Goal: Task Accomplishment & Management: Manage account settings

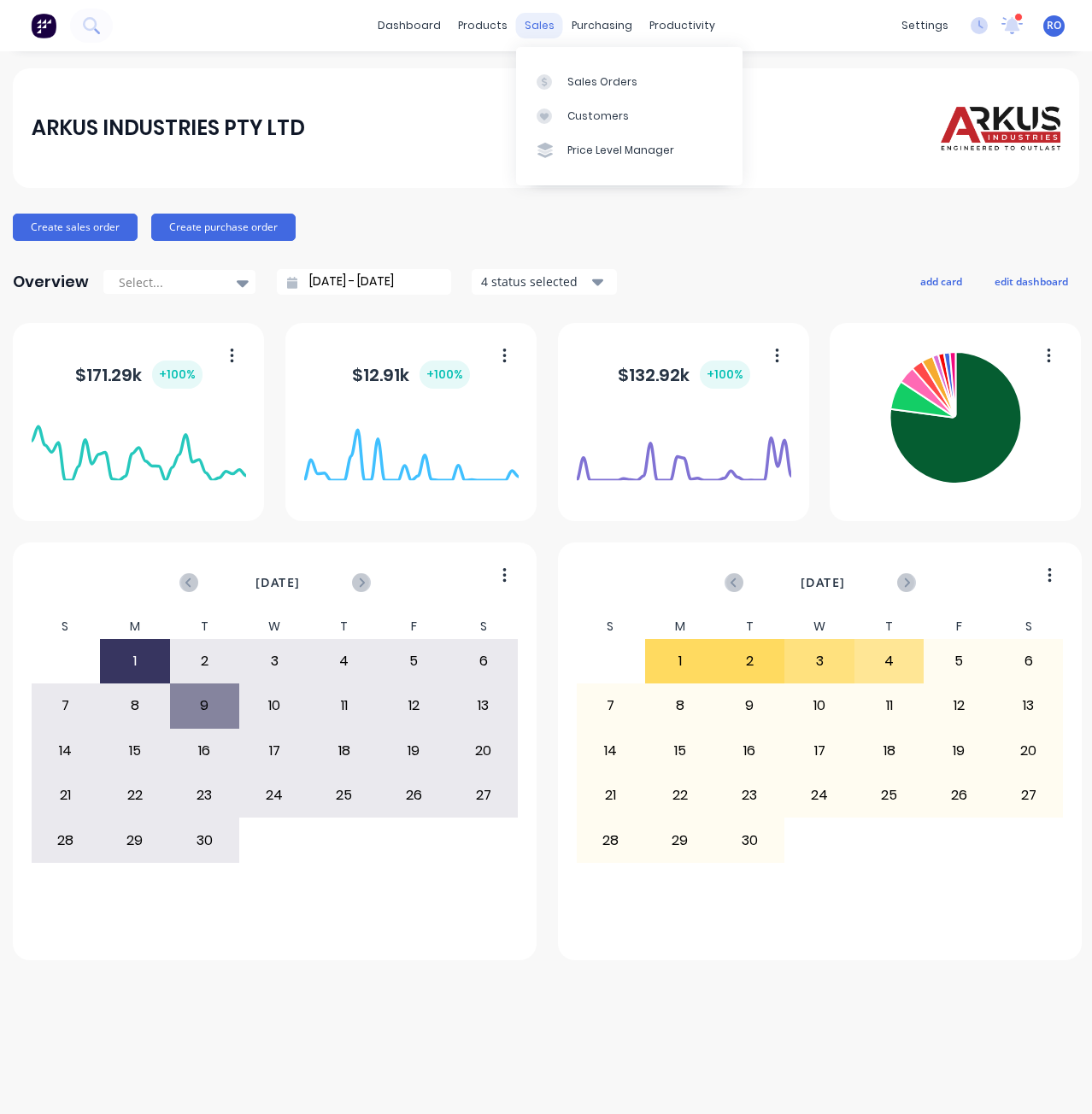
click at [545, 22] on div "sales" at bounding box center [539, 25] width 47 height 26
click at [578, 85] on div "Sales Orders" at bounding box center [602, 82] width 70 height 15
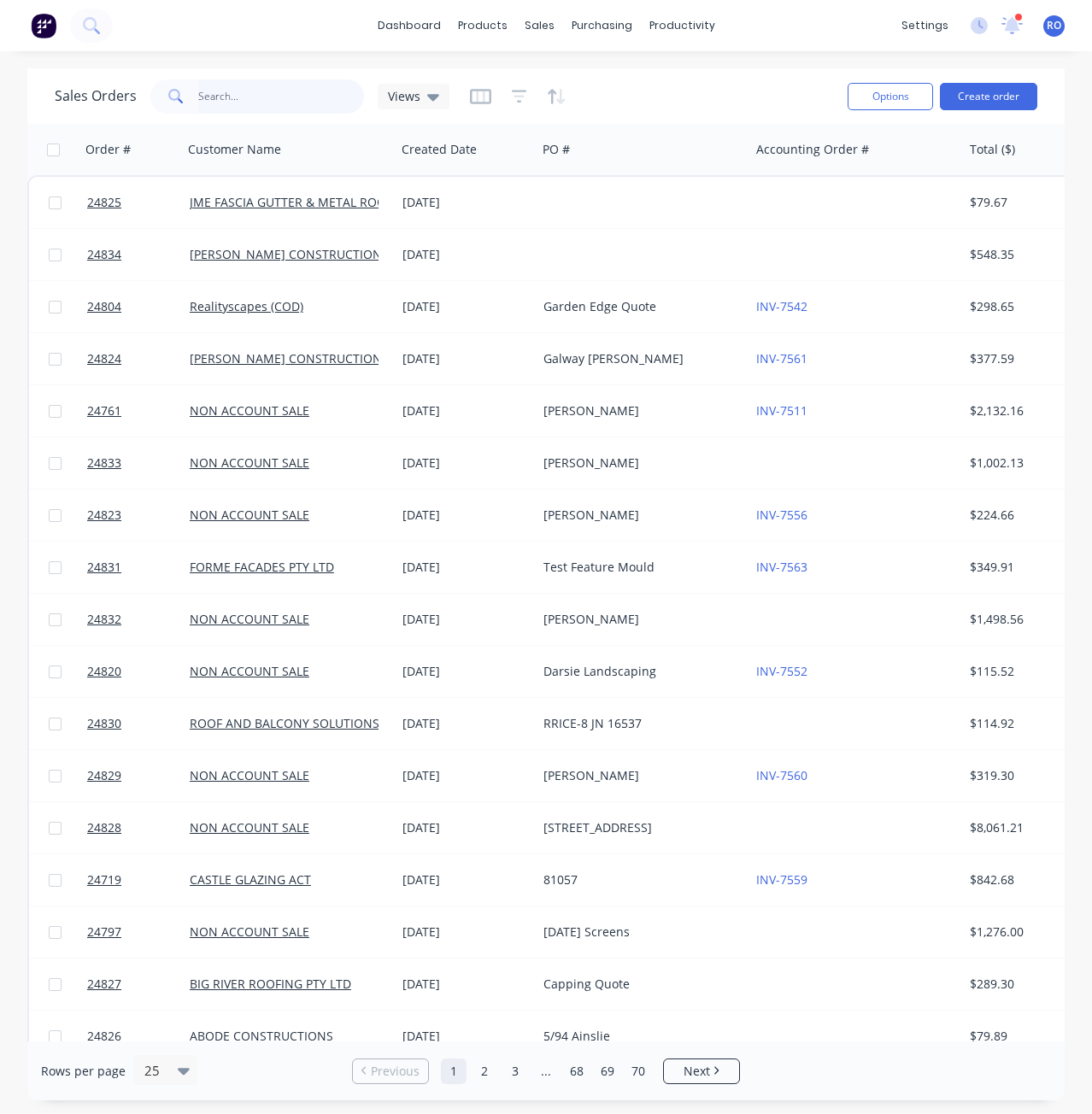
click at [264, 91] on input "text" at bounding box center [282, 97] width 167 height 34
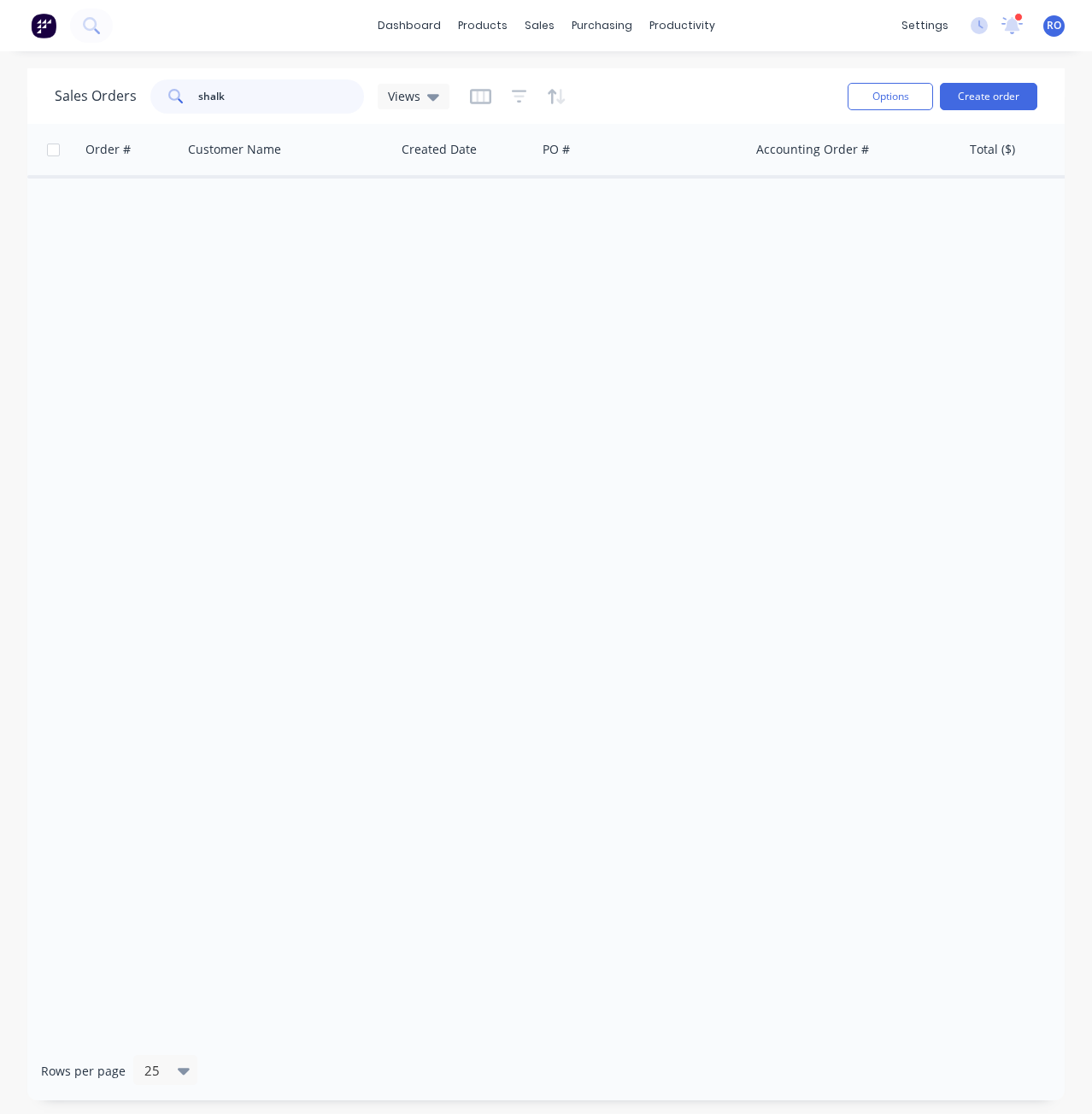
drag, startPoint x: 254, startPoint y: 95, endPoint x: 181, endPoint y: 74, distance: 76.0
click at [182, 75] on div "Sales Orders shalk Views" at bounding box center [444, 96] width 780 height 42
type input "[PERSON_NAME]"
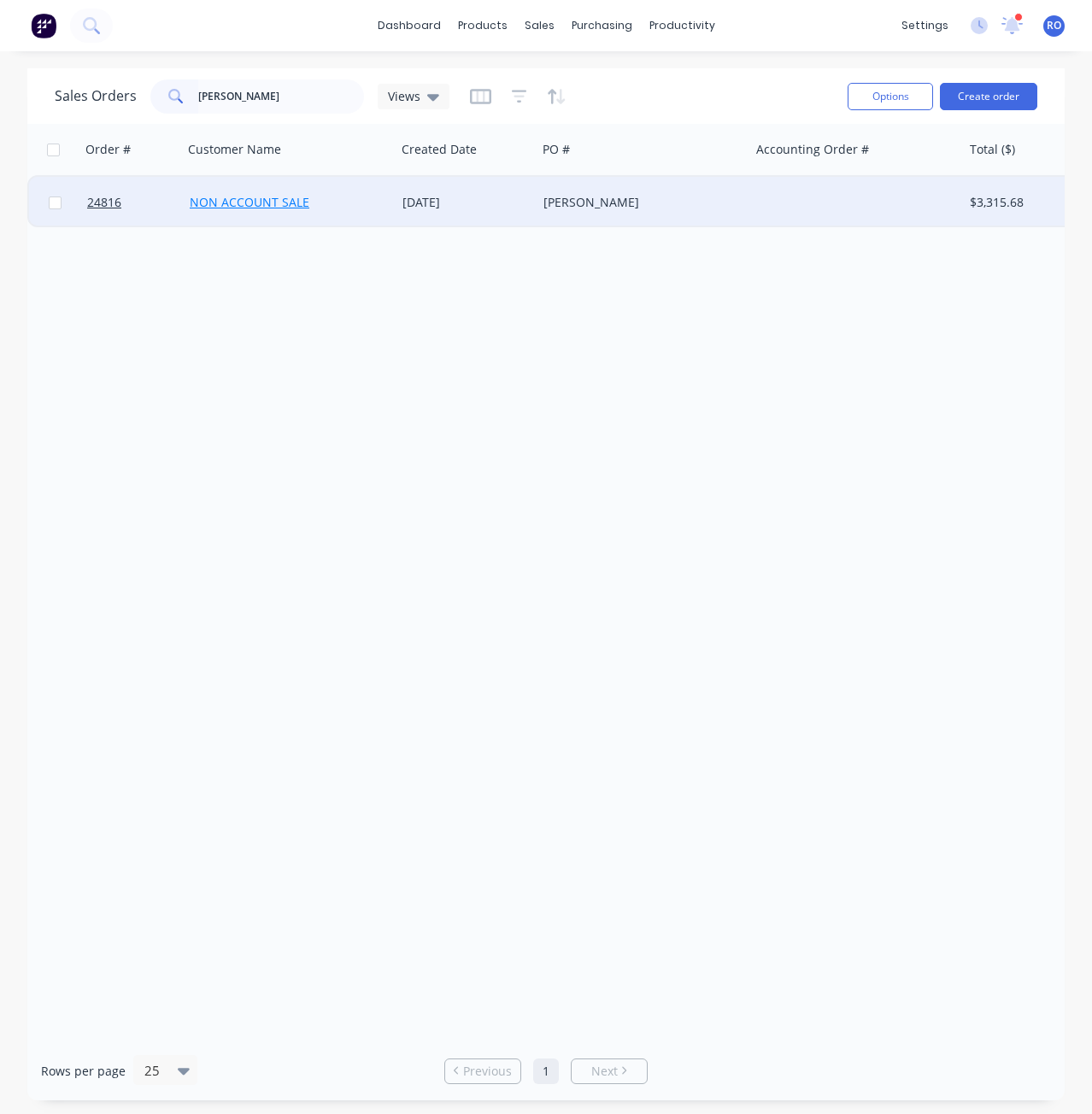
click at [231, 209] on link "NON ACCOUNT SALE" at bounding box center [249, 202] width 119 height 16
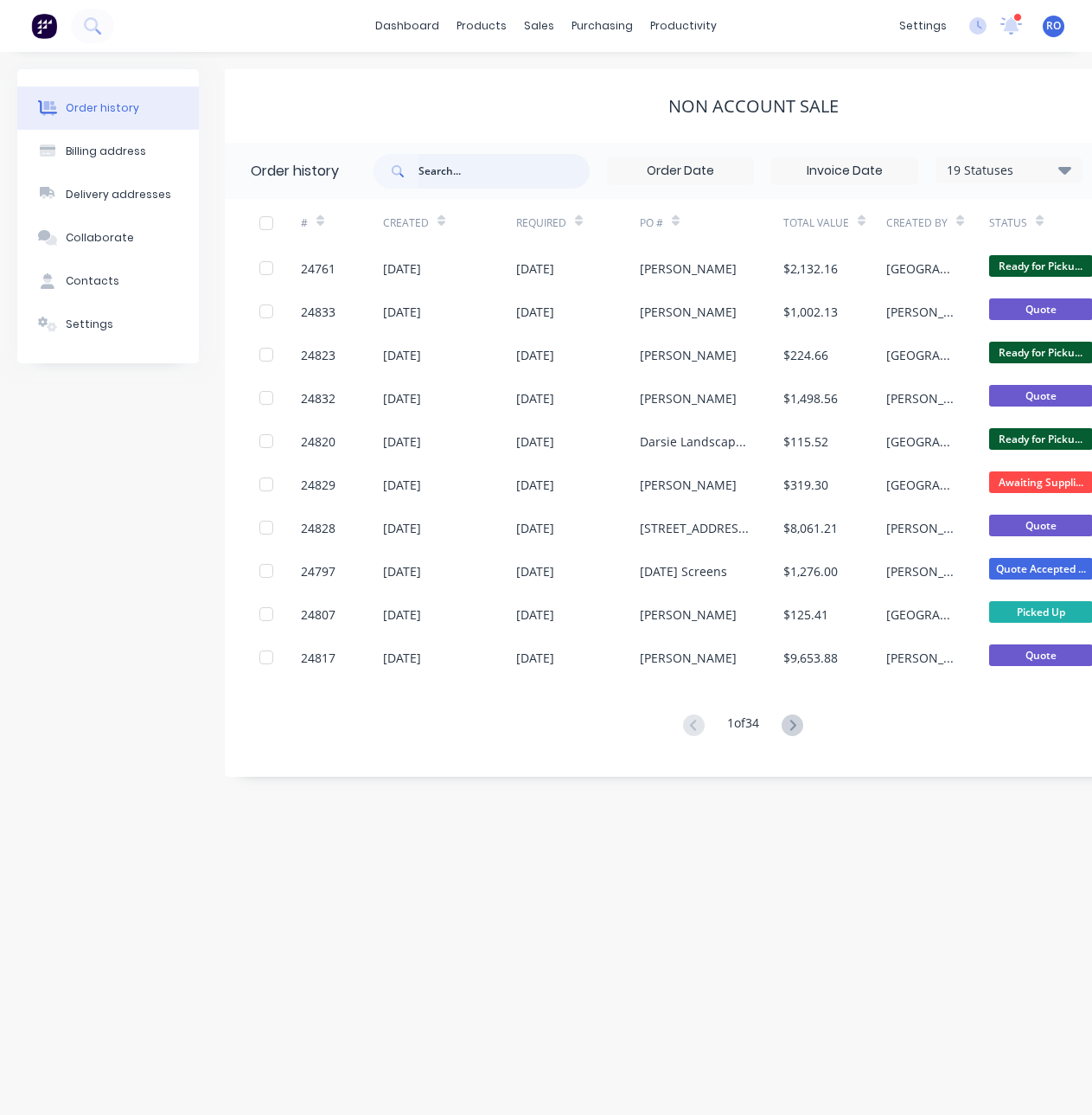
click at [501, 166] on input "text" at bounding box center [504, 172] width 172 height 35
type input "[PERSON_NAME]"
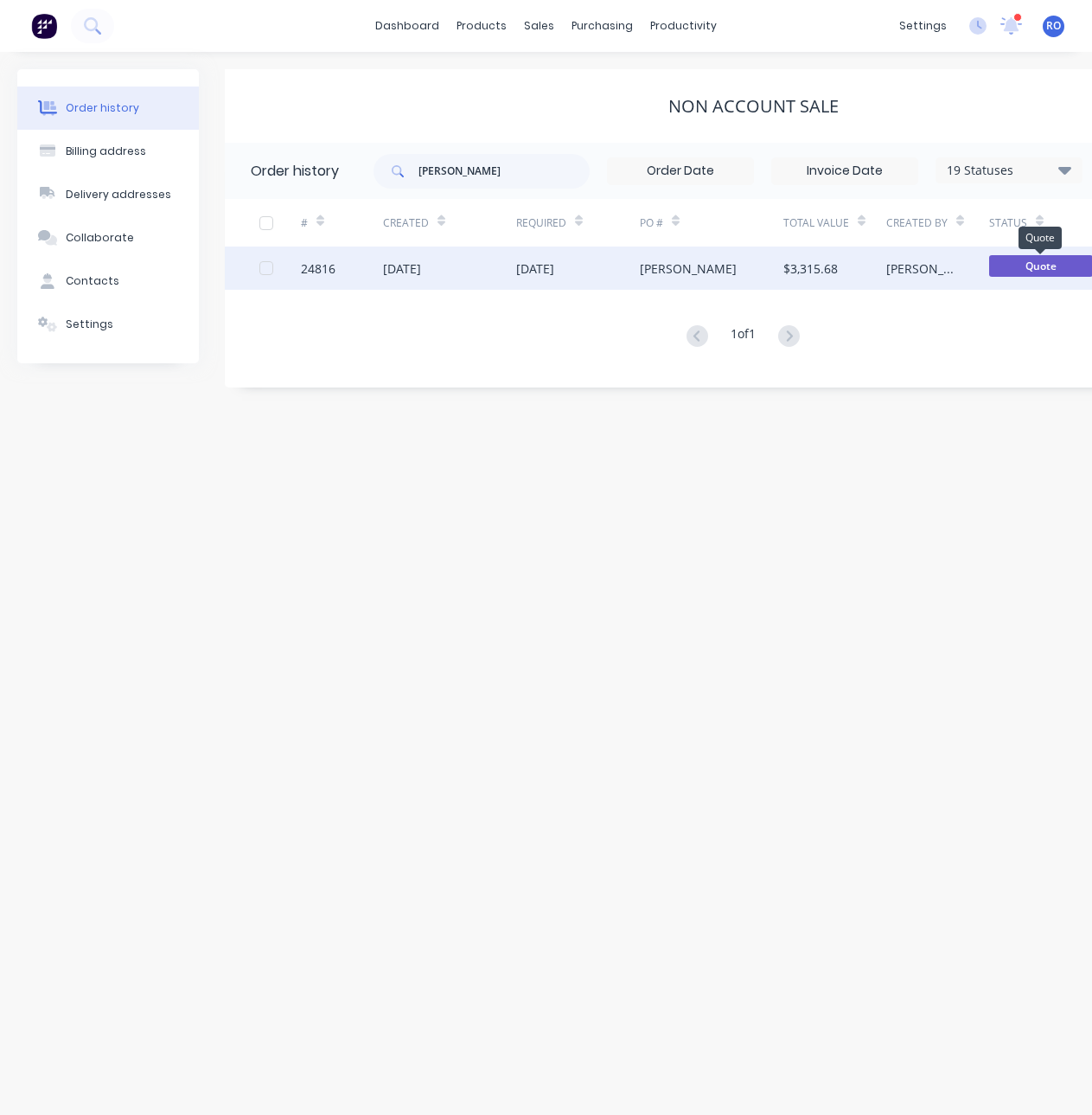
click at [1021, 264] on span "Quote" at bounding box center [1041, 266] width 103 height 22
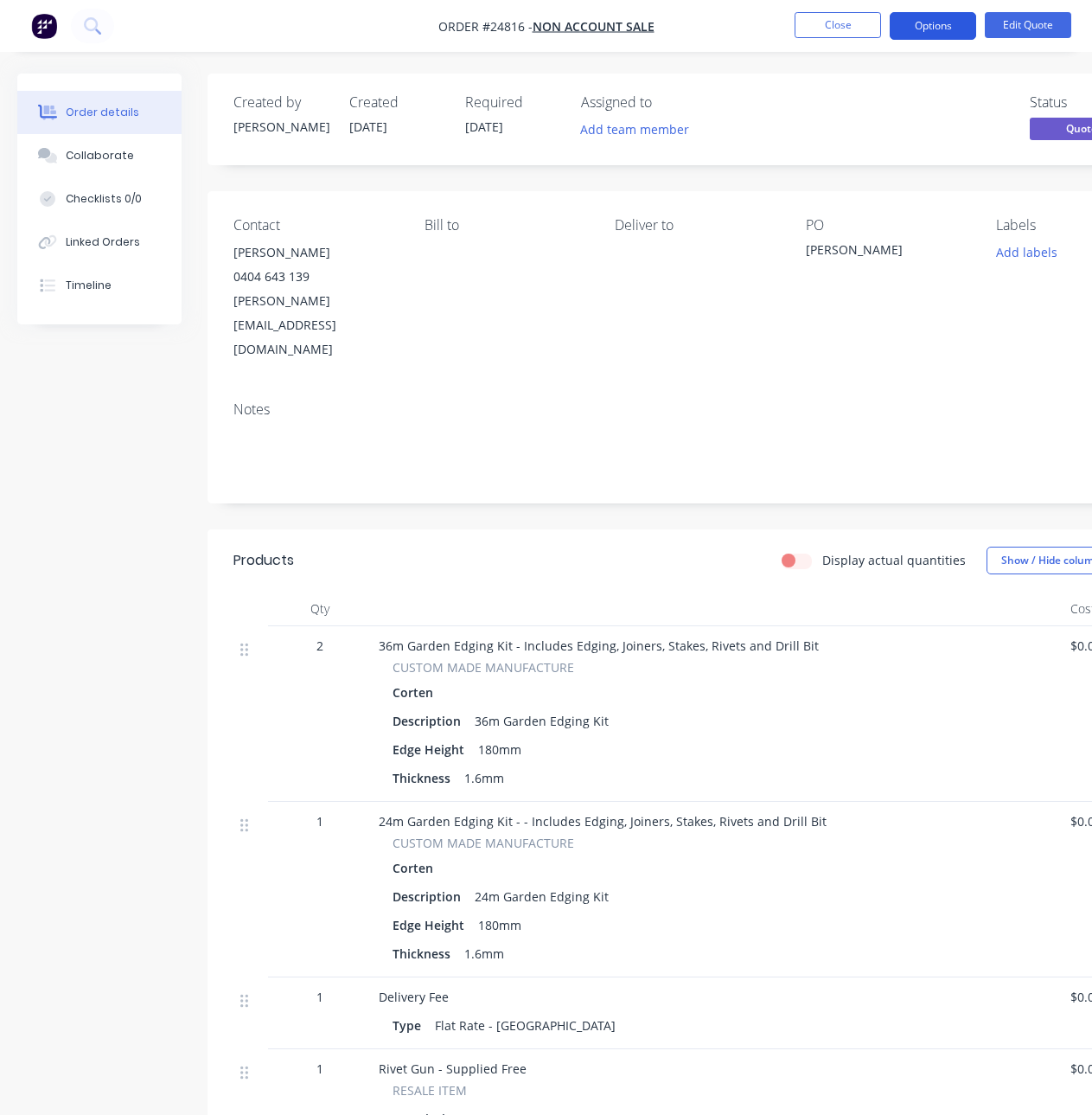
click at [951, 32] on button "Options" at bounding box center [932, 25] width 86 height 27
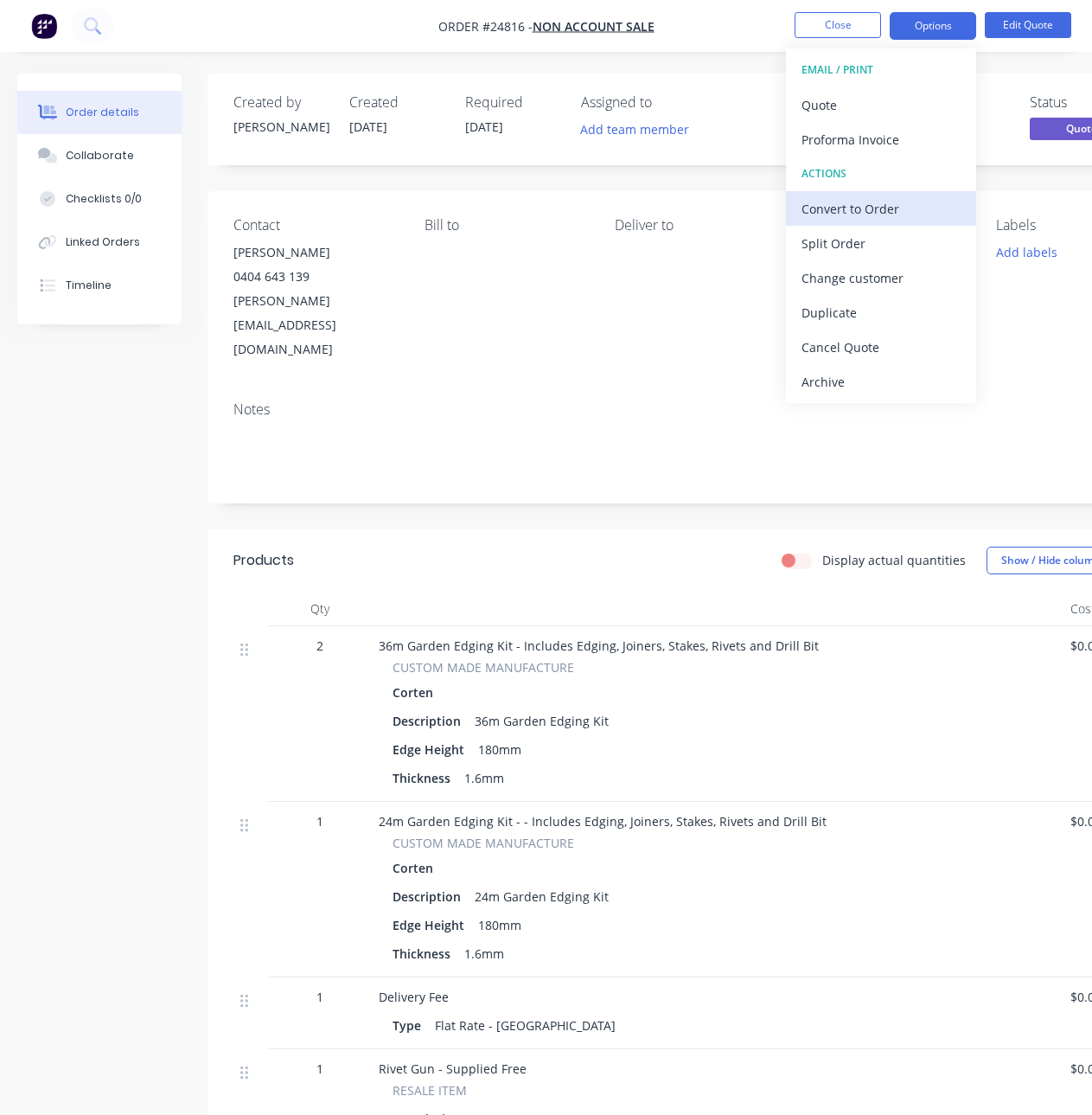
click at [872, 210] on div "Convert to Order" at bounding box center [880, 209] width 159 height 25
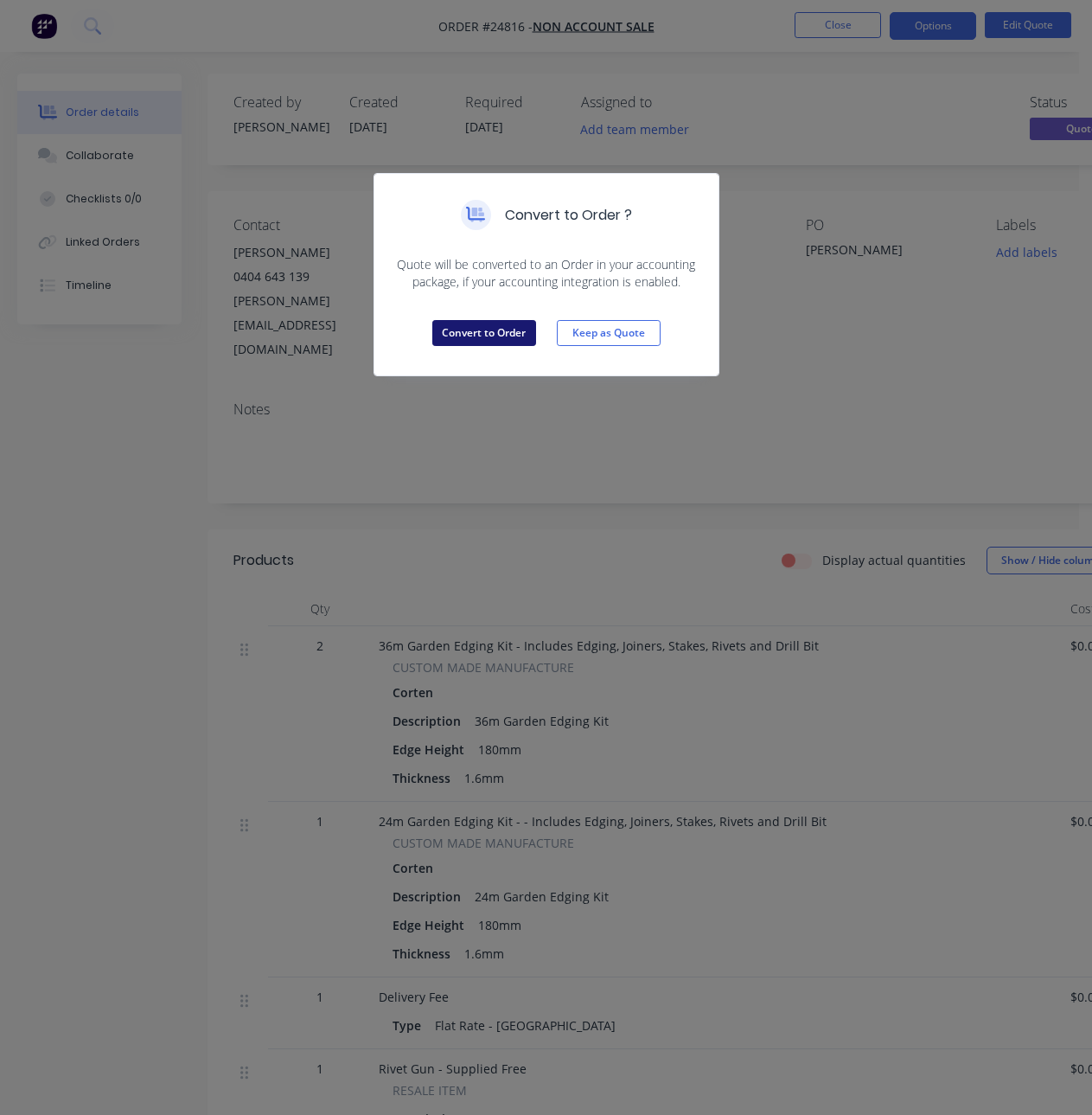
click at [461, 338] on button "Convert to Order" at bounding box center [484, 332] width 103 height 26
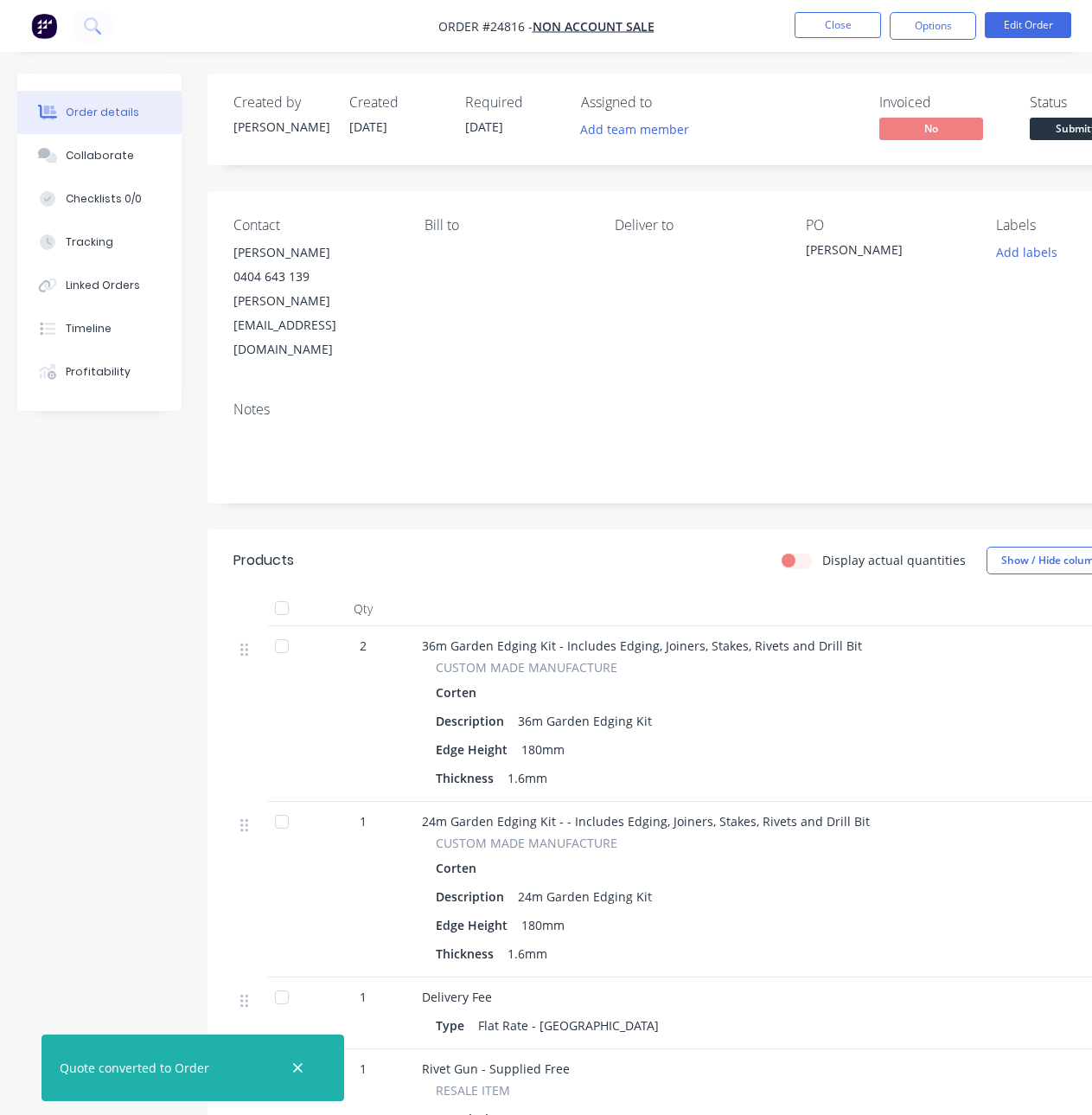
click at [1052, 141] on button "Submitted" at bounding box center [1081, 131] width 103 height 26
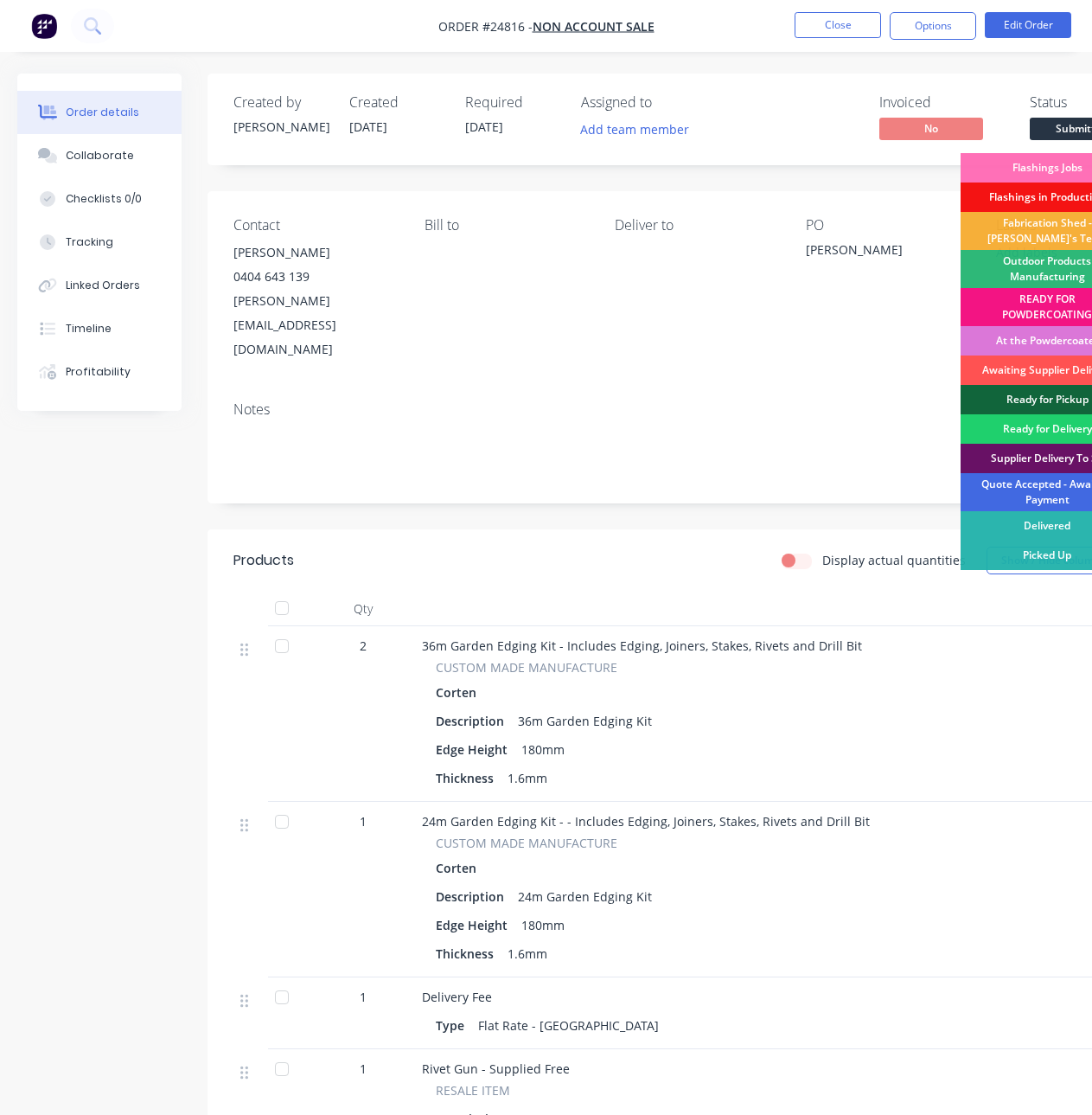
click at [1009, 488] on div "Quote Accepted - Awaiting Payment" at bounding box center [1047, 492] width 172 height 38
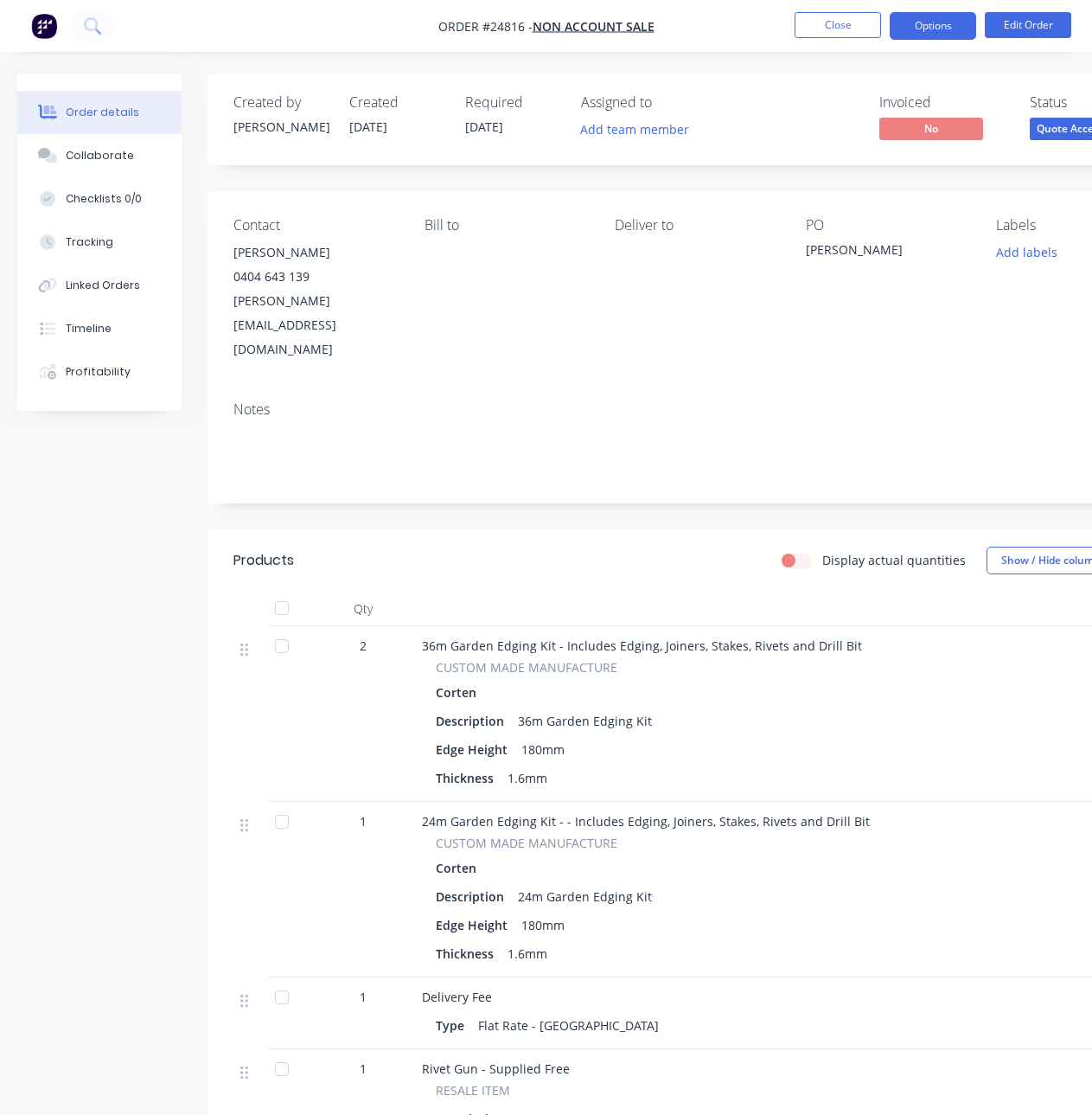
click at [920, 30] on button "Options" at bounding box center [932, 25] width 86 height 27
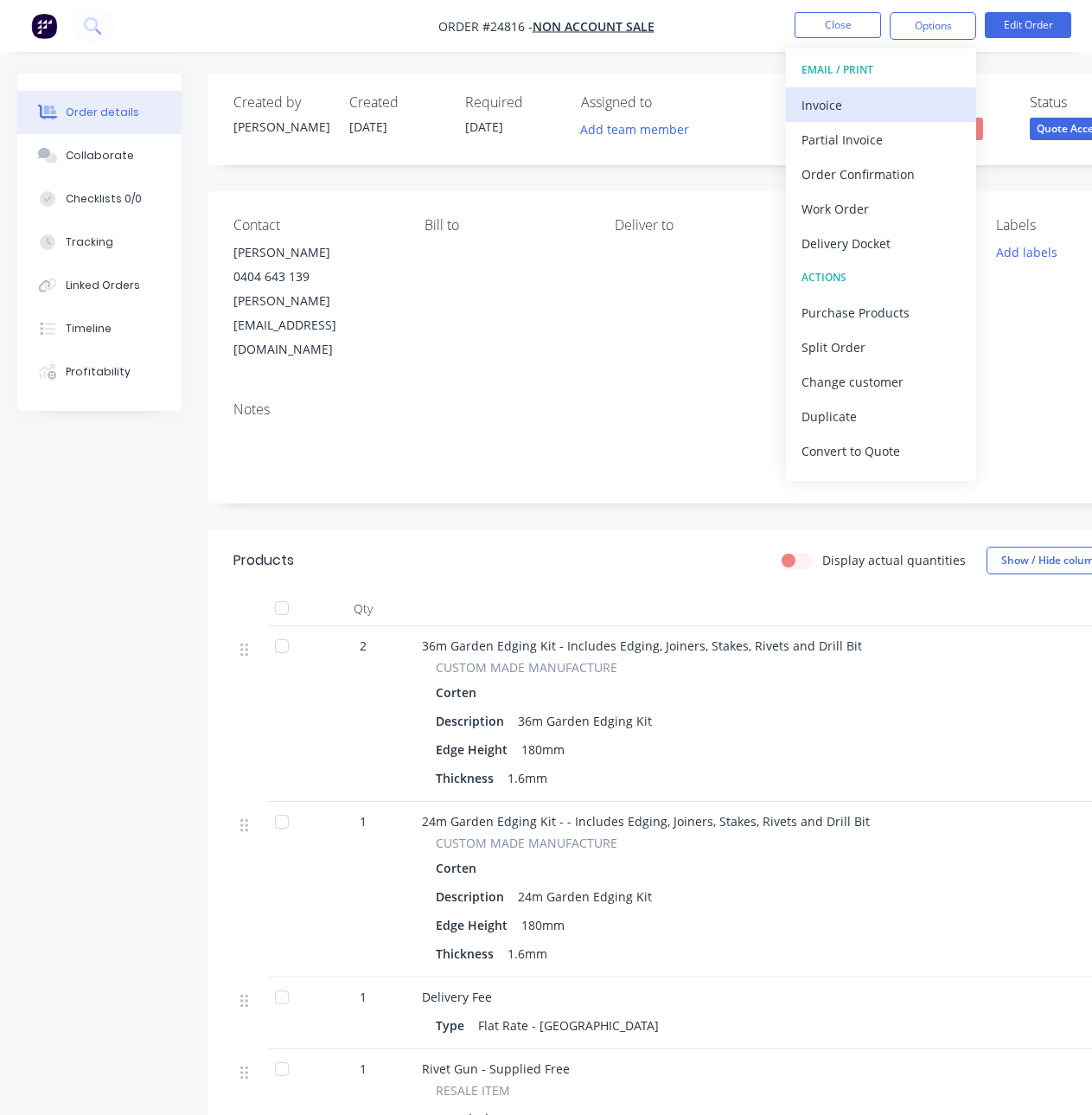
click at [887, 104] on div "Invoice" at bounding box center [880, 105] width 159 height 25
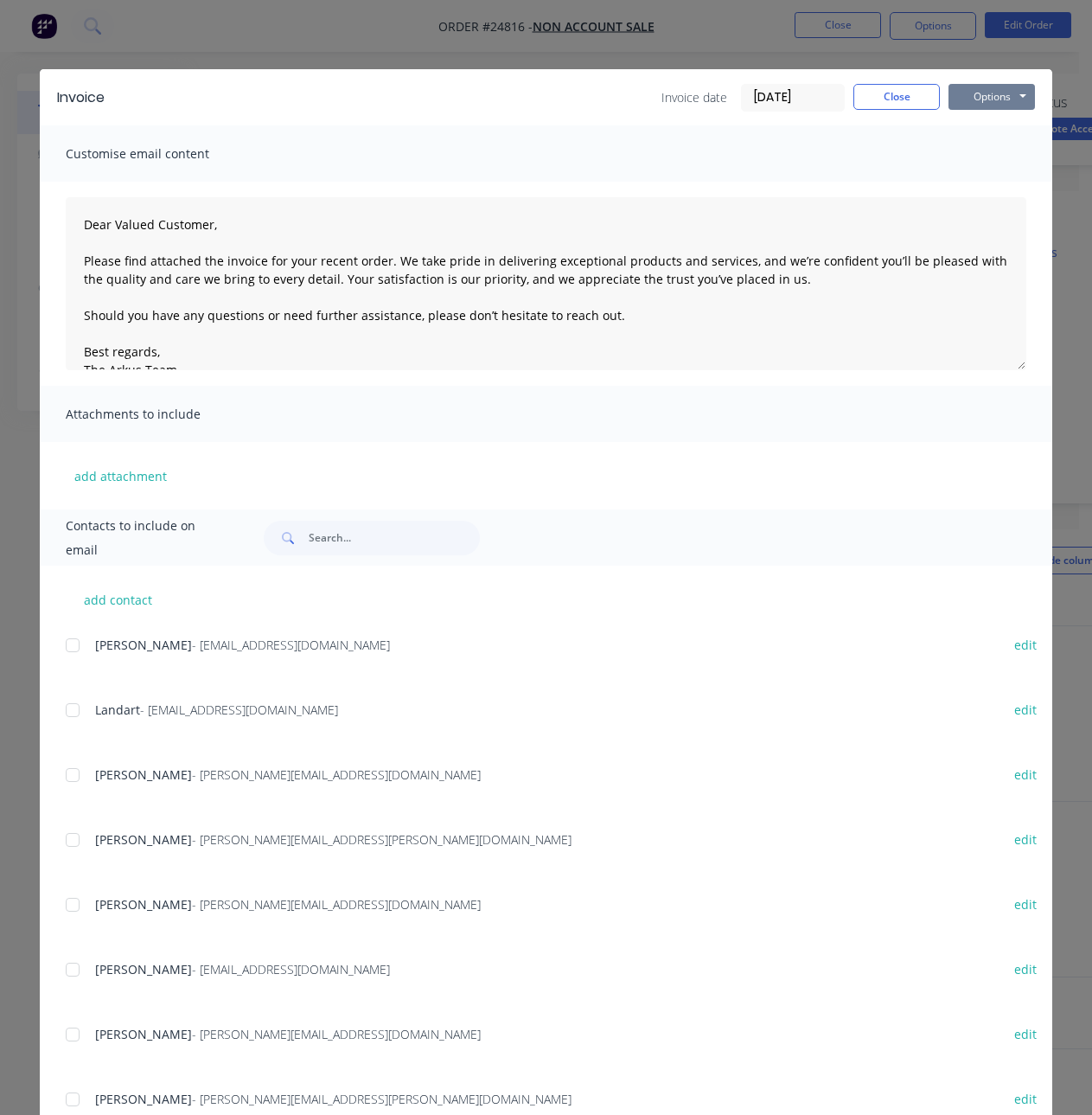
click at [975, 97] on button "Options" at bounding box center [991, 96] width 86 height 26
click at [969, 154] on button "Print" at bounding box center [1004, 155] width 111 height 28
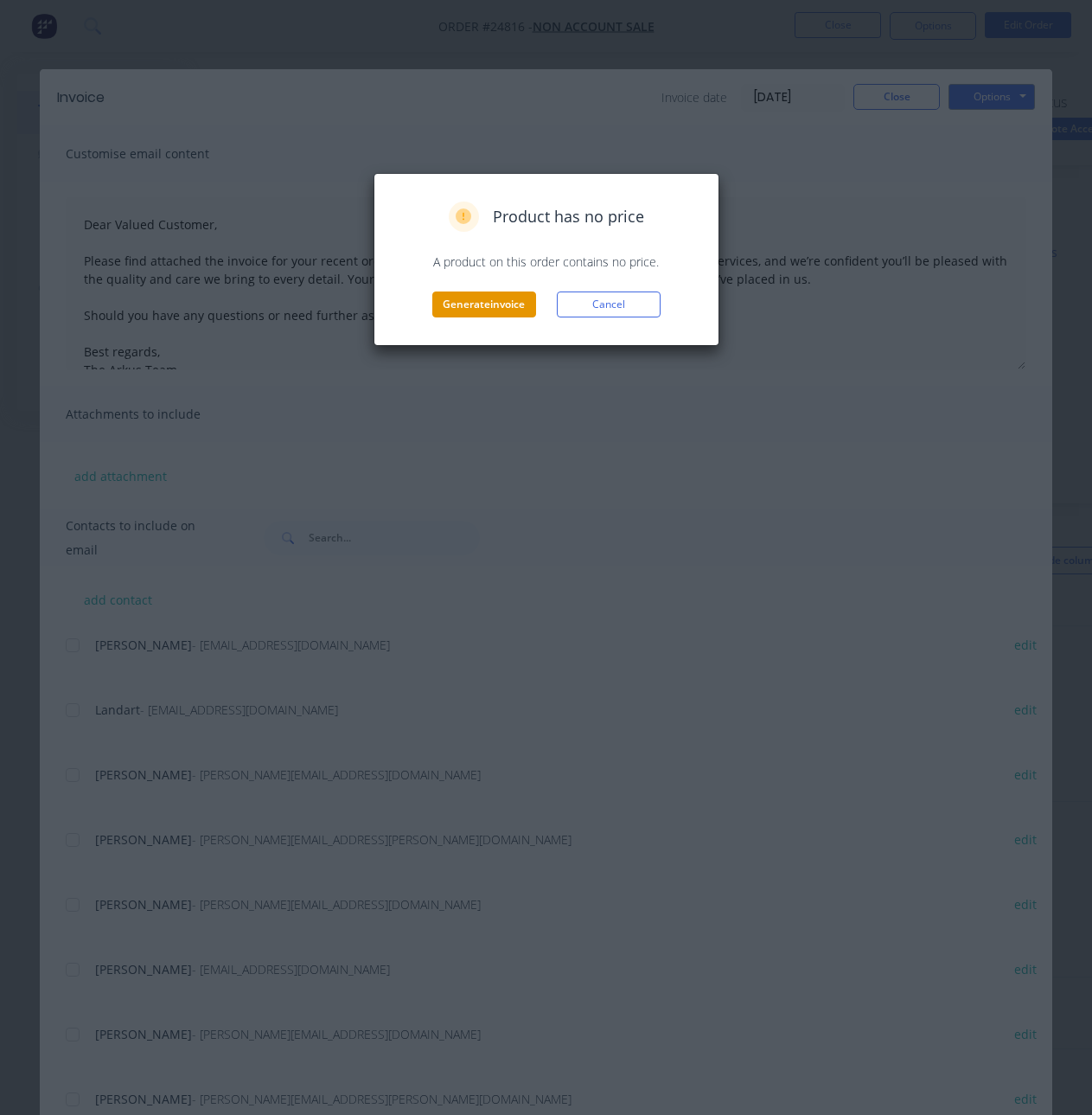
click at [468, 296] on button "Generate invoice" at bounding box center [484, 304] width 103 height 26
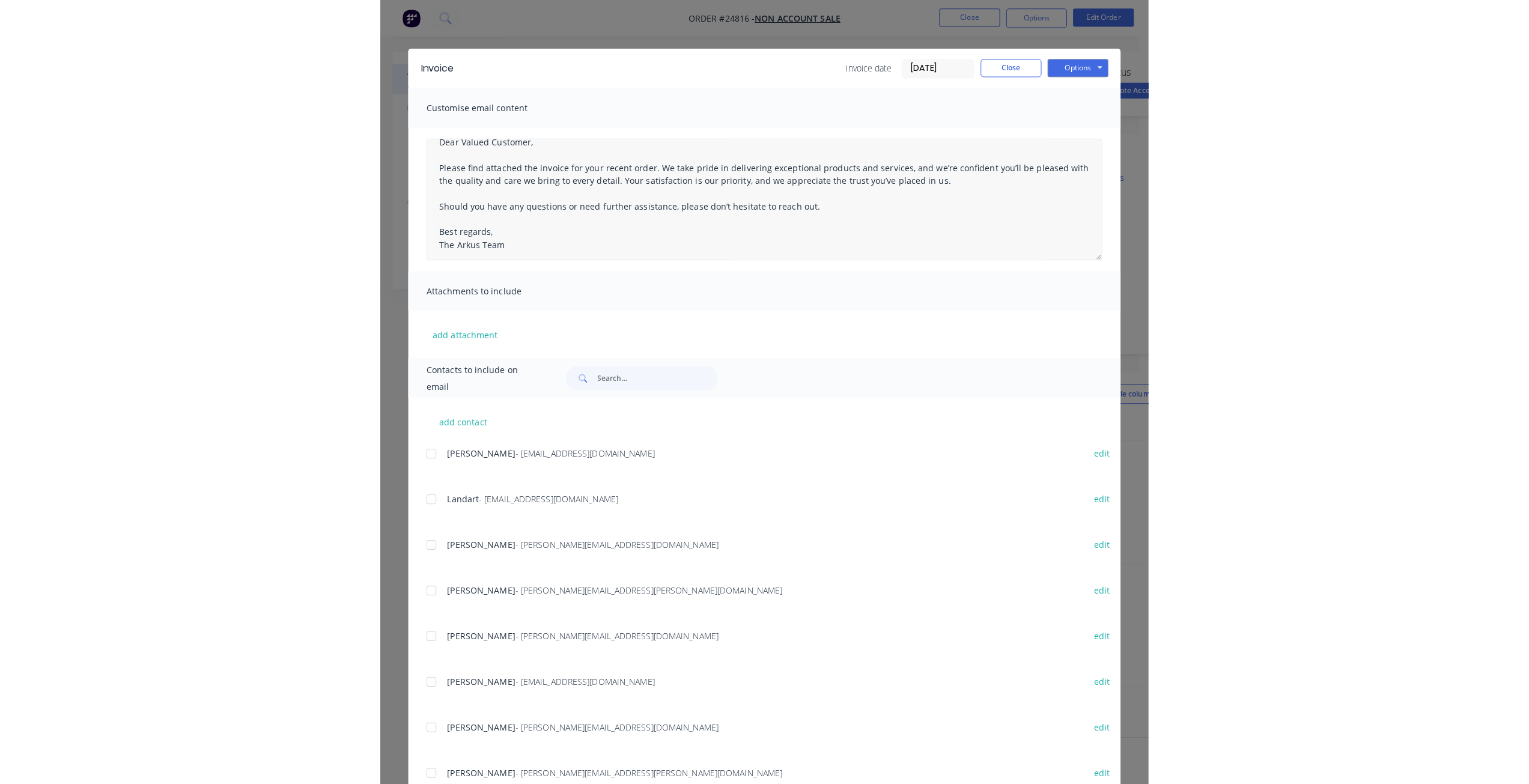
scroll to position [19, 0]
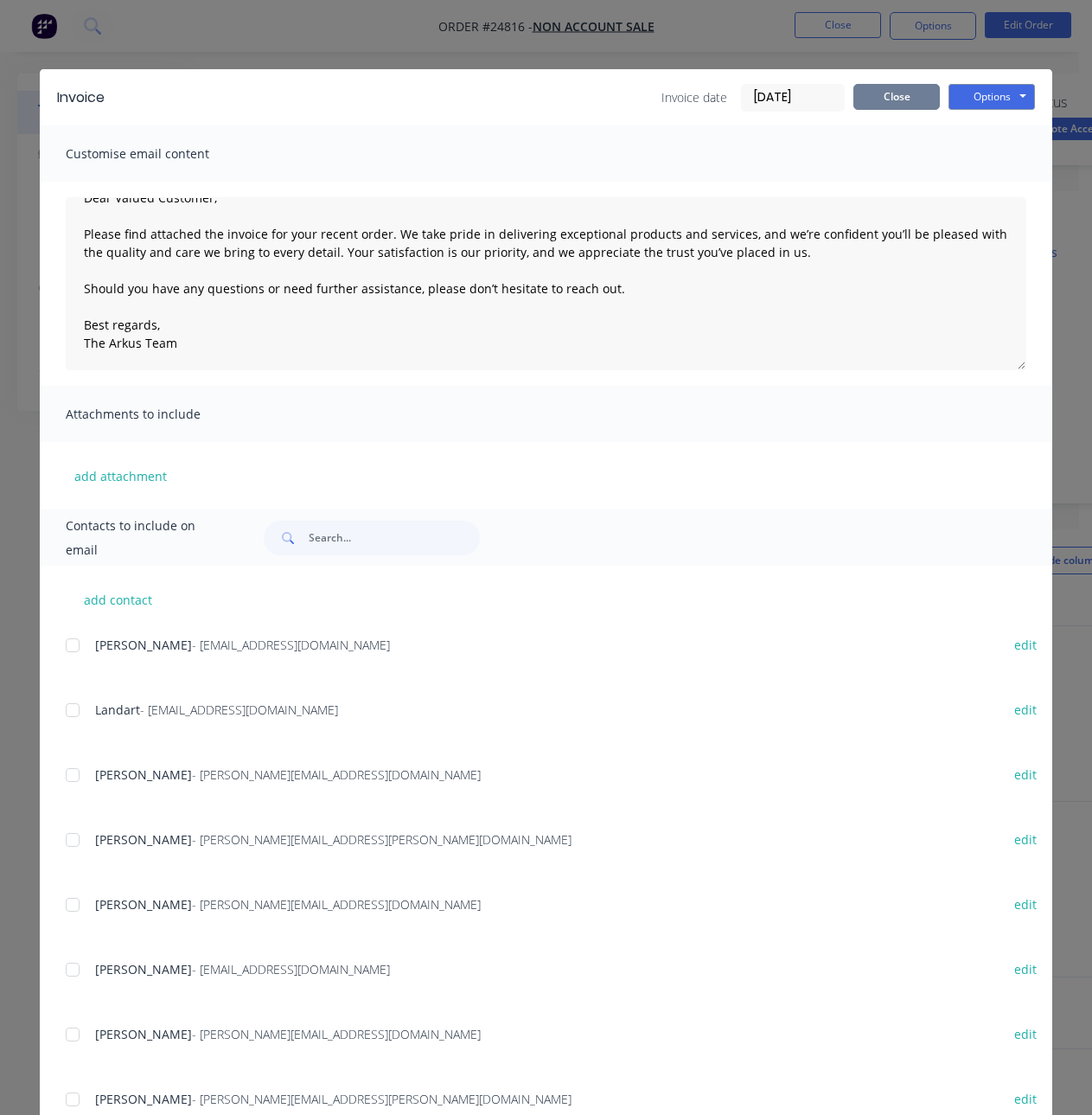
click at [885, 95] on button "Close" at bounding box center [896, 96] width 86 height 26
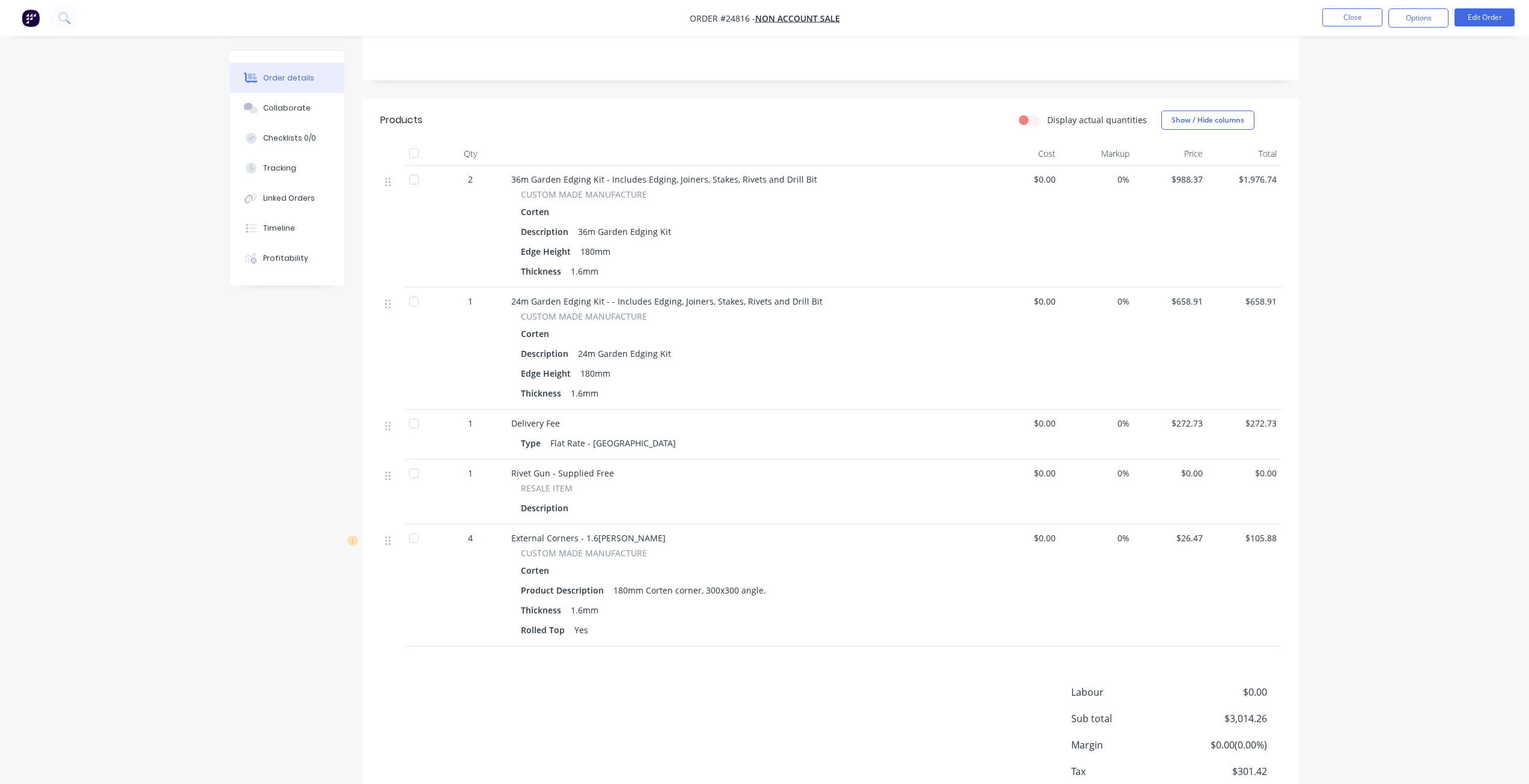
scroll to position [252, 0]
click at [767, 27] on button "Options" at bounding box center [1418, 18] width 60 height 19
click at [767, 72] on div "Invoice" at bounding box center [1382, 73] width 110 height 18
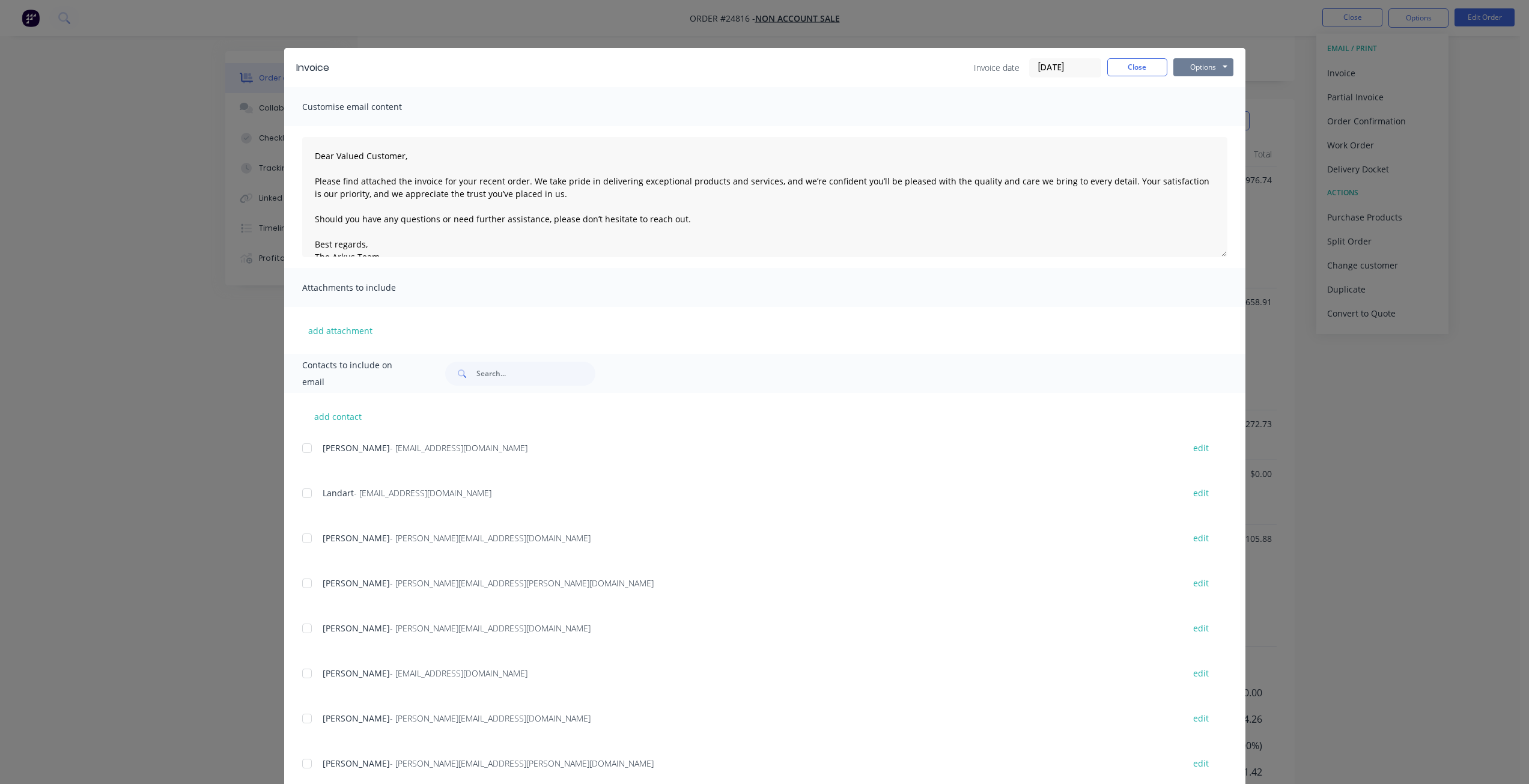
click at [767, 70] on button "Options" at bounding box center [1203, 67] width 60 height 18
click at [767, 110] on button "Print" at bounding box center [1212, 108] width 77 height 20
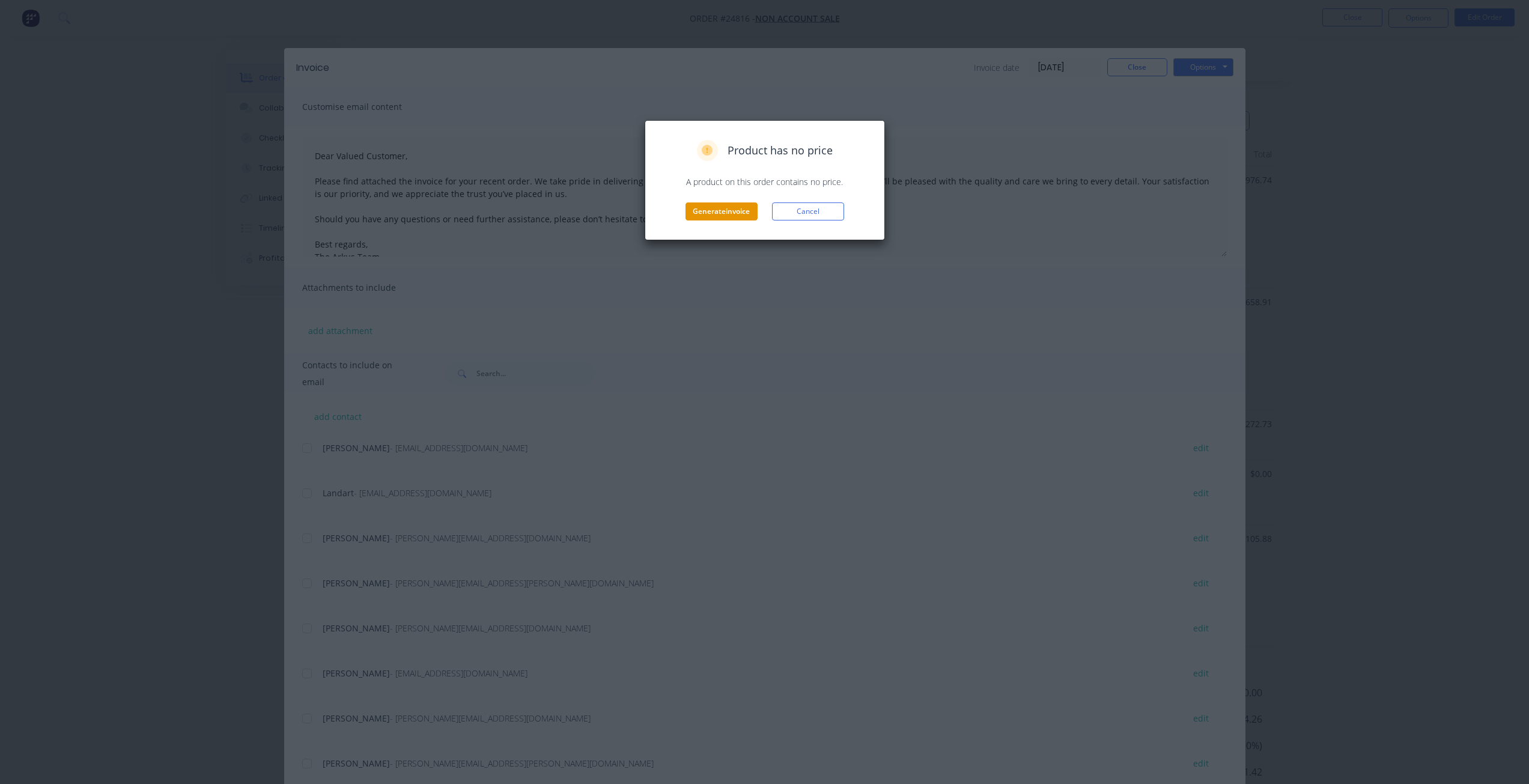
click at [729, 203] on button "Generate invoice" at bounding box center [722, 211] width 72 height 18
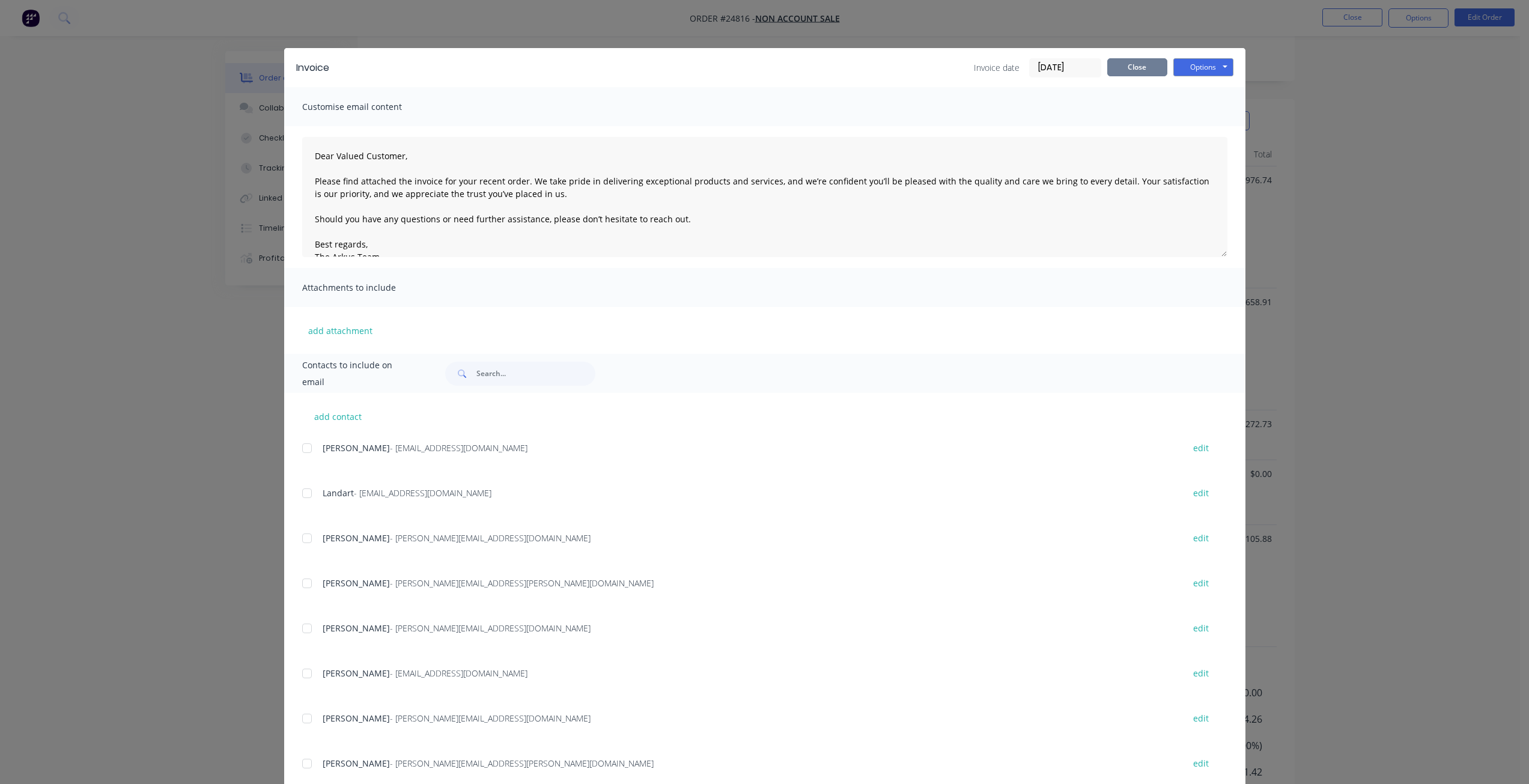
click at [767, 67] on button "Close" at bounding box center [1137, 67] width 60 height 18
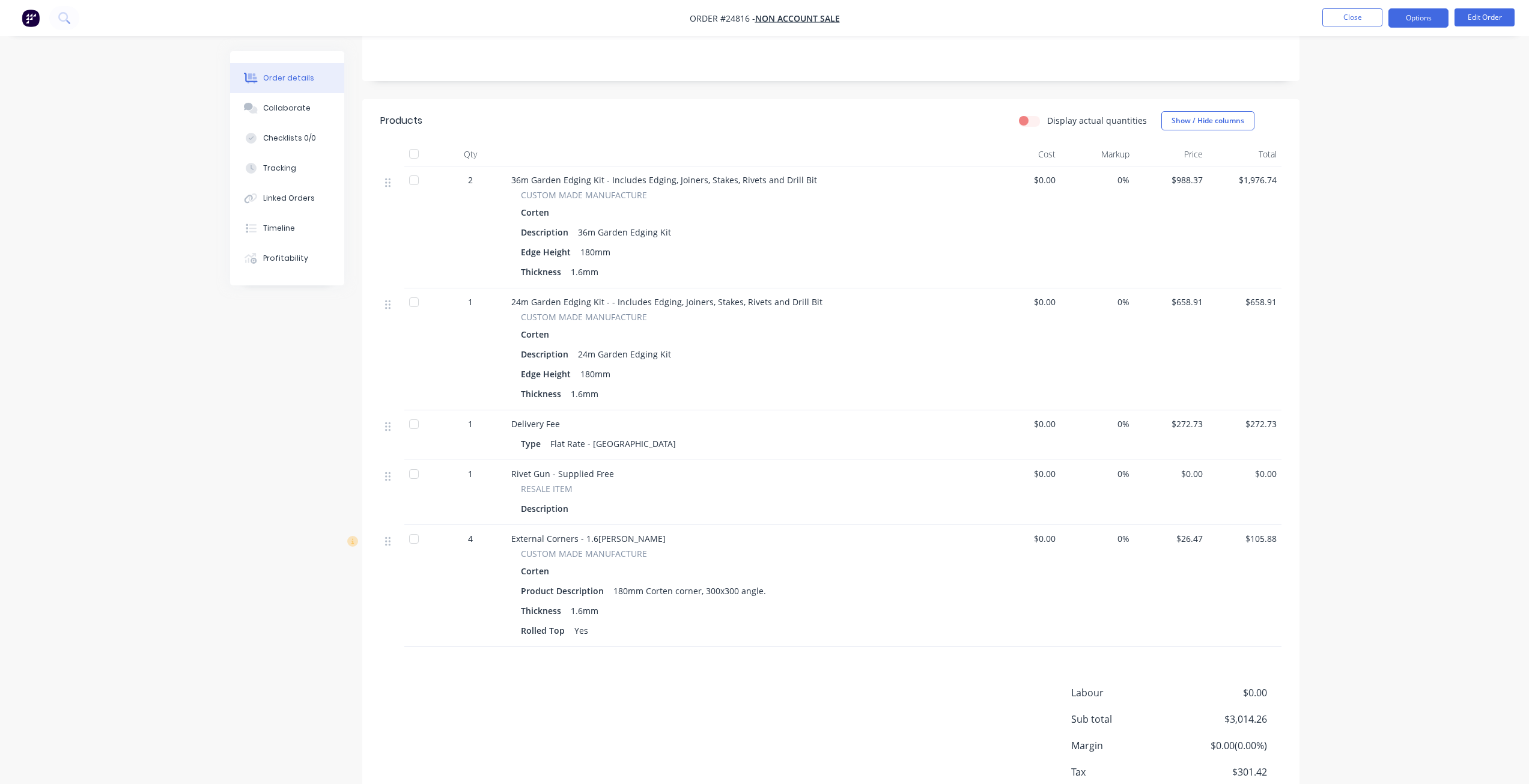
click at [767, 18] on button "Options" at bounding box center [1418, 18] width 60 height 19
click at [767, 70] on div "Invoice" at bounding box center [1382, 73] width 110 height 18
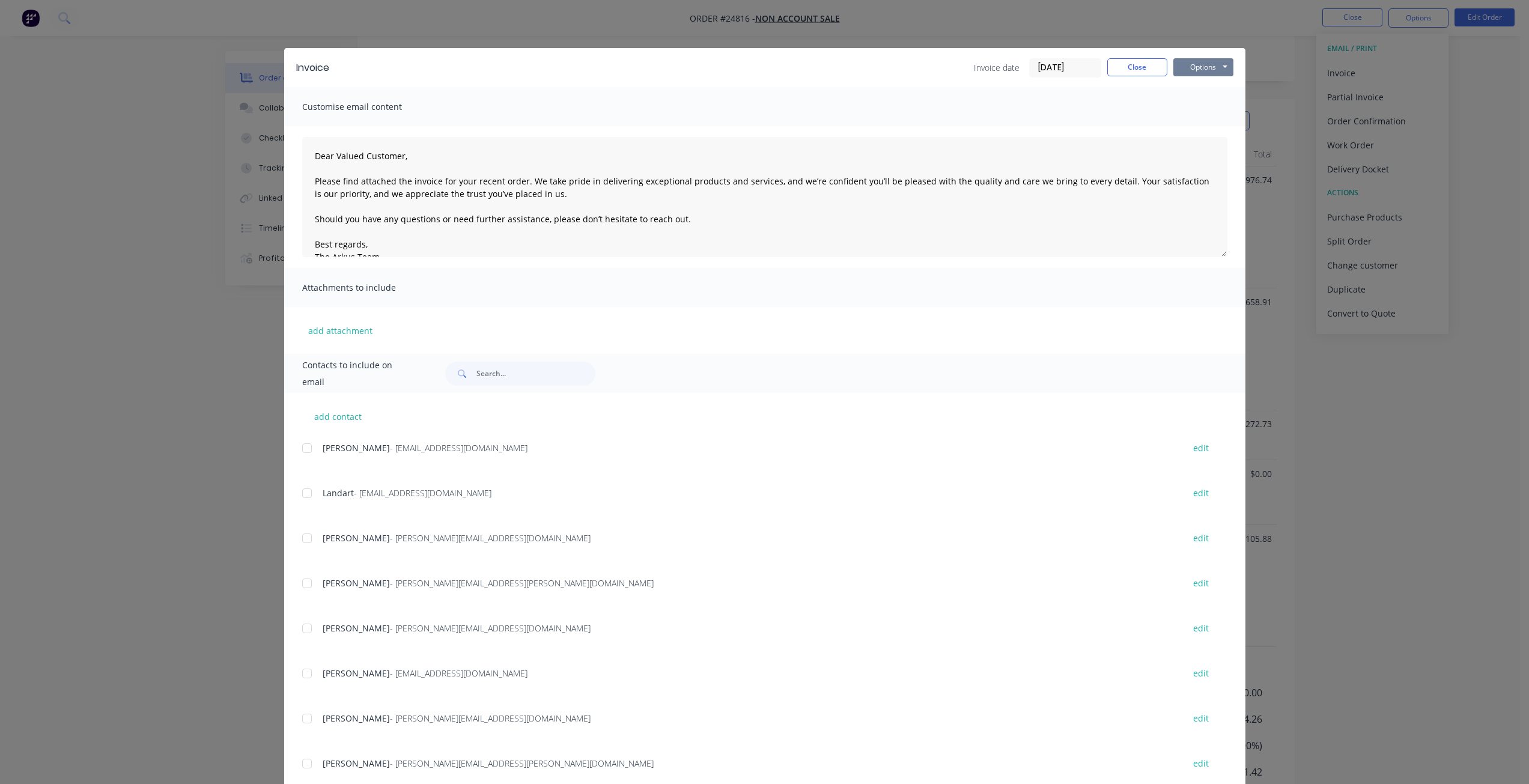
click at [767, 69] on button "Options" at bounding box center [1203, 67] width 60 height 18
click at [767, 110] on button "Print" at bounding box center [1212, 108] width 77 height 20
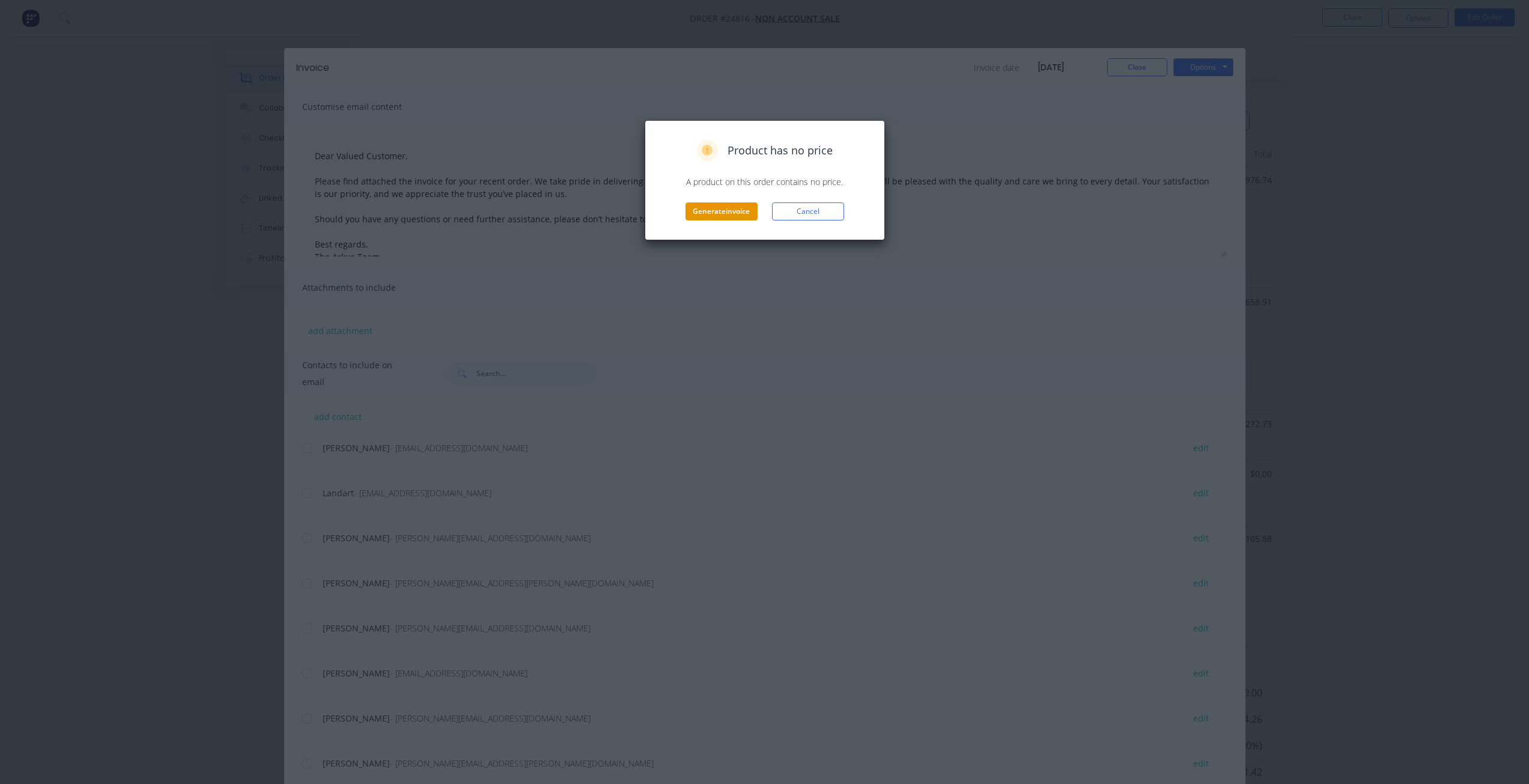
click at [745, 212] on button "Generate invoice" at bounding box center [722, 211] width 72 height 18
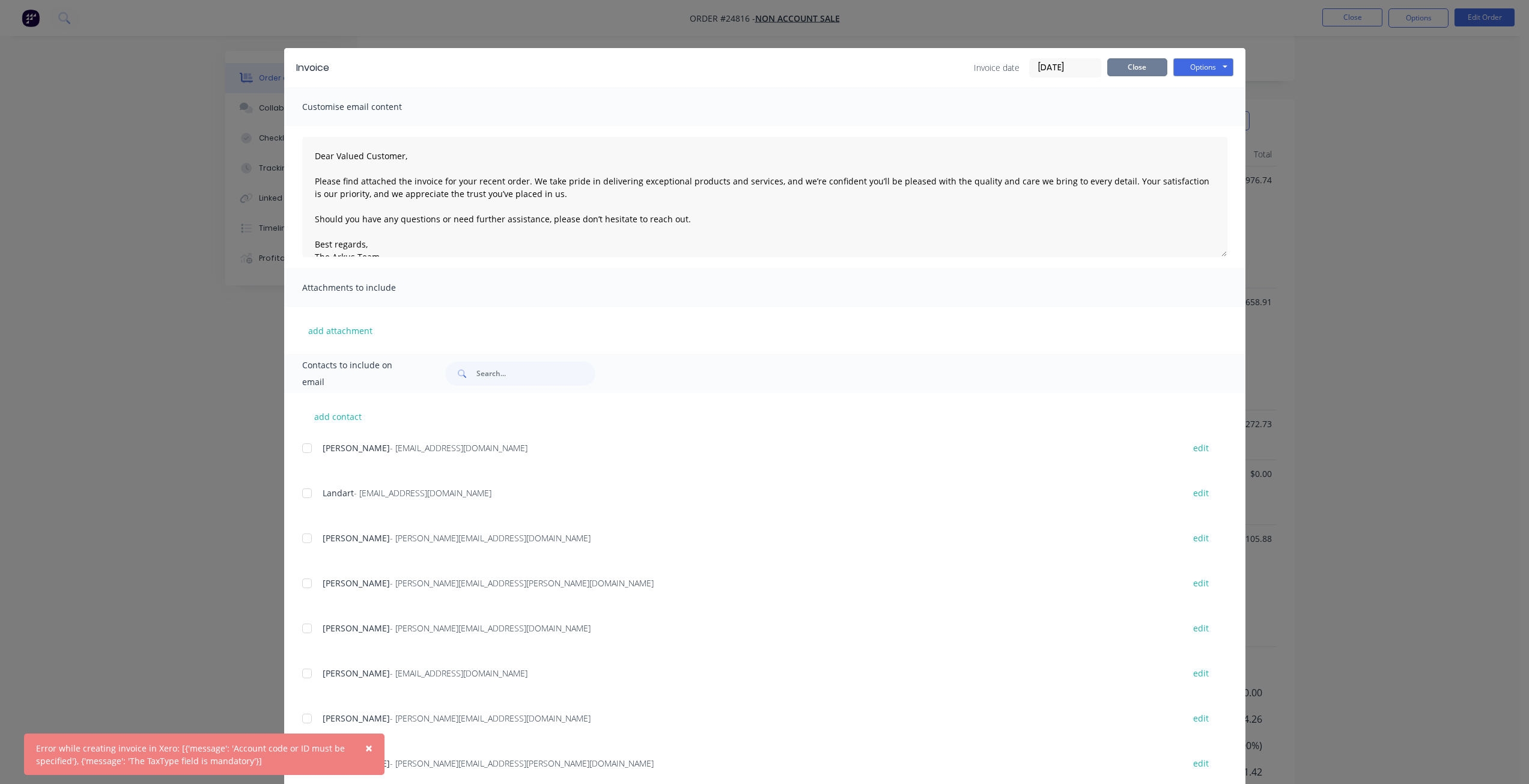
click at [767, 66] on button "Close" at bounding box center [1137, 67] width 60 height 18
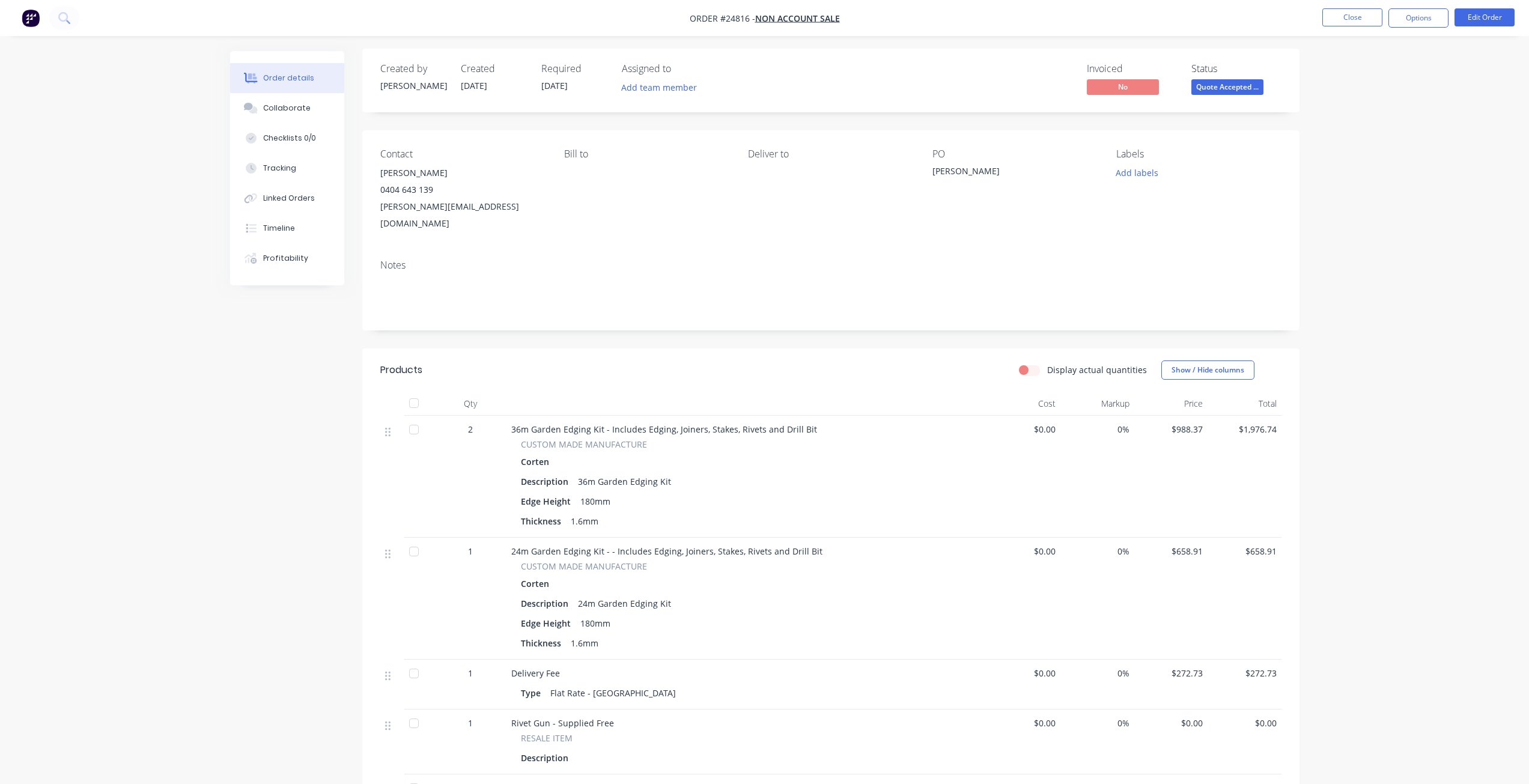
scroll to position [0, 0]
click at [767, 19] on button "Edit Order" at bounding box center [1484, 17] width 60 height 18
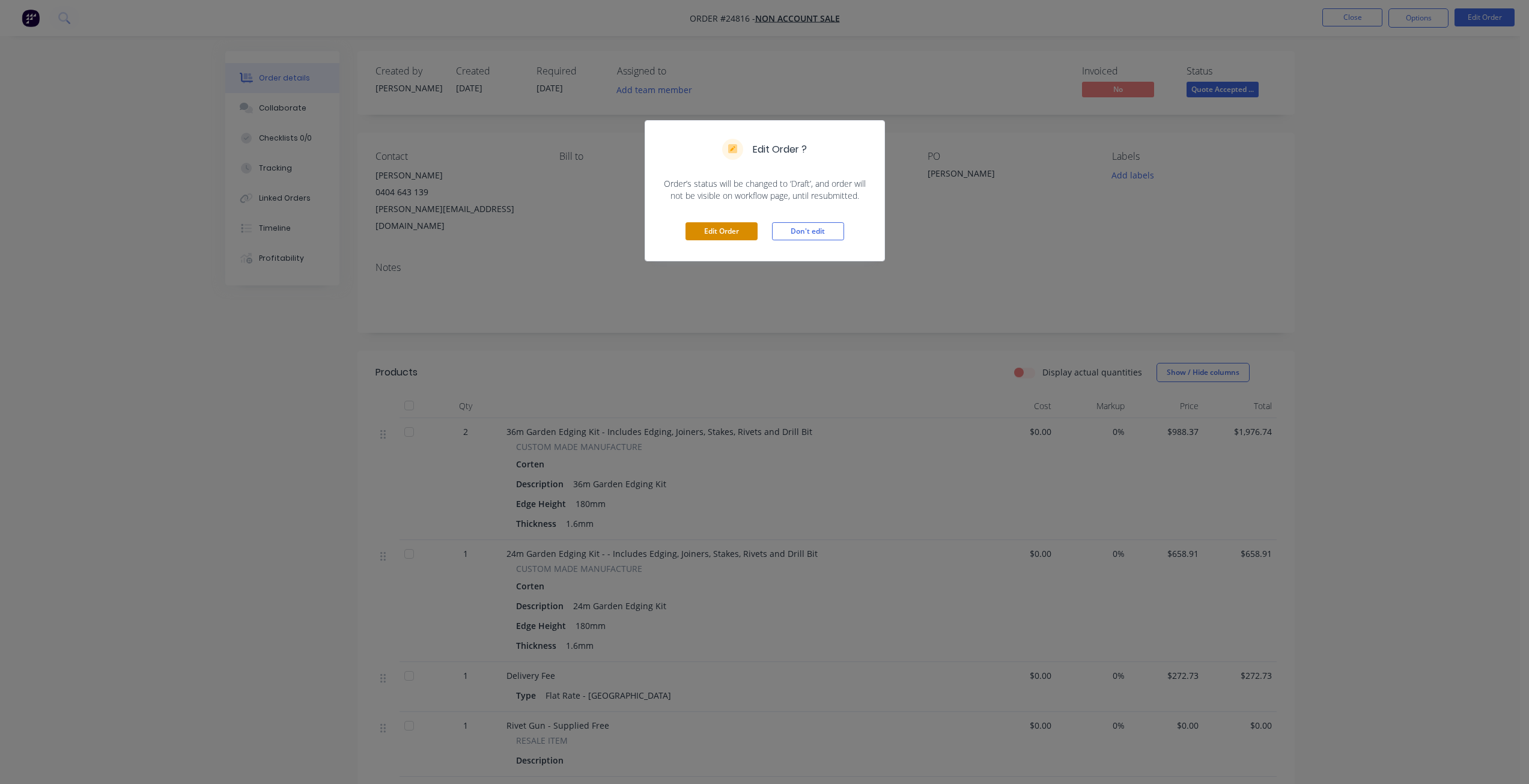
click at [698, 234] on button "Edit Order" at bounding box center [722, 231] width 72 height 18
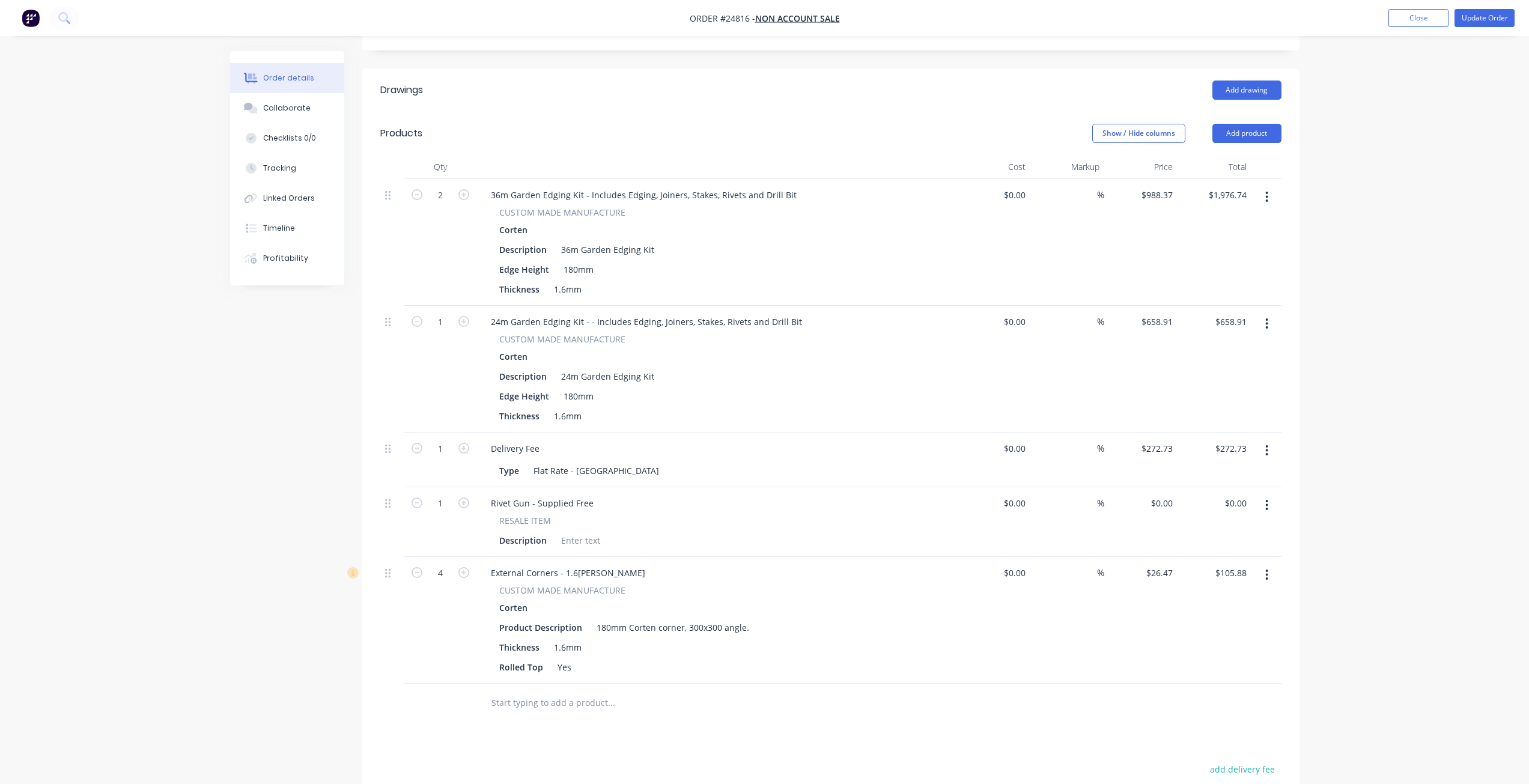
scroll to position [360, 0]
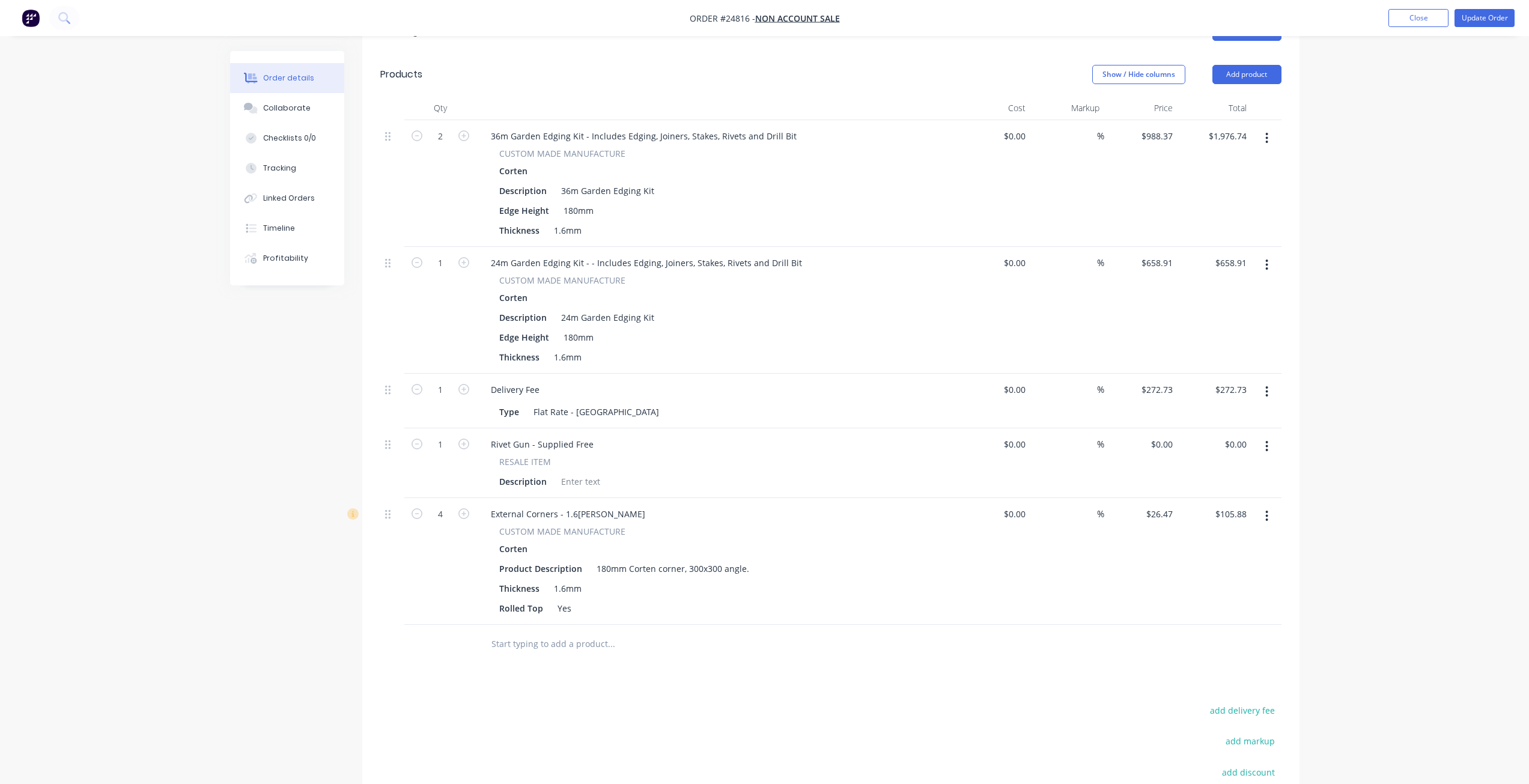
click at [767, 440] on icon "button" at bounding box center [1267, 446] width 3 height 13
click at [767, 541] on div "Delete" at bounding box center [1224, 550] width 93 height 18
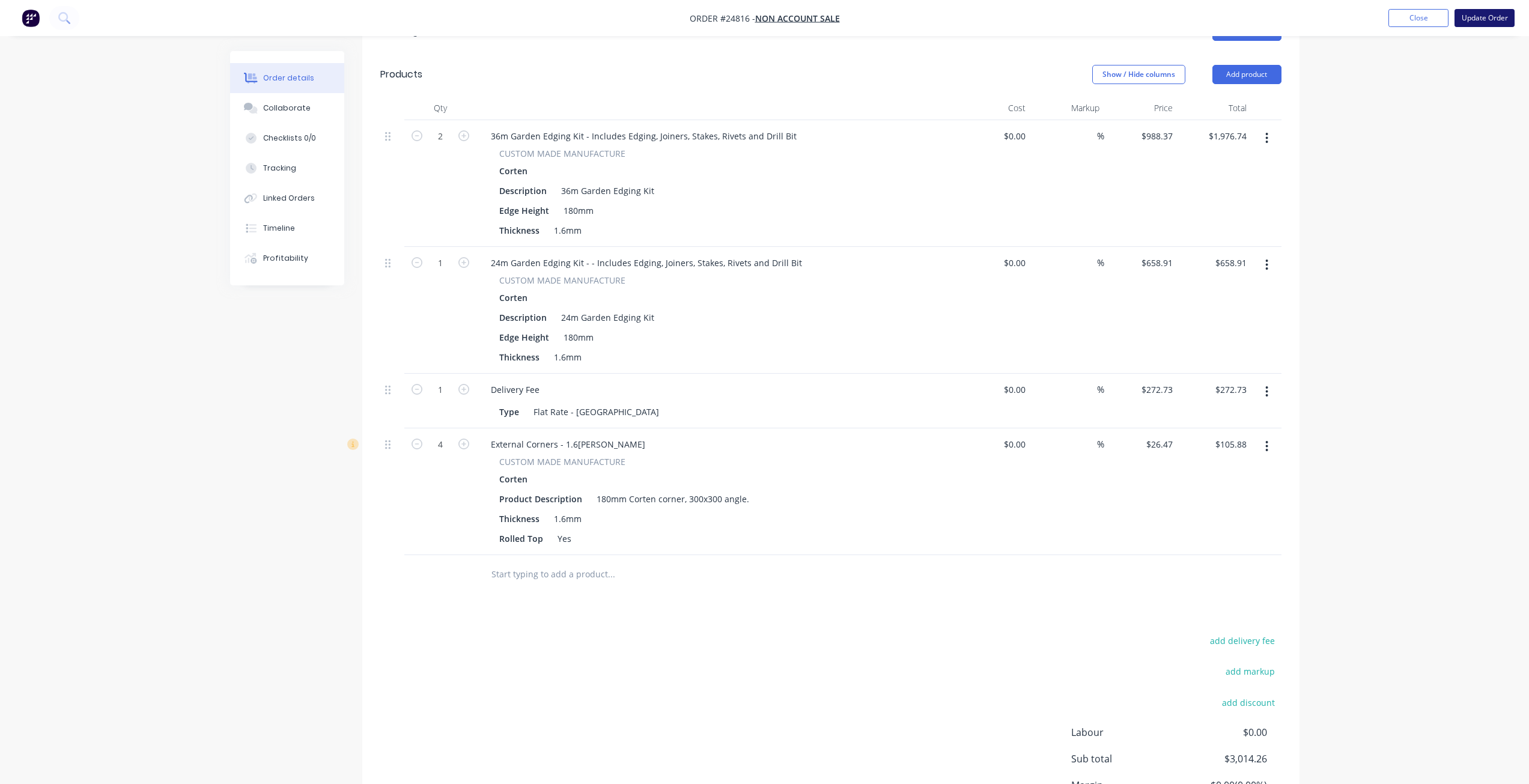
click at [767, 19] on button "Update Order" at bounding box center [1484, 18] width 60 height 18
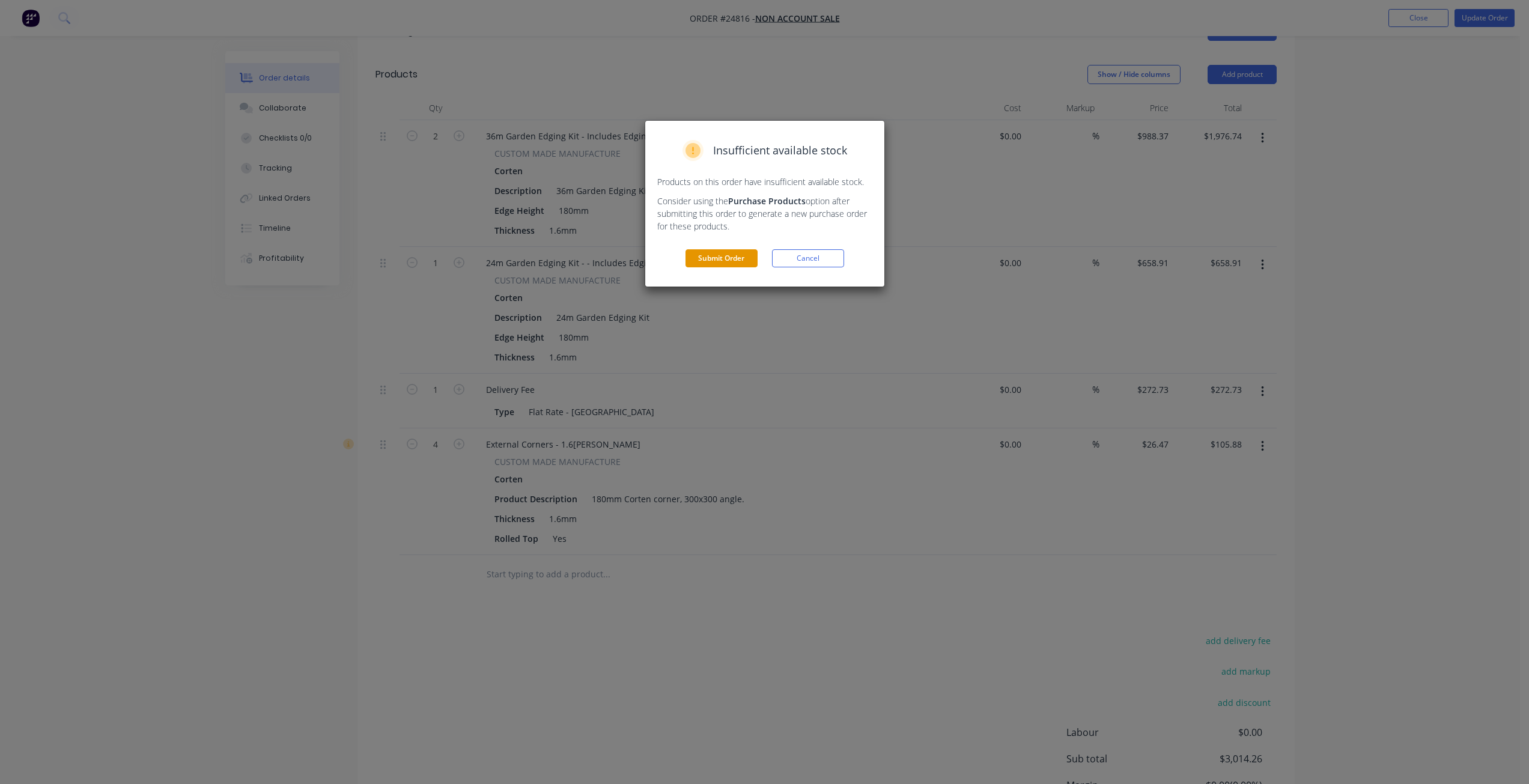
click at [724, 259] on button "Submit Order" at bounding box center [722, 258] width 72 height 18
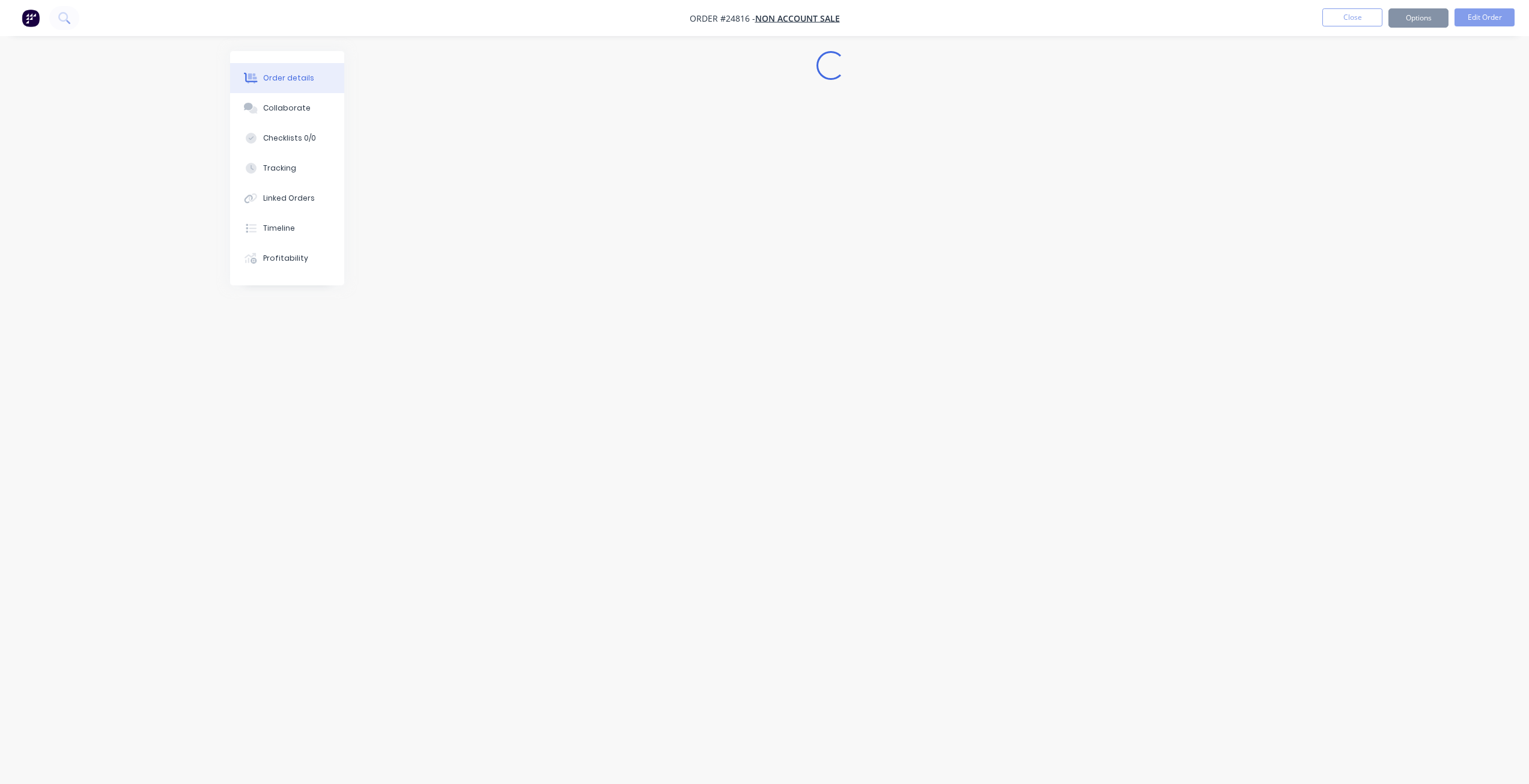
scroll to position [0, 0]
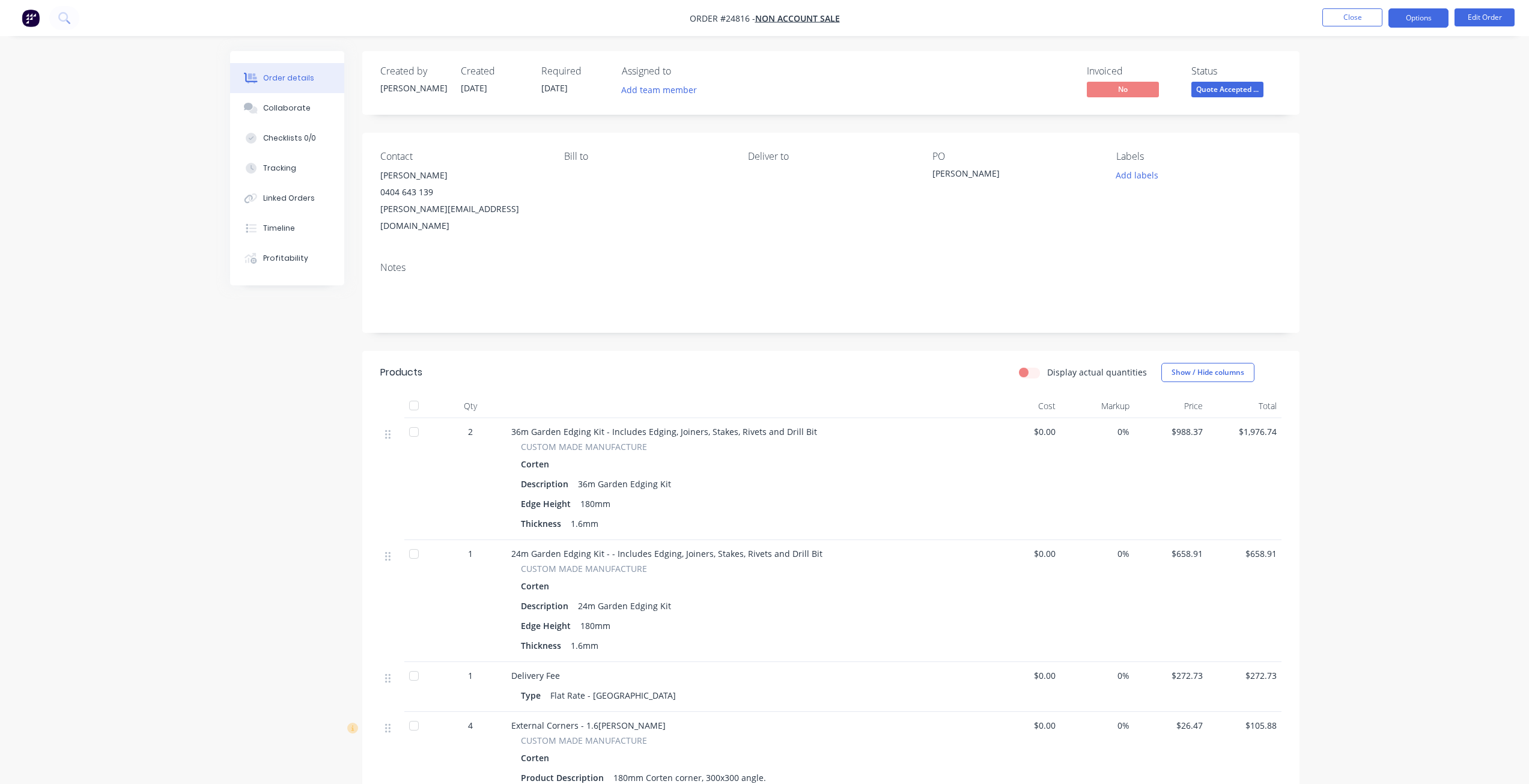
click at [767, 20] on button "Options" at bounding box center [1418, 18] width 60 height 19
click at [767, 77] on div "Invoice" at bounding box center [1382, 73] width 110 height 18
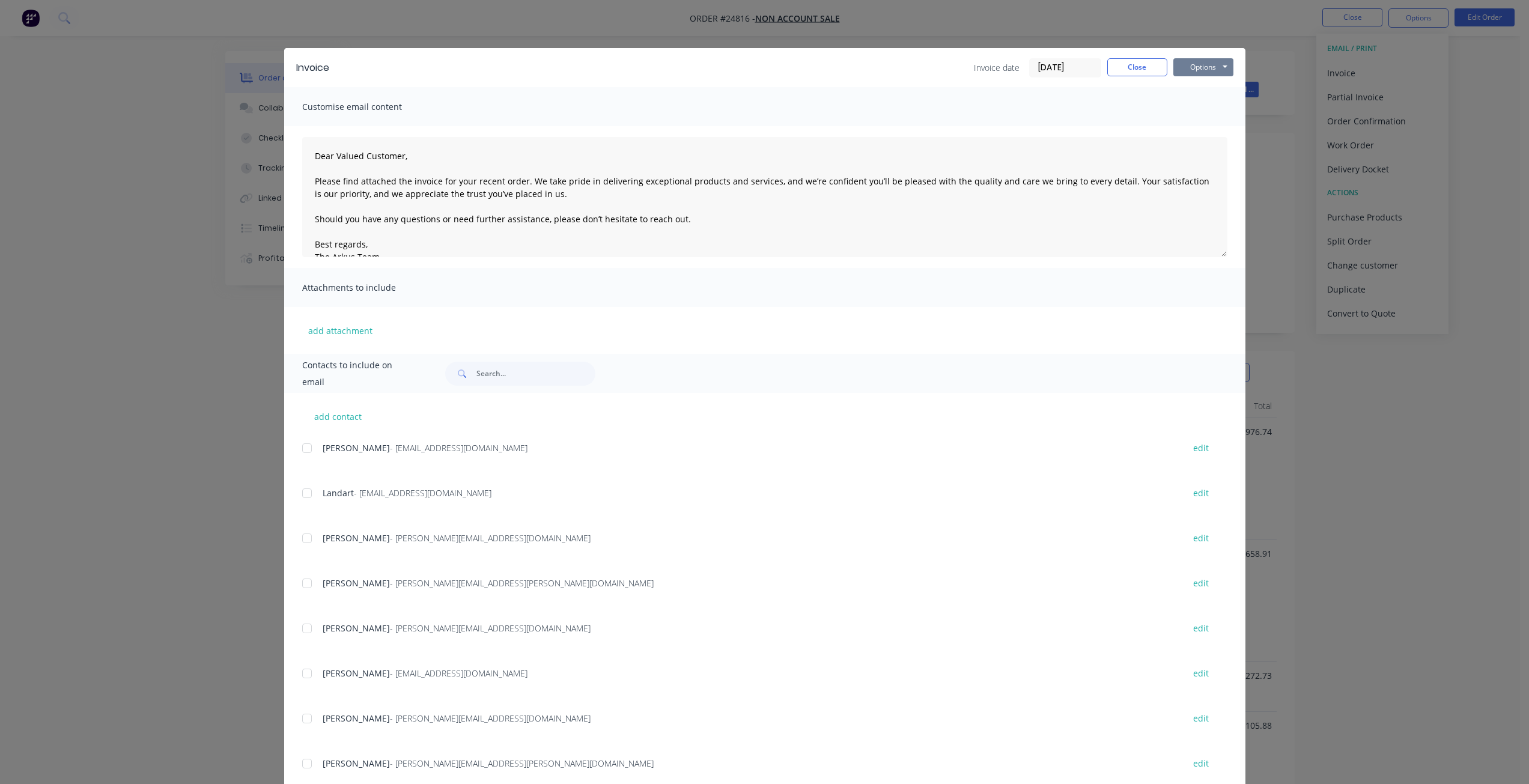
click at [767, 67] on button "Options" at bounding box center [1203, 67] width 60 height 18
click at [767, 107] on button "Print" at bounding box center [1212, 108] width 77 height 20
click at [767, 69] on button "Close" at bounding box center [1137, 67] width 60 height 18
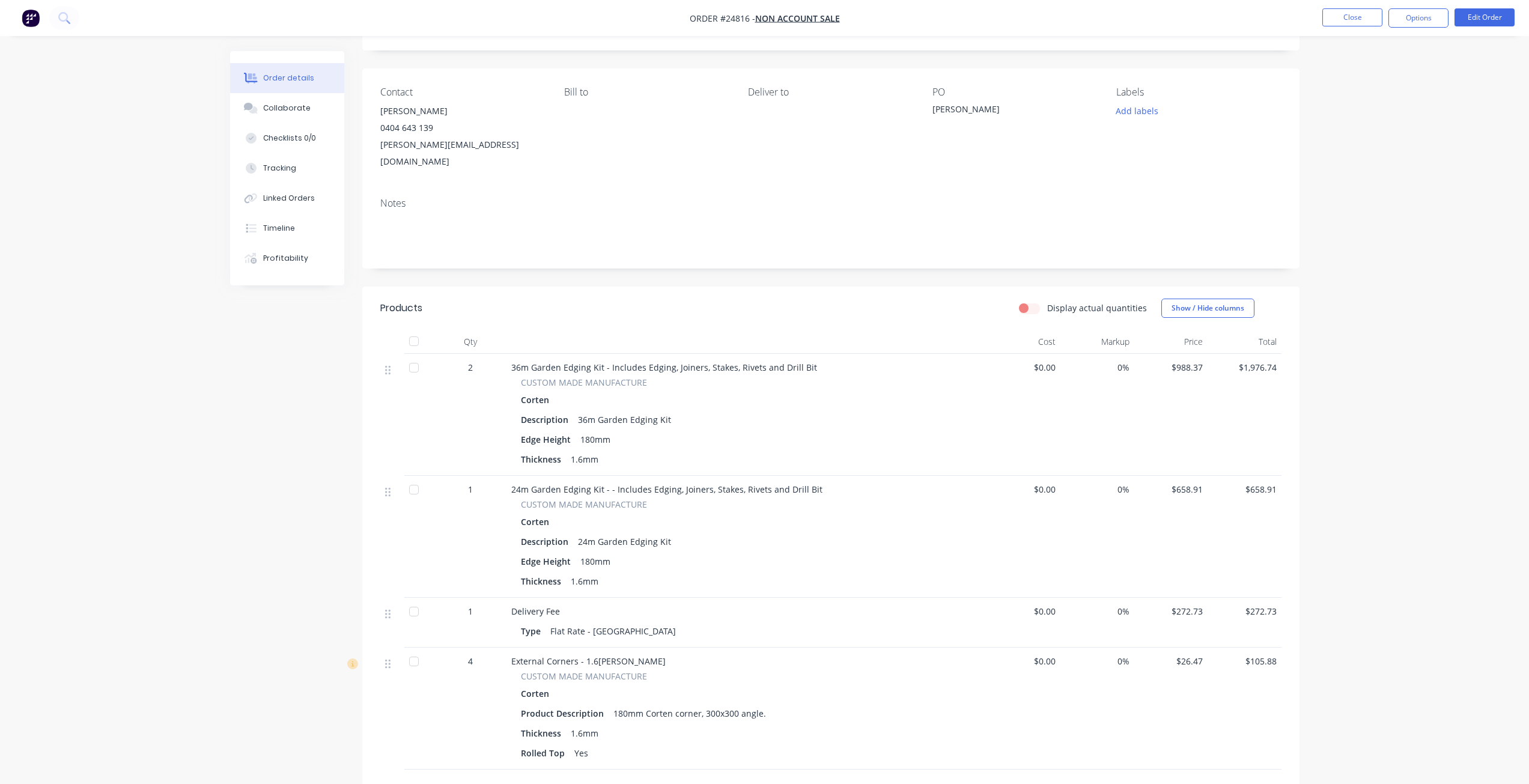
scroll to position [240, 0]
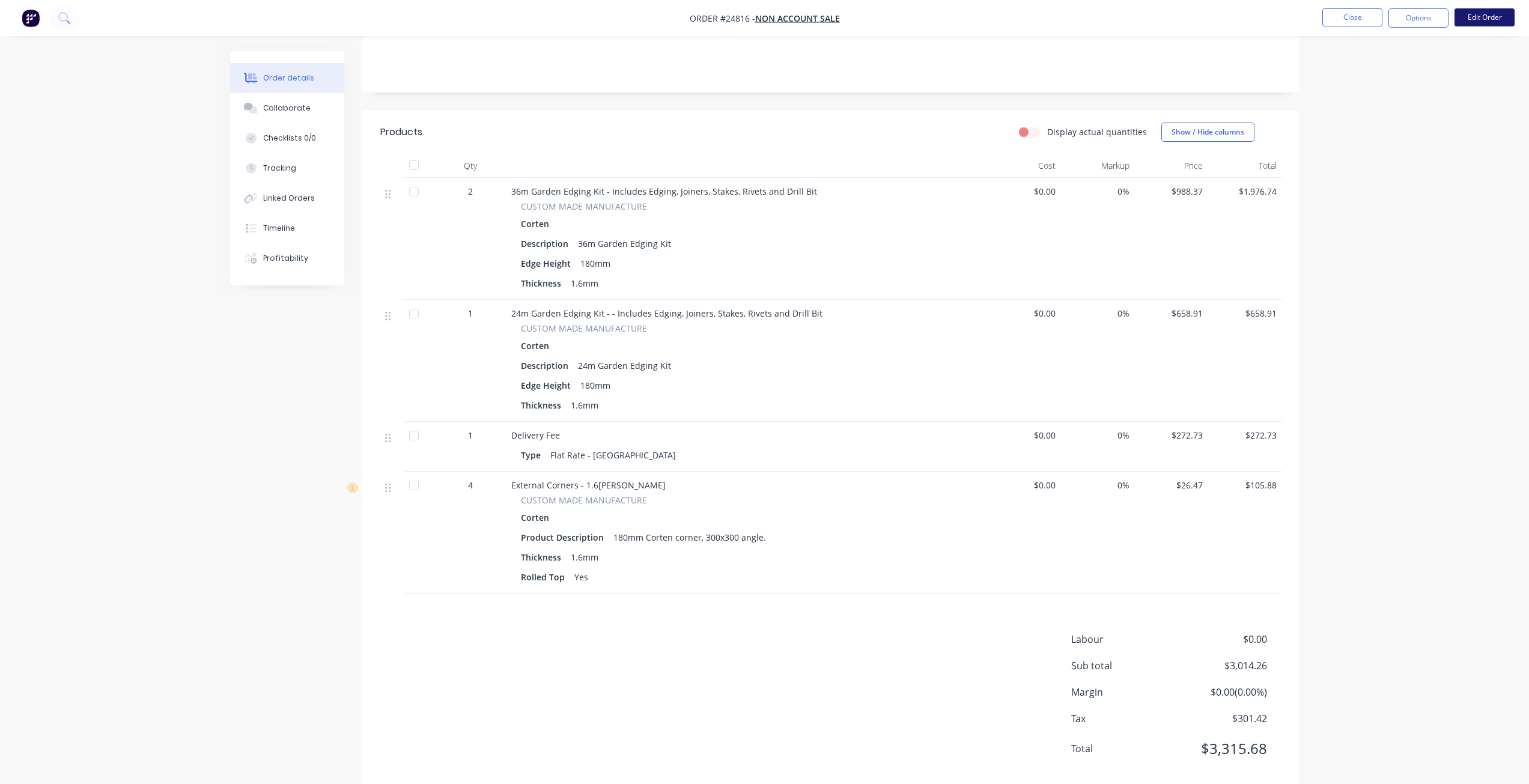
click at [767, 18] on button "Edit Order" at bounding box center [1484, 17] width 60 height 18
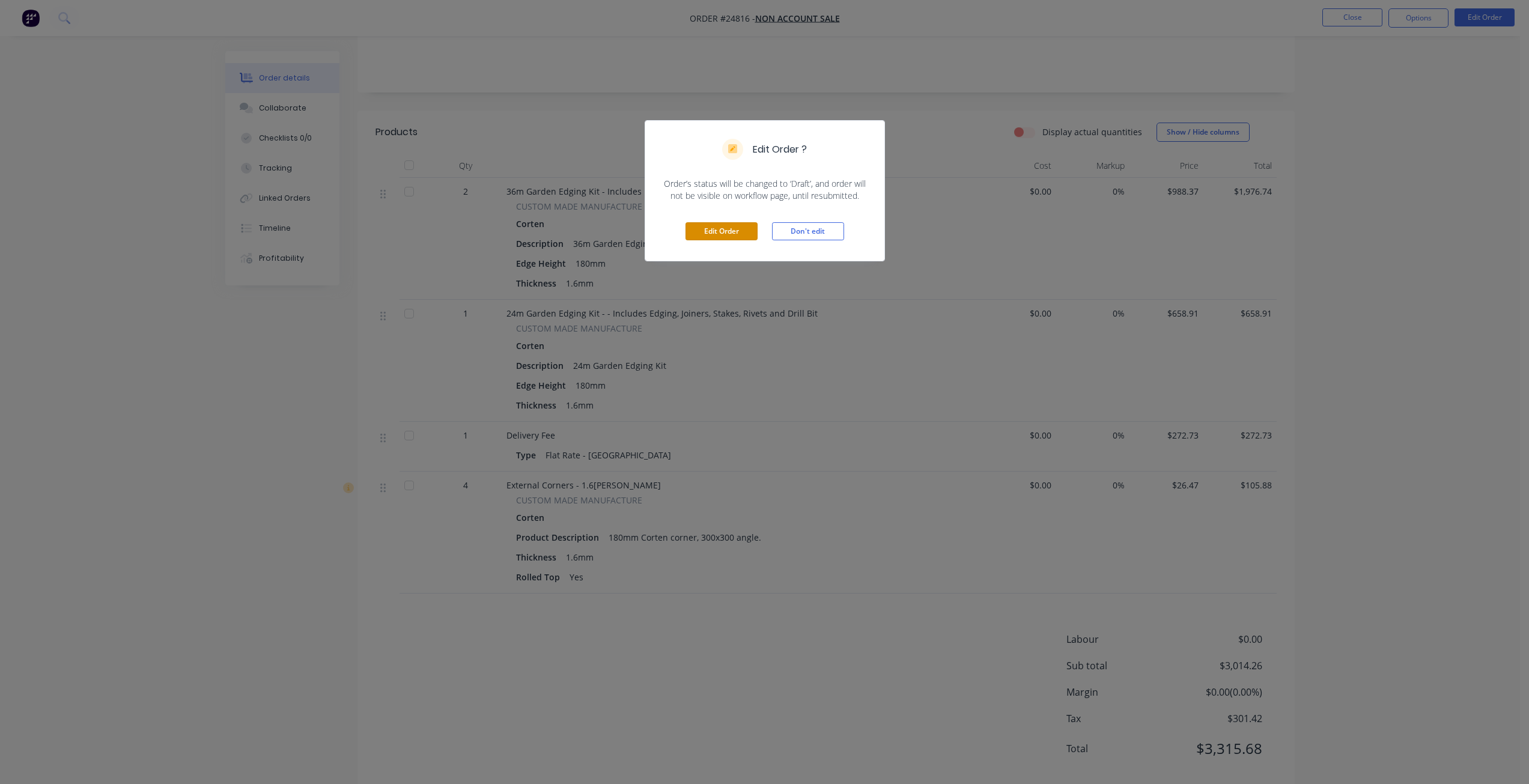
click at [718, 230] on button "Edit Order" at bounding box center [722, 231] width 72 height 18
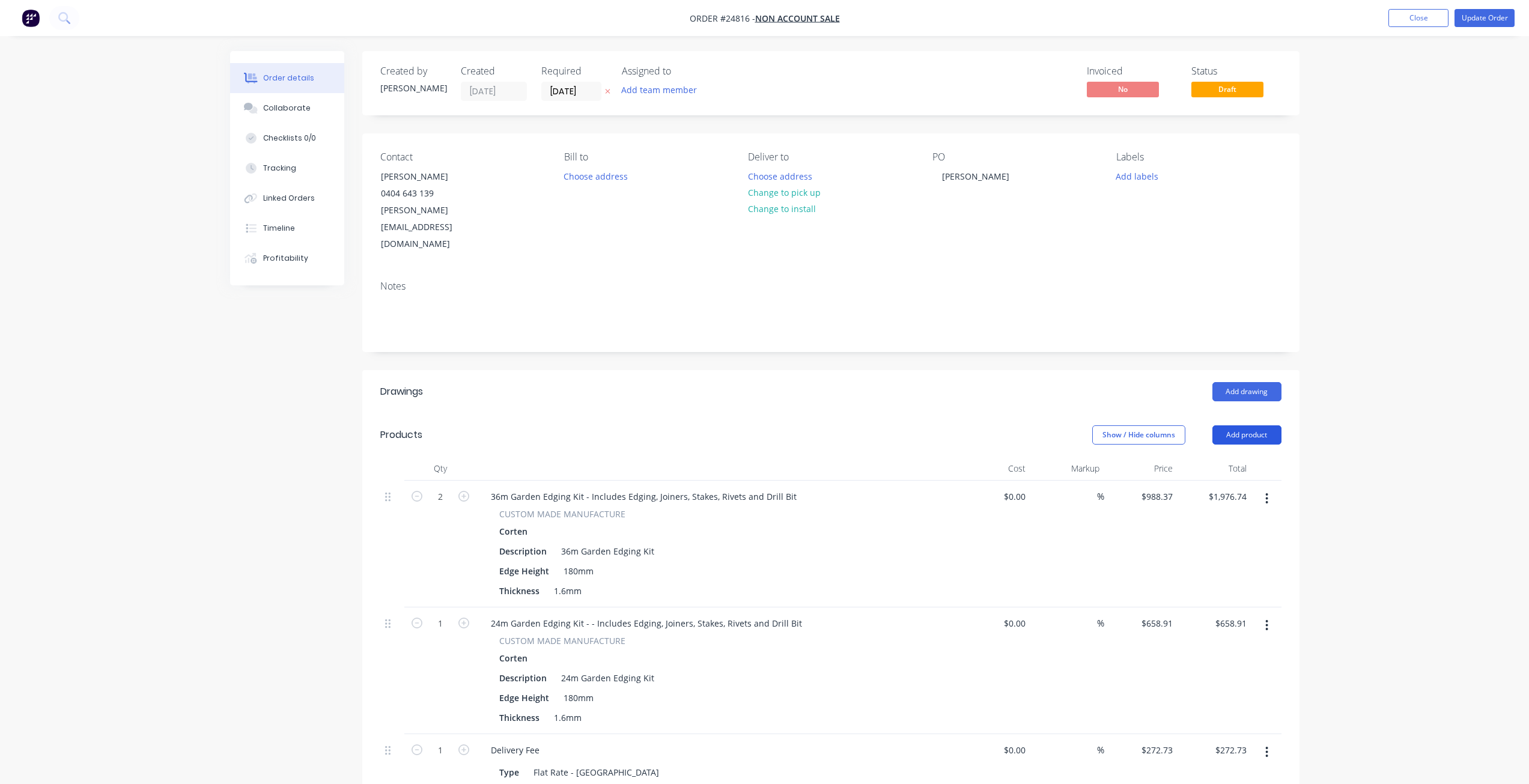
click at [767, 425] on button "Add product" at bounding box center [1247, 435] width 69 height 19
click at [767, 457] on div "Product catalogue" at bounding box center [1224, 465] width 93 height 18
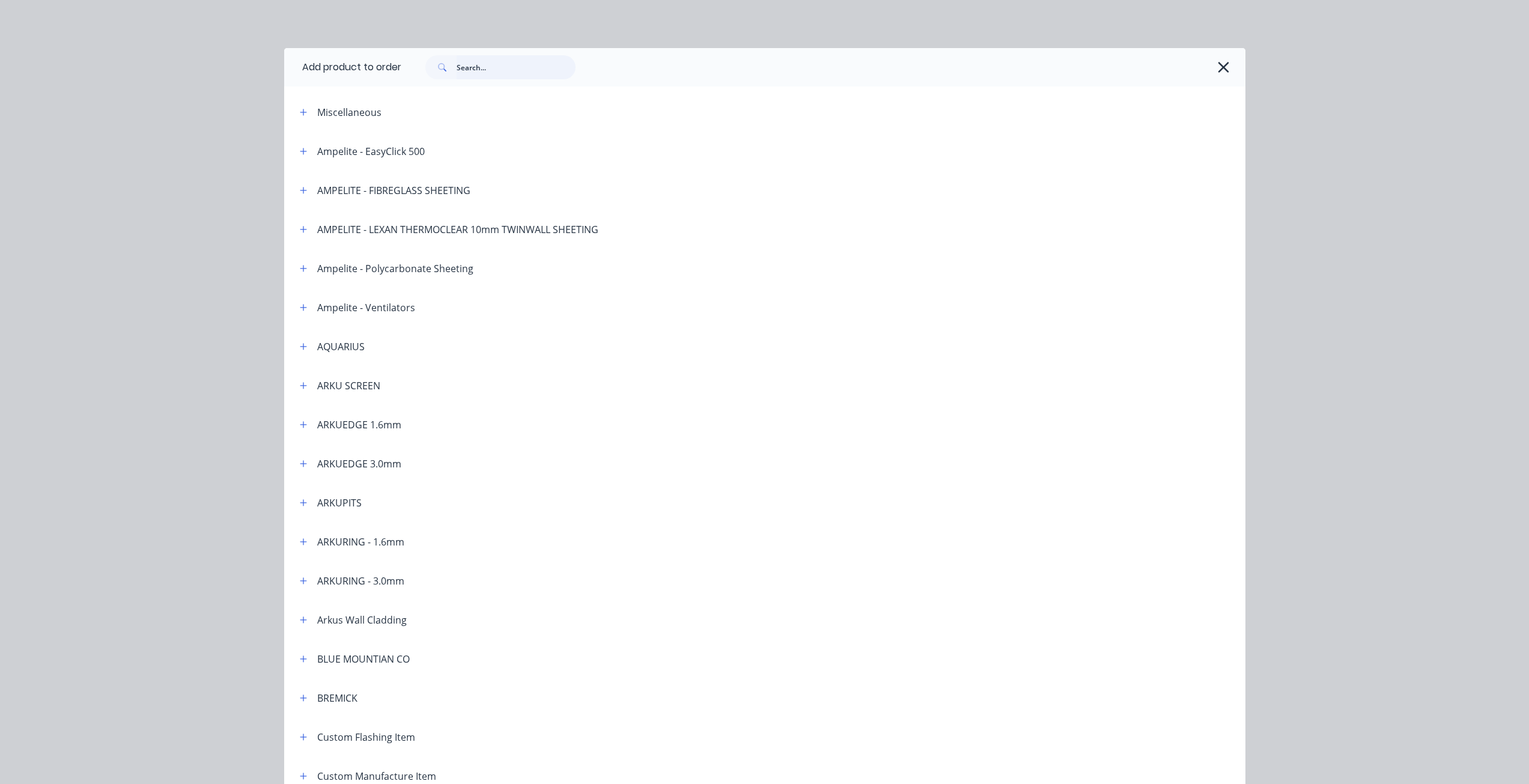
click at [474, 78] on input "text" at bounding box center [516, 67] width 119 height 24
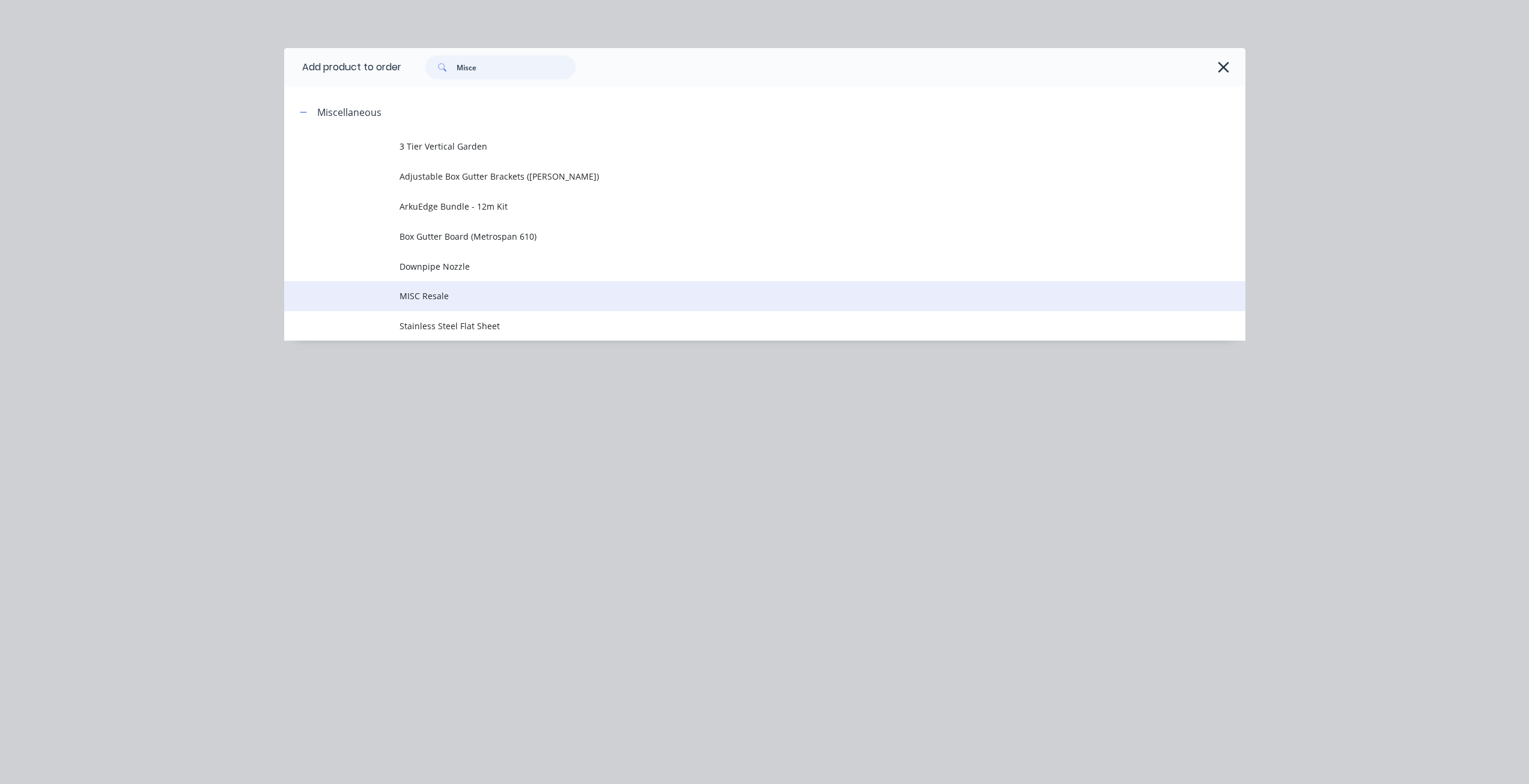
type input "Misce"
click at [430, 290] on span "MISC Resale" at bounding box center [737, 296] width 676 height 13
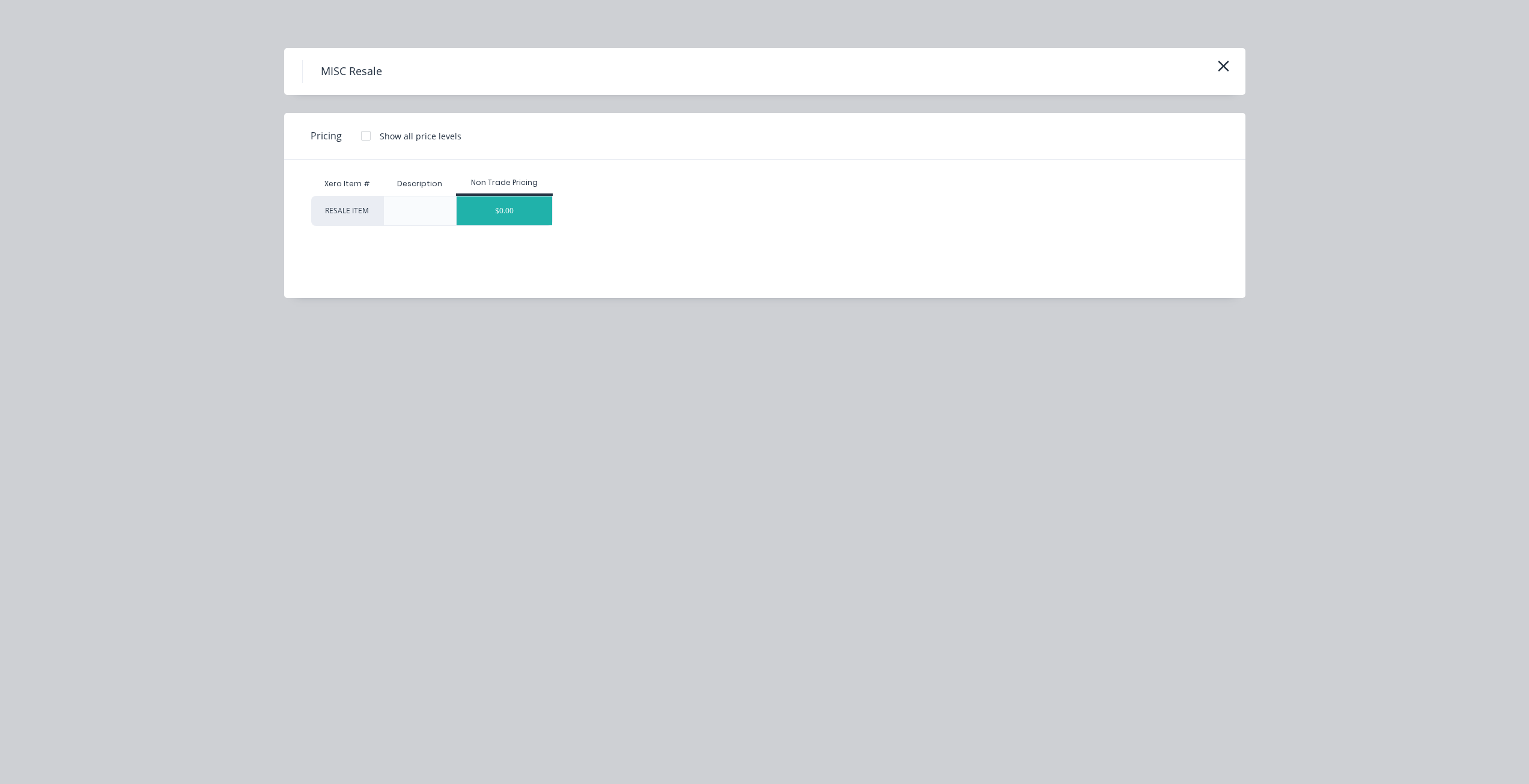
click at [518, 208] on div "$0.00" at bounding box center [504, 211] width 95 height 29
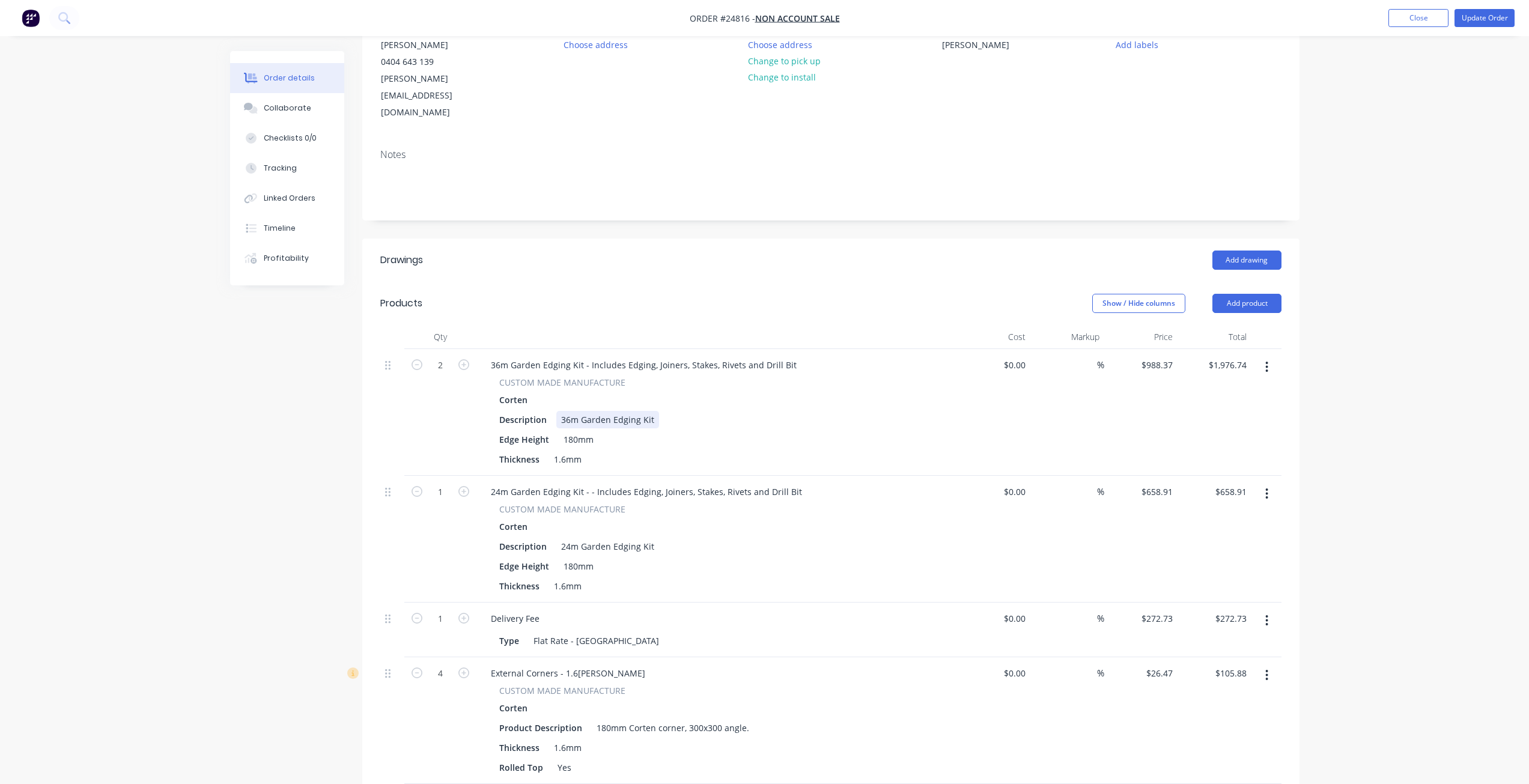
scroll to position [300, 0]
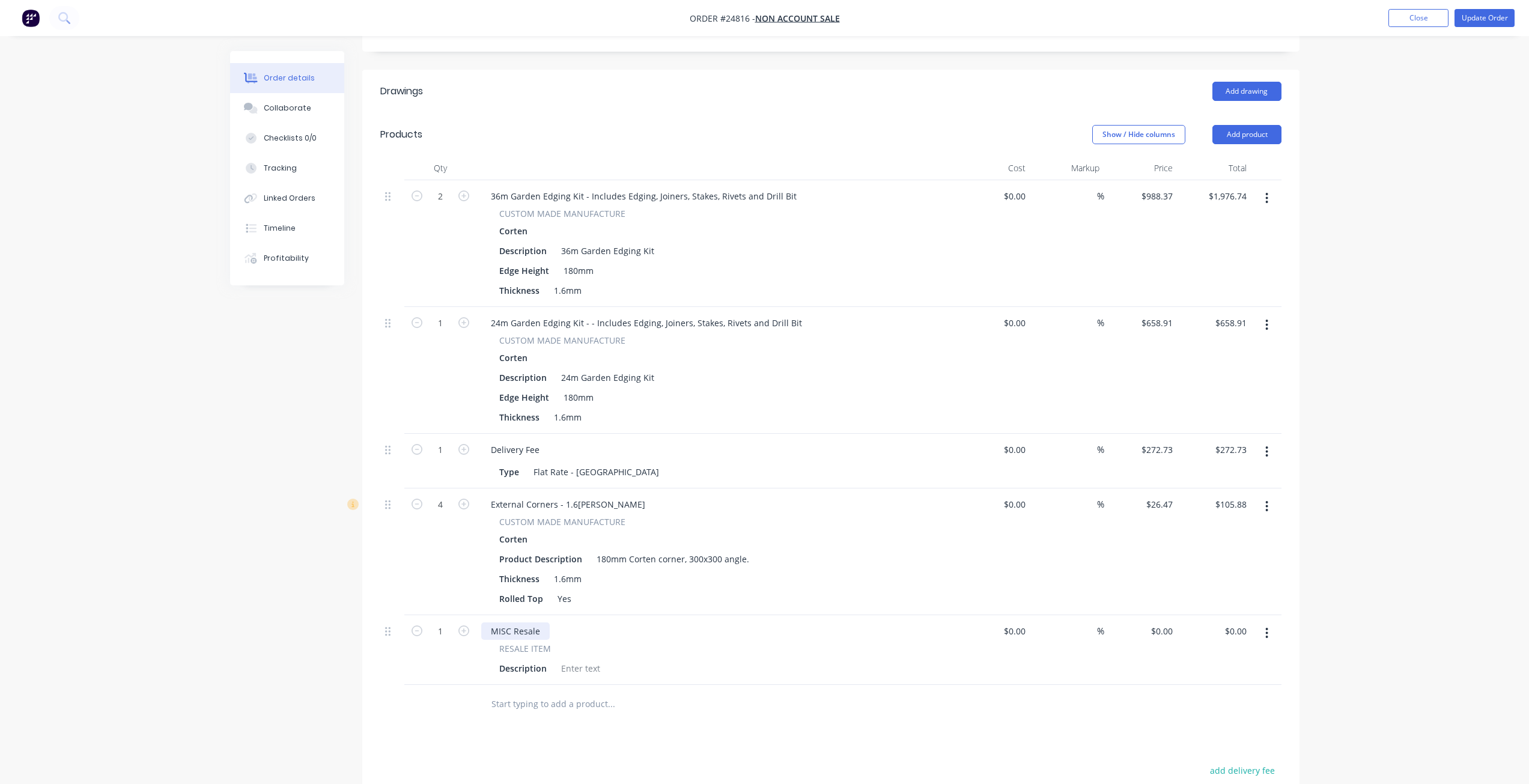
click at [520, 623] on div "MISC Resale" at bounding box center [515, 631] width 69 height 18
paste div
click at [524, 623] on div "[PERSON_NAME][EMAIL_ADDRESS][DOMAIN_NAME]" at bounding box center [595, 631] width 227 height 18
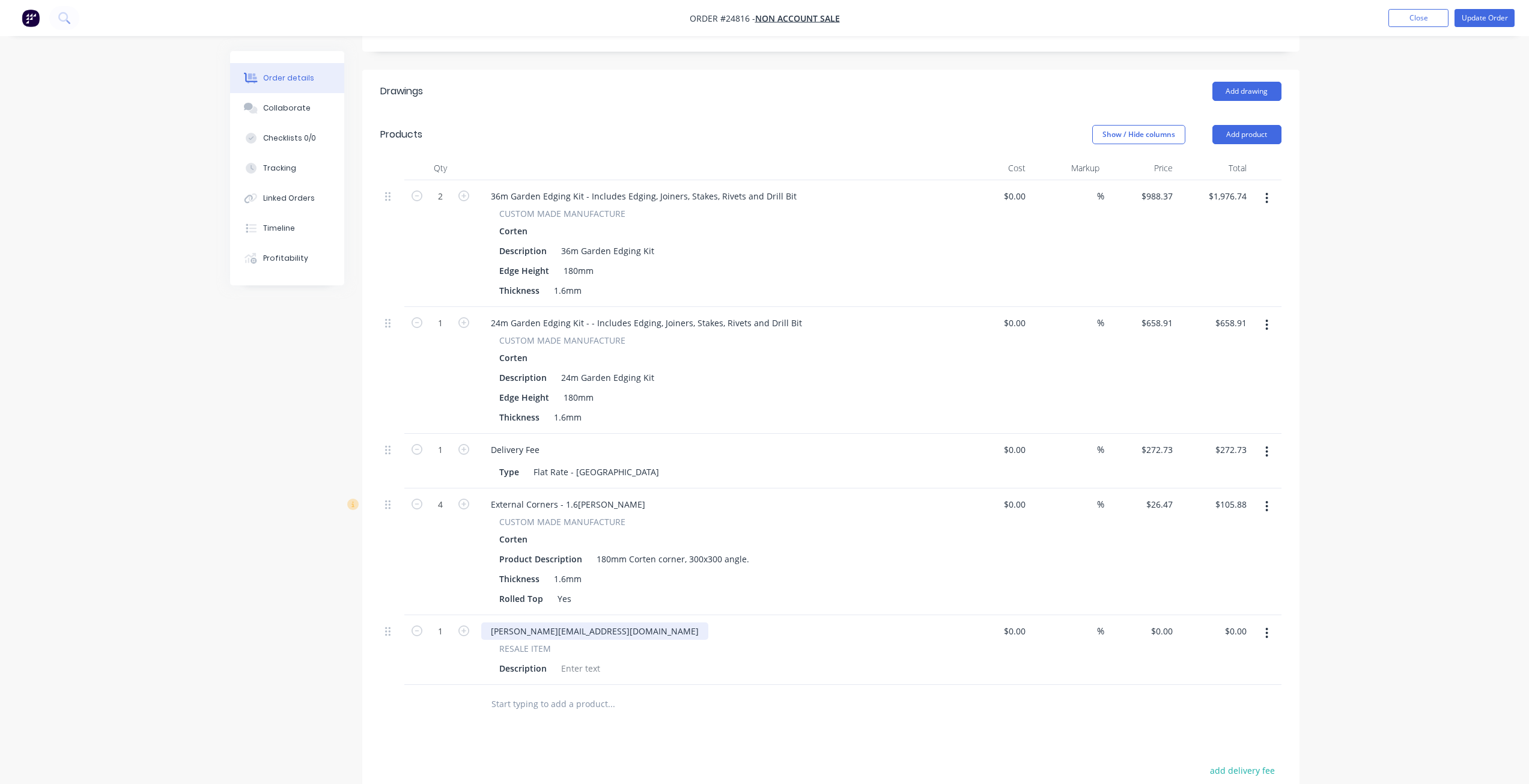
click at [524, 623] on div "[PERSON_NAME][EMAIL_ADDRESS][DOMAIN_NAME]" at bounding box center [595, 631] width 227 height 18
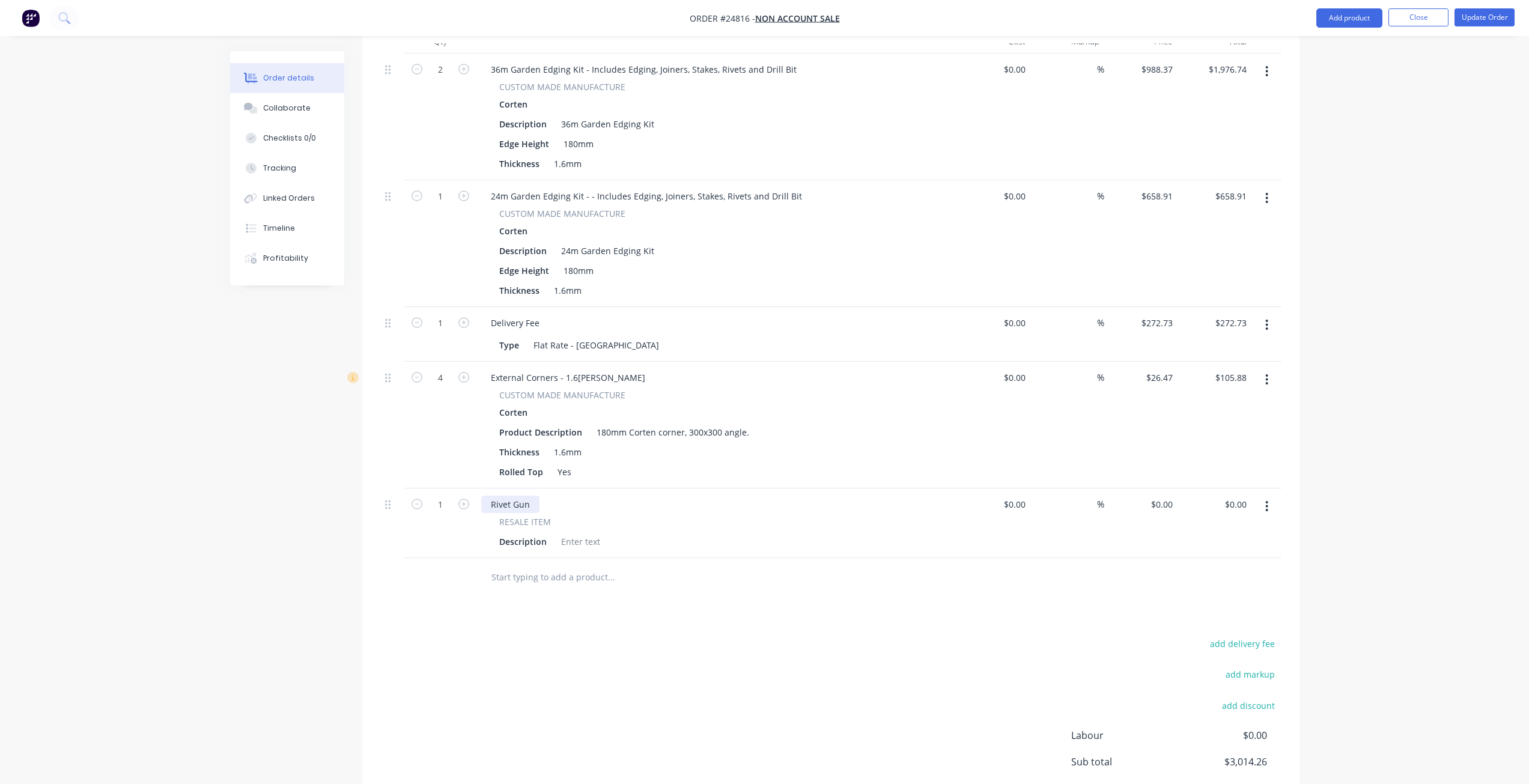
scroll to position [213, 0]
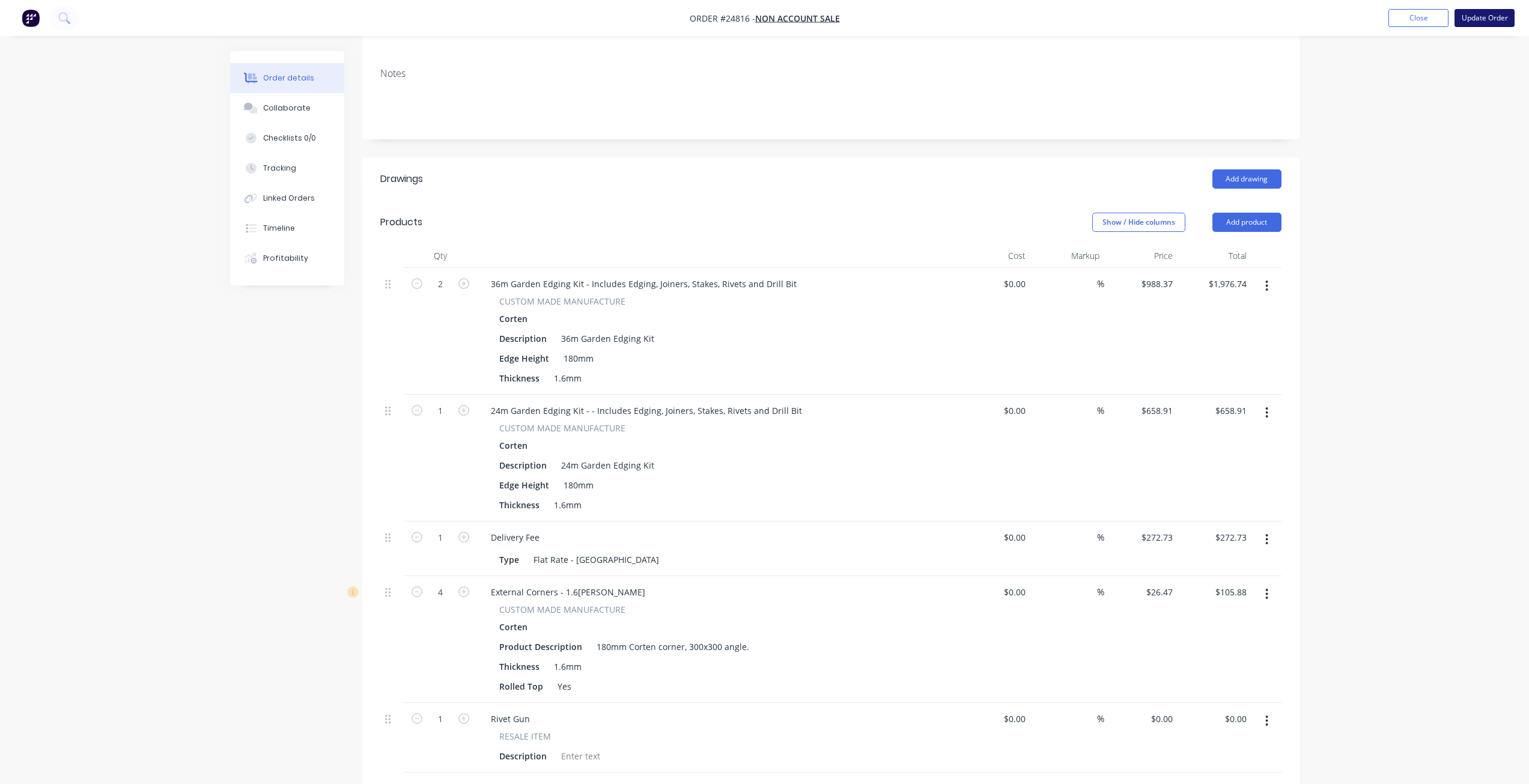
click at [767, 22] on button "Update Order" at bounding box center [1484, 18] width 60 height 18
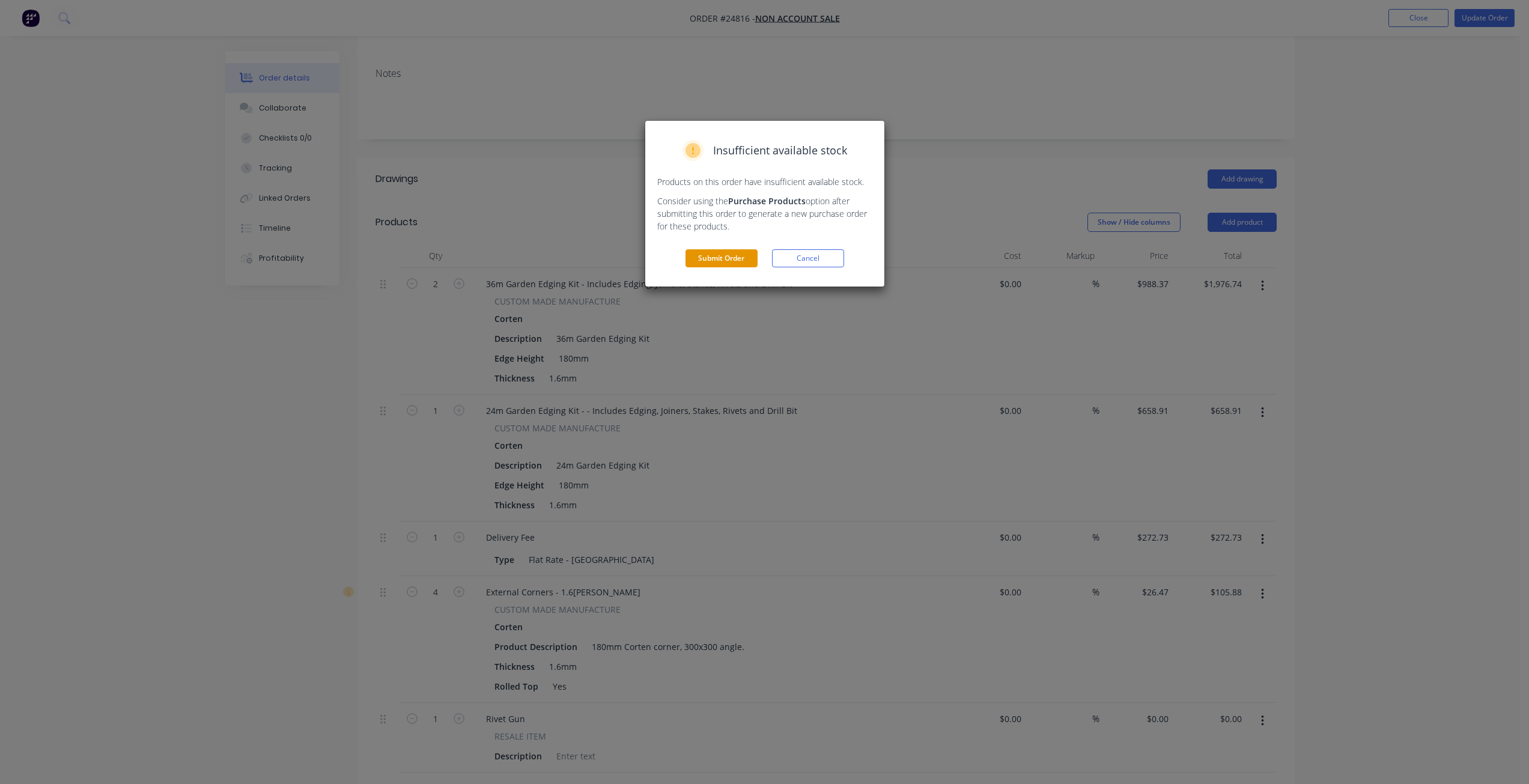
click at [734, 265] on button "Submit Order" at bounding box center [722, 258] width 72 height 18
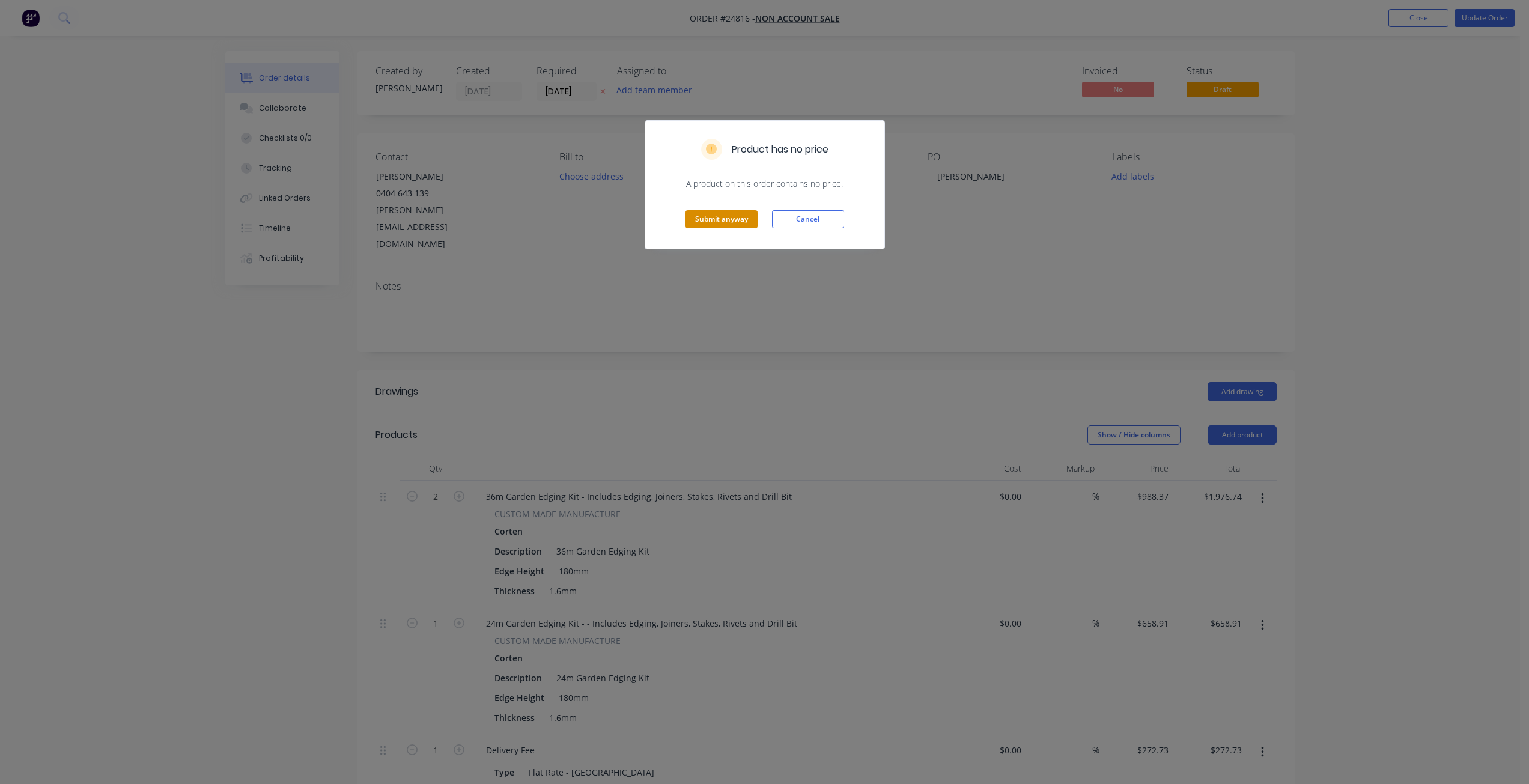
click at [743, 222] on button "Submit anyway" at bounding box center [722, 219] width 72 height 18
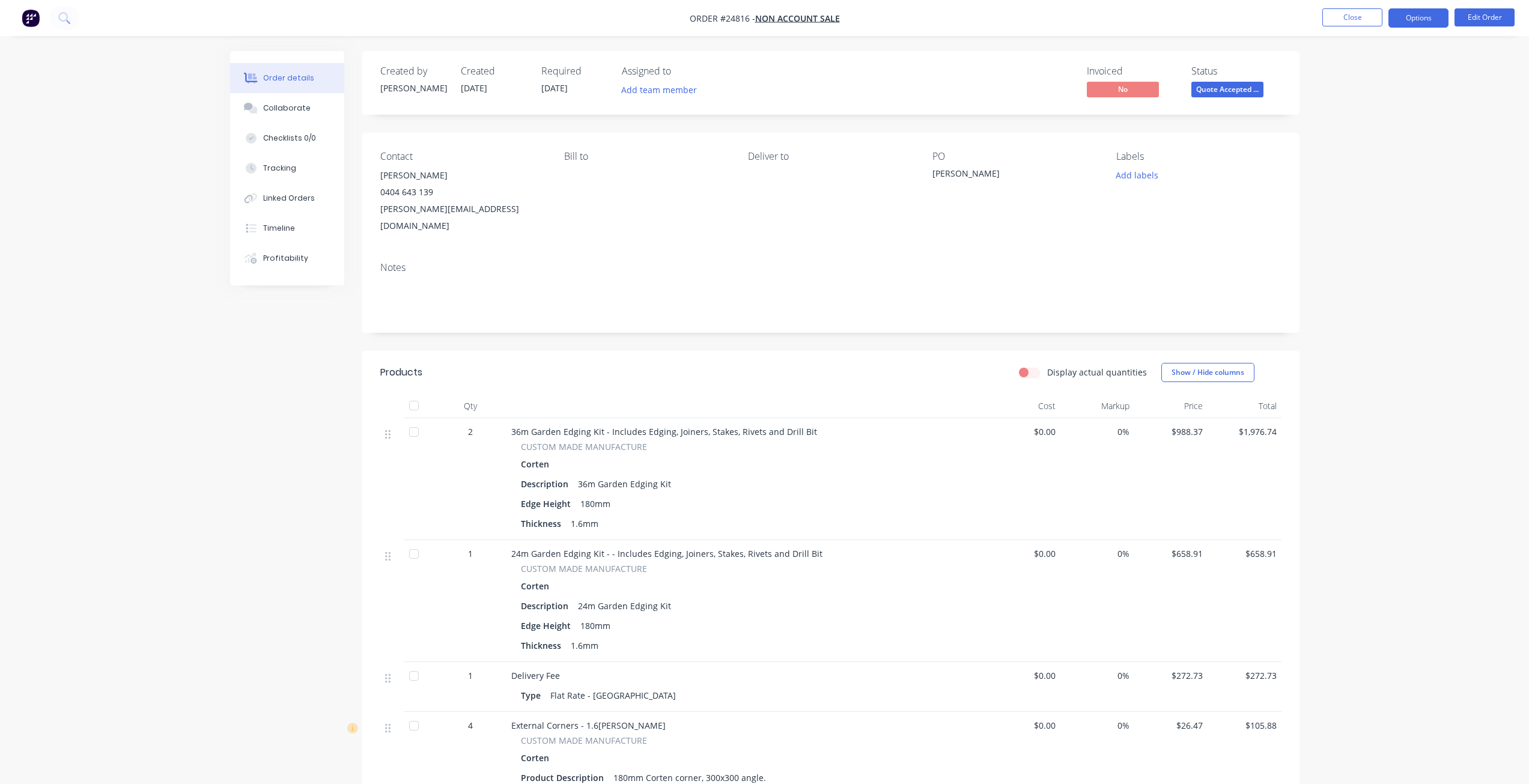
click at [767, 21] on button "Options" at bounding box center [1418, 18] width 60 height 19
click at [767, 80] on div "Invoice" at bounding box center [1382, 73] width 110 height 18
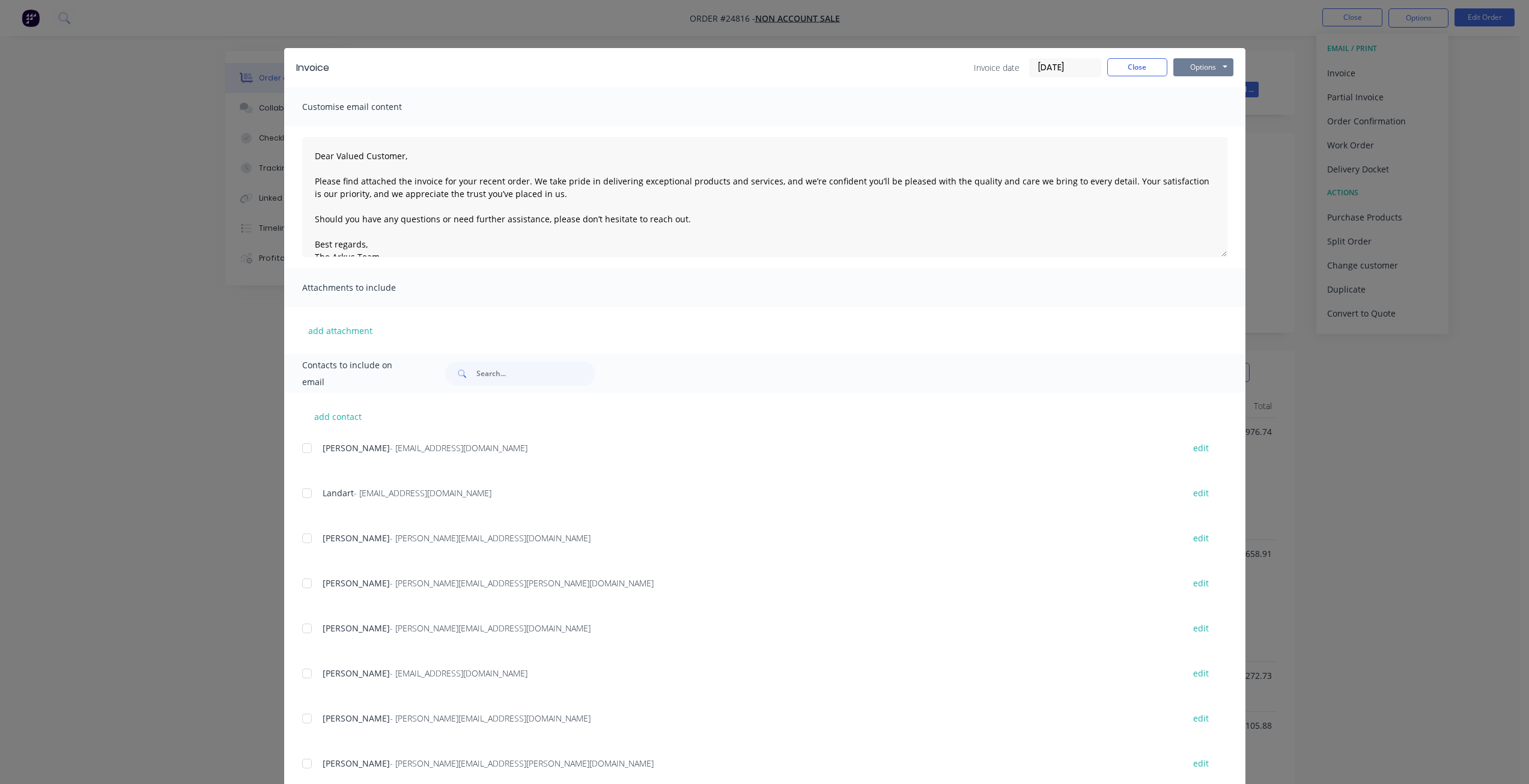
click at [767, 66] on button "Options" at bounding box center [1203, 67] width 60 height 18
click at [767, 107] on button "Print" at bounding box center [1212, 108] width 77 height 20
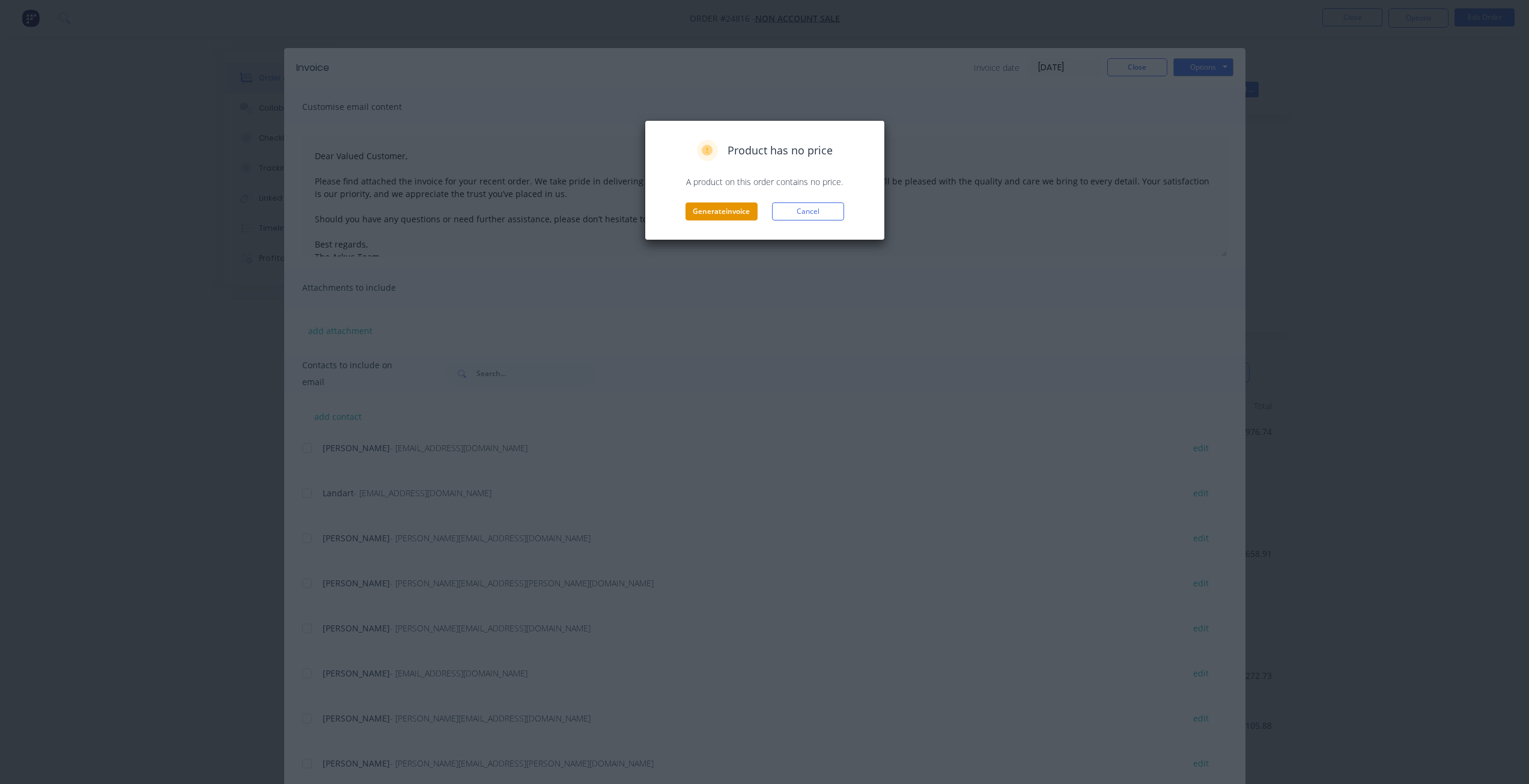
click at [743, 204] on button "Generate invoice" at bounding box center [722, 211] width 72 height 18
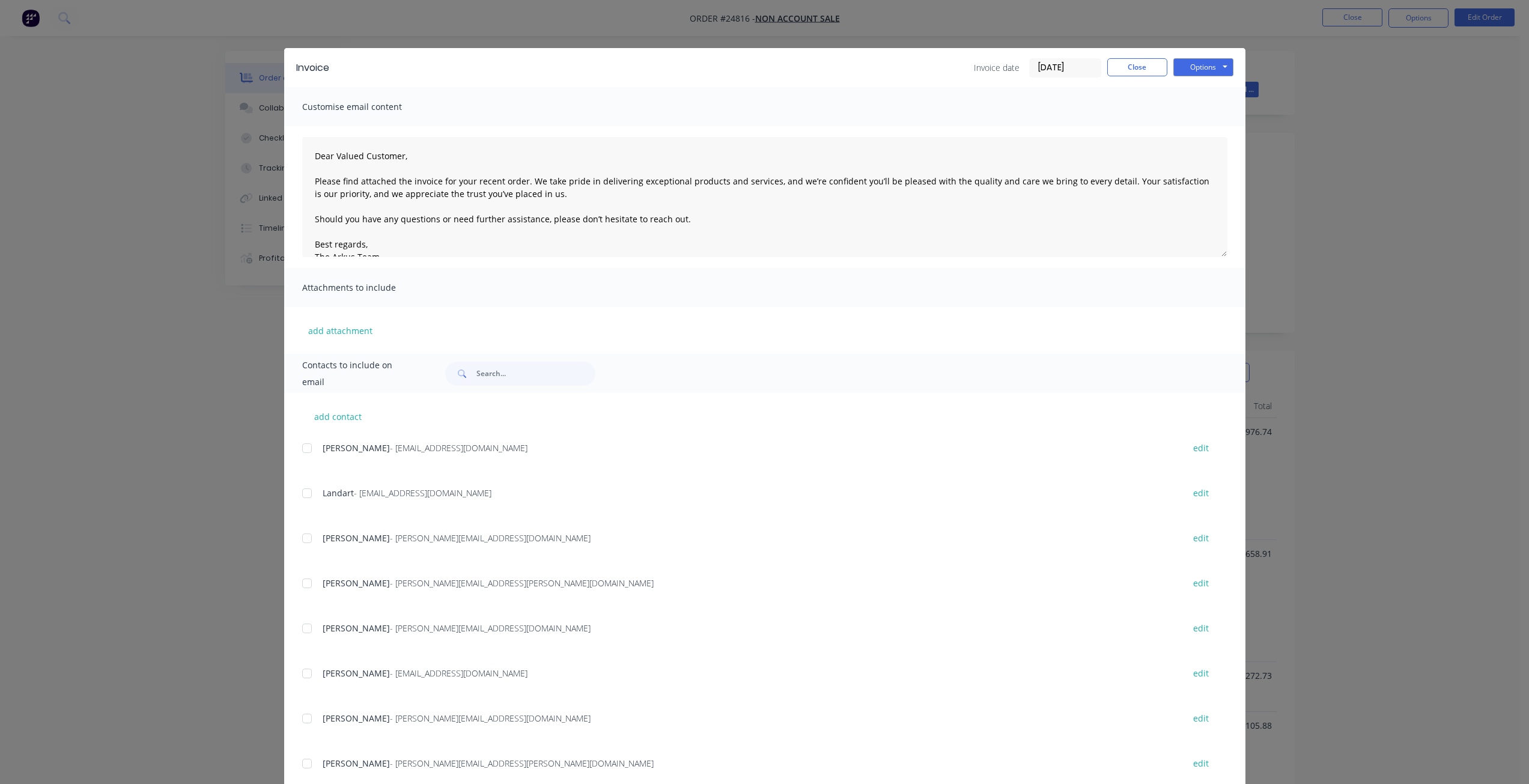
click at [767, 56] on div "Invoice Invoice date [DATE] Close Options Preview Print Email" at bounding box center [765, 67] width 961 height 39
click at [767, 72] on button "Close" at bounding box center [1137, 67] width 60 height 18
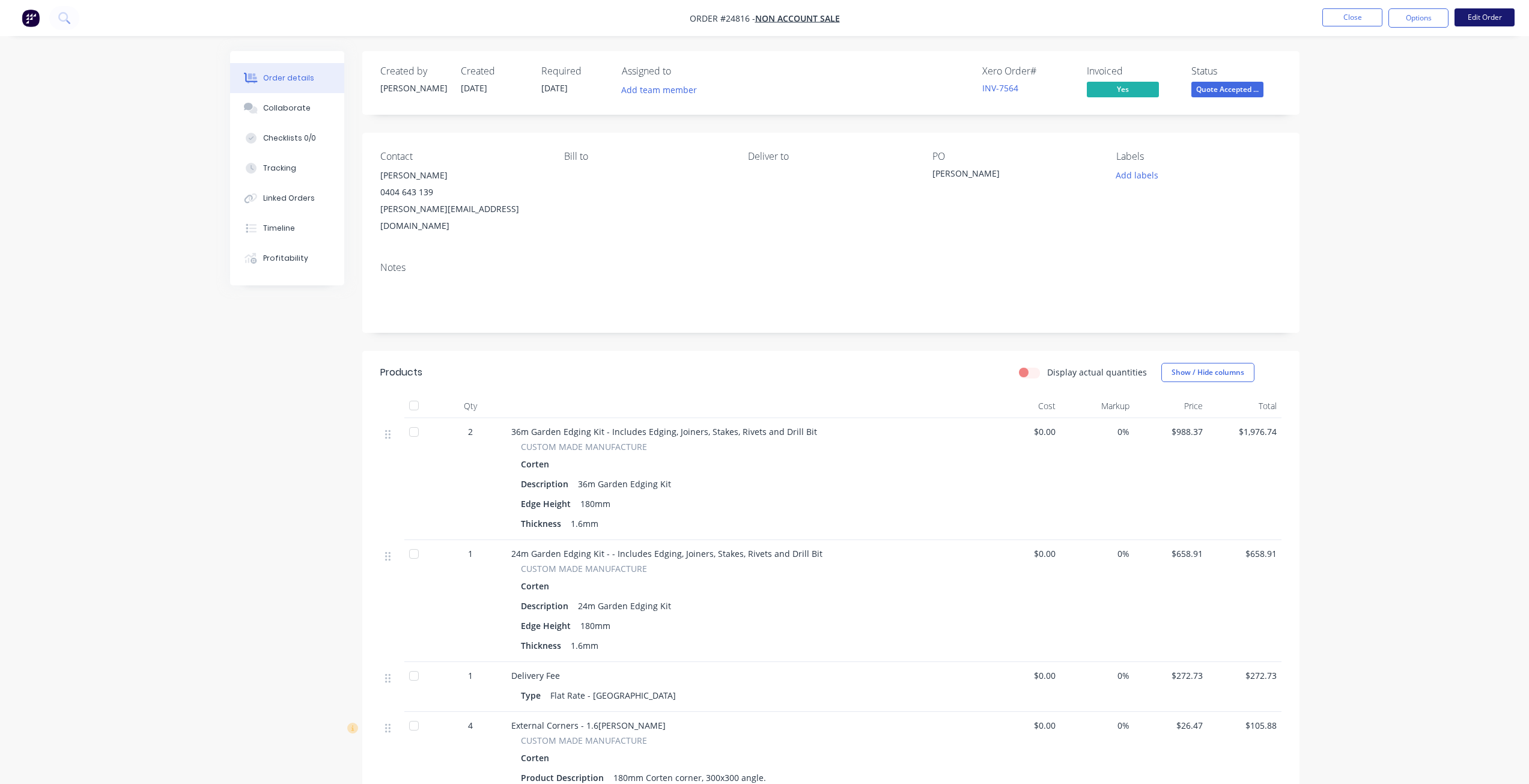
click at [767, 18] on button "Edit Order" at bounding box center [1484, 17] width 60 height 18
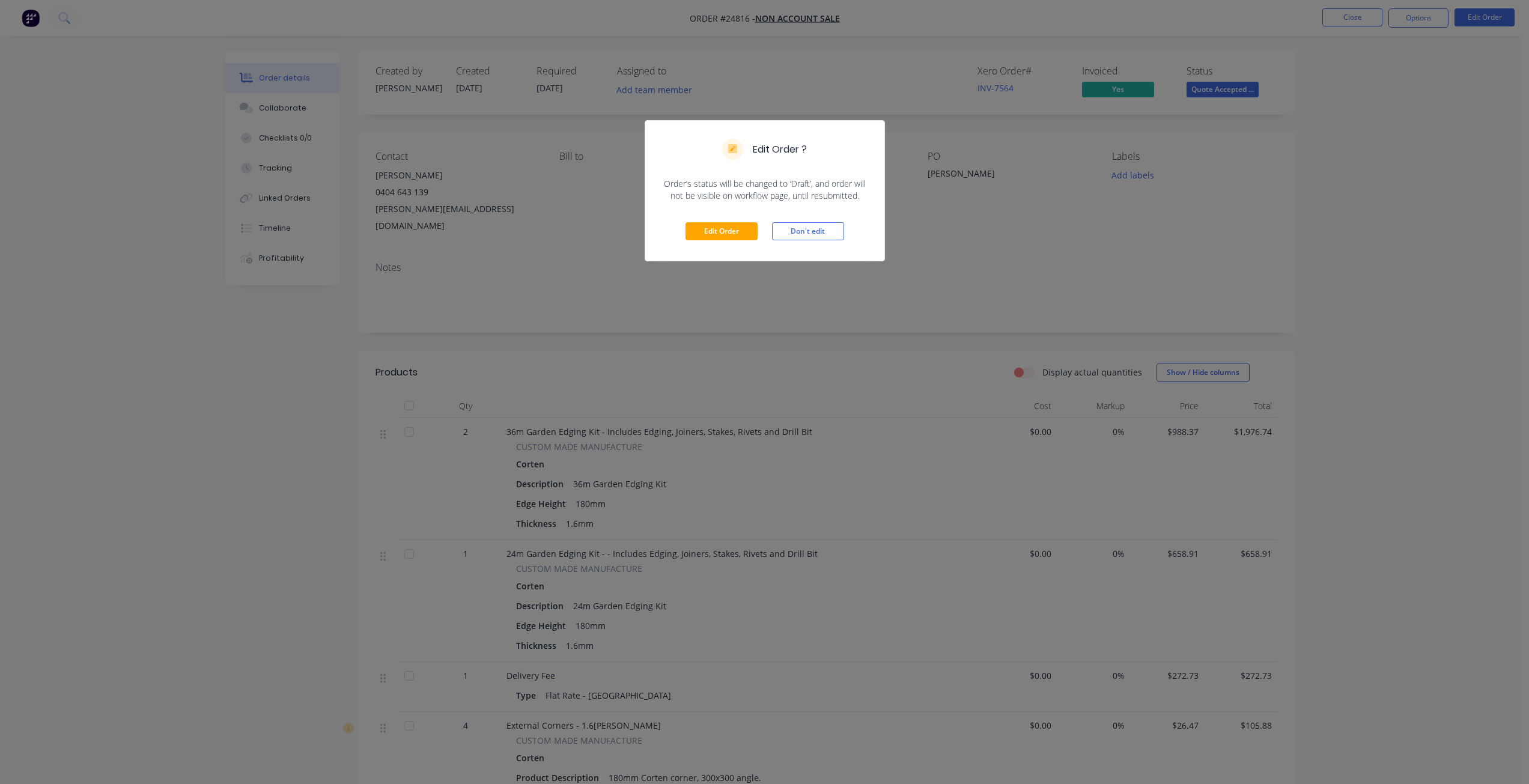
click at [723, 248] on div "Edit Order Don't edit" at bounding box center [764, 231] width 239 height 59
click at [739, 217] on div "Edit Order Don't edit" at bounding box center [764, 231] width 239 height 59
click at [737, 235] on button "Edit Order" at bounding box center [722, 231] width 72 height 18
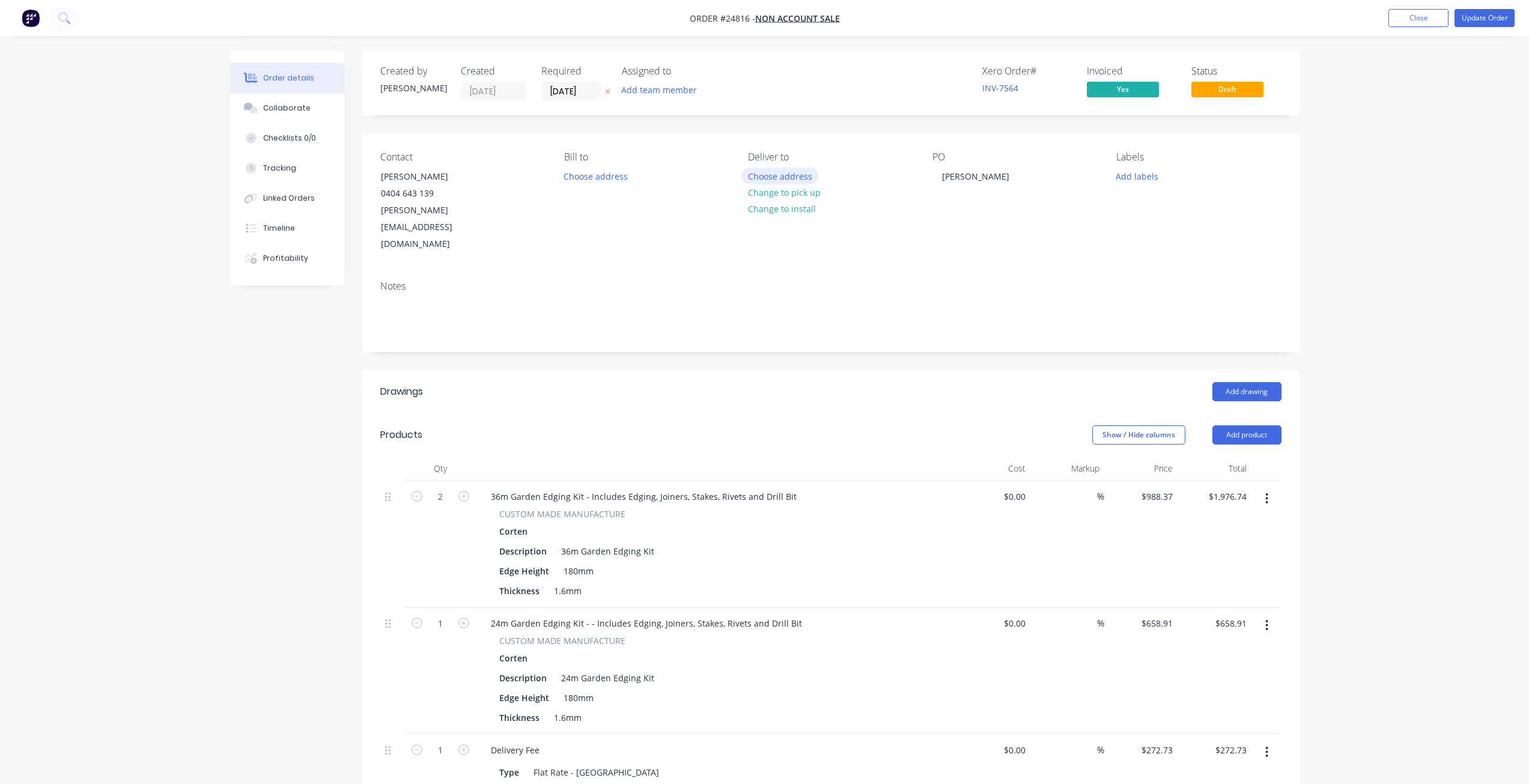
click at [767, 178] on button "Choose address" at bounding box center [780, 176] width 77 height 16
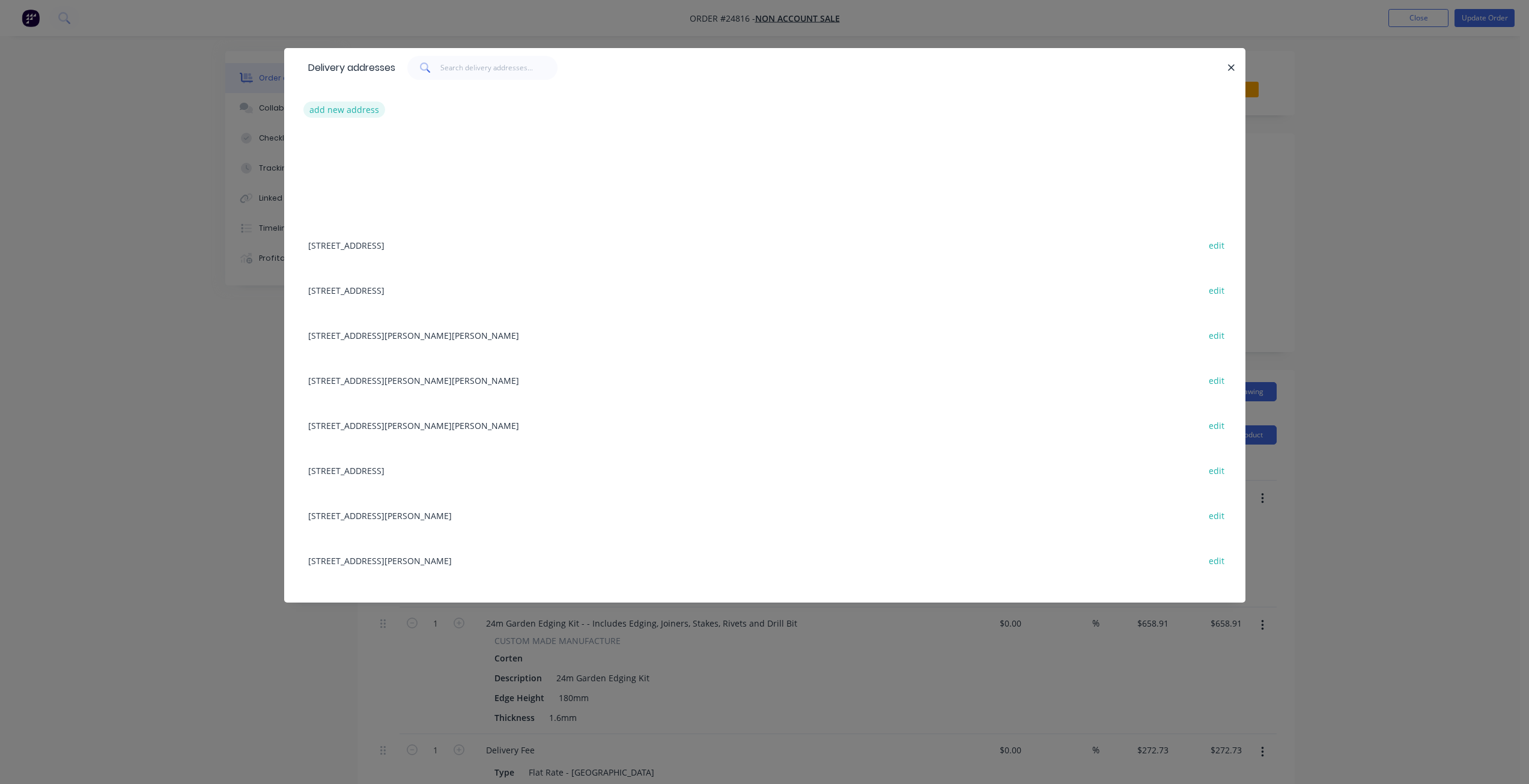
click at [363, 115] on button "add new address" at bounding box center [344, 110] width 82 height 16
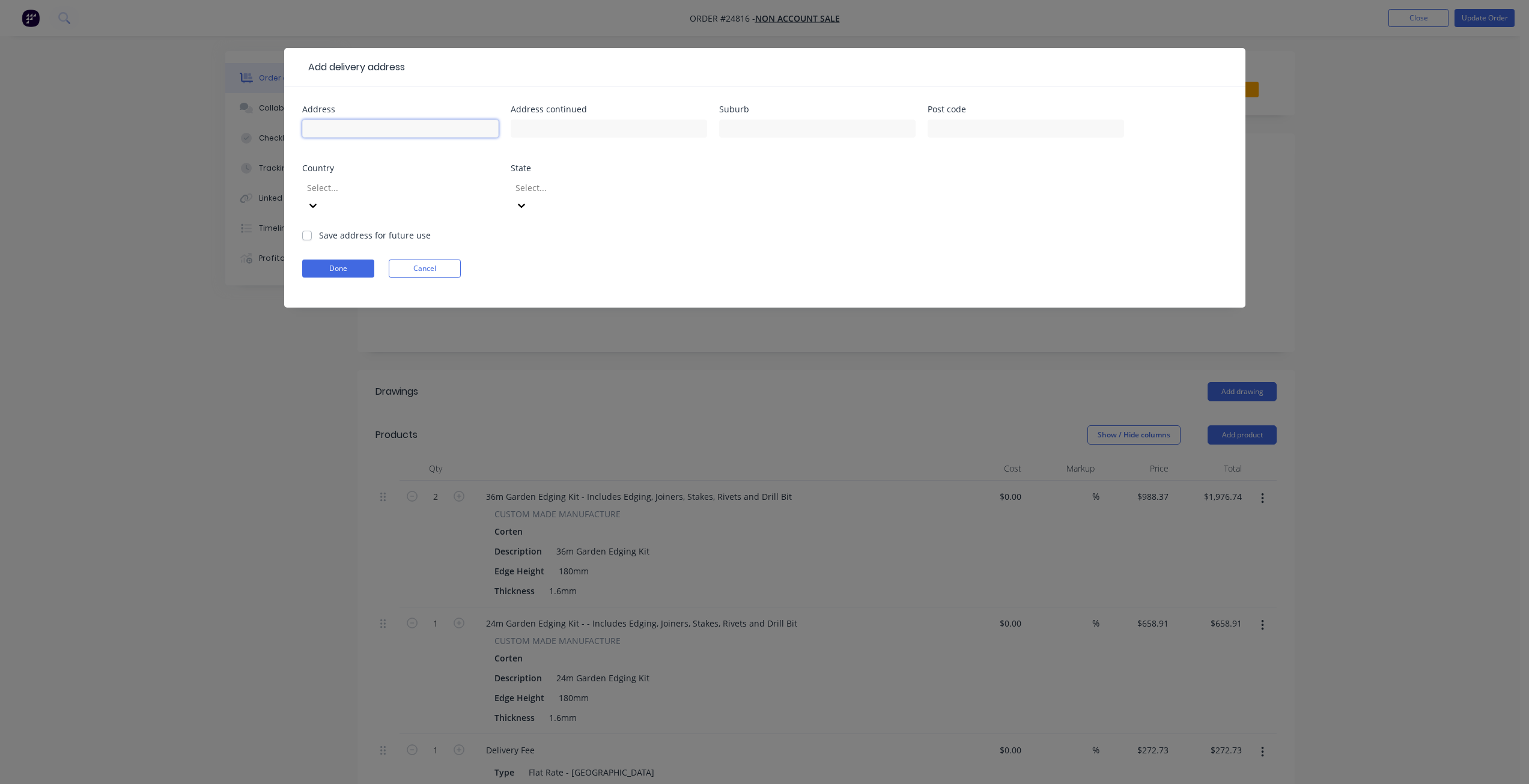
drag, startPoint x: 373, startPoint y: 120, endPoint x: 374, endPoint y: 127, distance: 7.1
click at [373, 121] on input "text" at bounding box center [400, 129] width 196 height 18
click at [409, 132] on input "text" at bounding box center [400, 129] width 196 height 18
paste input "[STREET_ADDRESS]."
drag, startPoint x: 334, startPoint y: 125, endPoint x: 395, endPoint y: 129, distance: 61.1
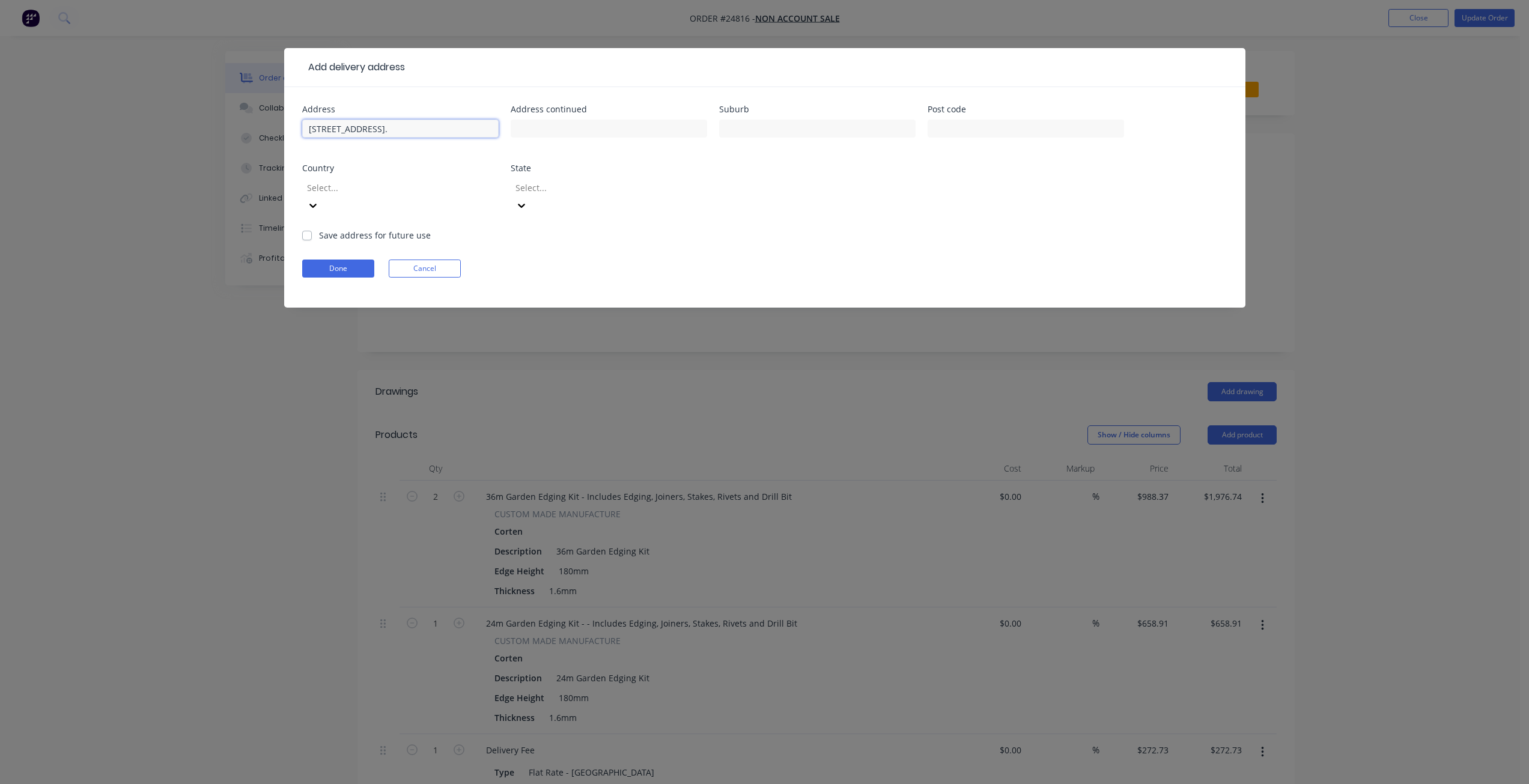
click at [395, 129] on input "[STREET_ADDRESS]." at bounding box center [400, 129] width 196 height 18
drag, startPoint x: 397, startPoint y: 130, endPoint x: 433, endPoint y: 127, distance: 36.1
click at [433, 127] on input "[STREET_ADDRESS]." at bounding box center [400, 129] width 196 height 18
type input "[STREET_ADDRESS]."
click at [767, 127] on input "text" at bounding box center [817, 129] width 196 height 18
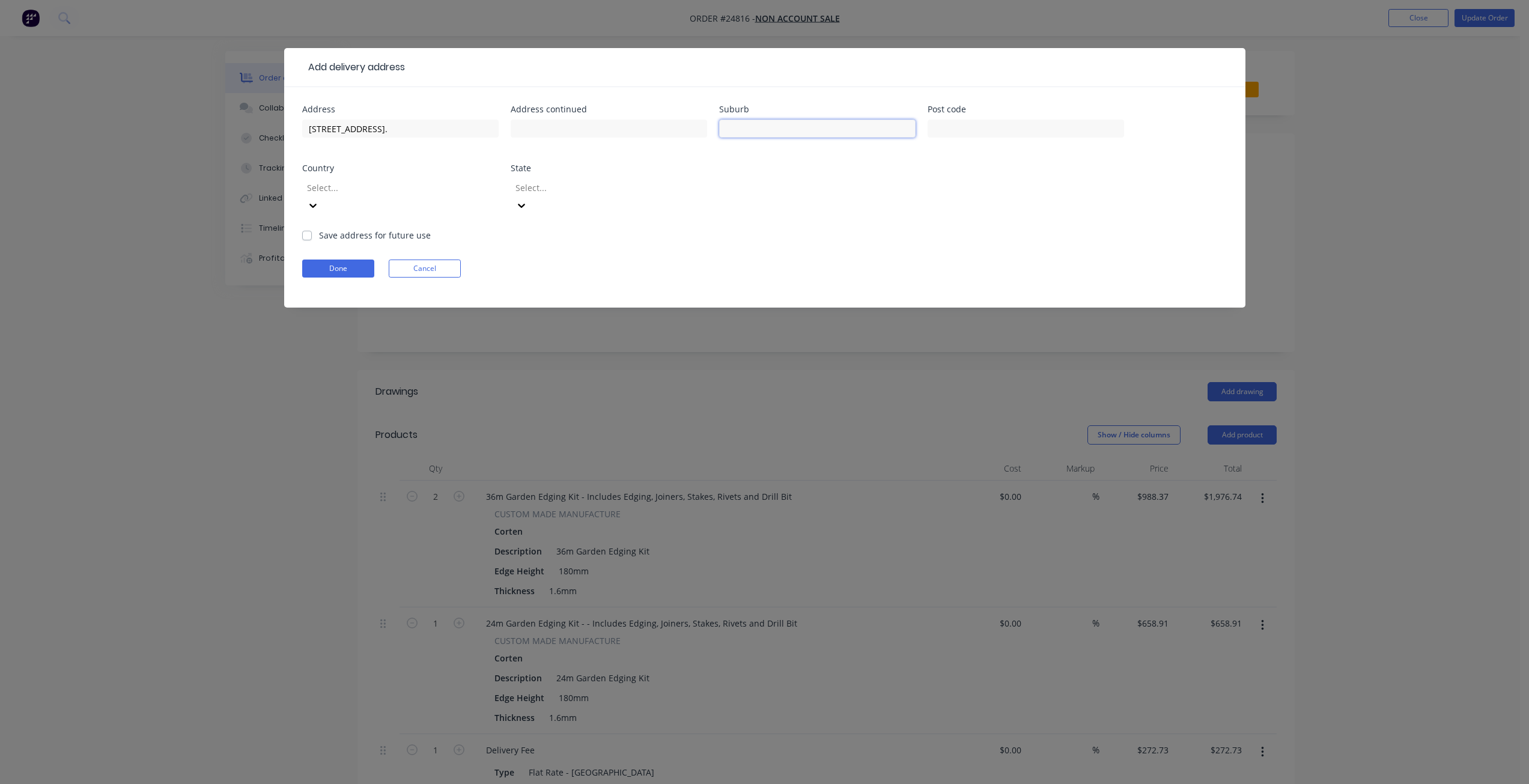
paste input "Ingleside"
type input "Ingleside"
drag, startPoint x: 399, startPoint y: 128, endPoint x: 475, endPoint y: 126, distance: 76.0
click at [475, 126] on input "[STREET_ADDRESS]." at bounding box center [400, 129] width 196 height 18
type input "[STREET_ADDRESS]"
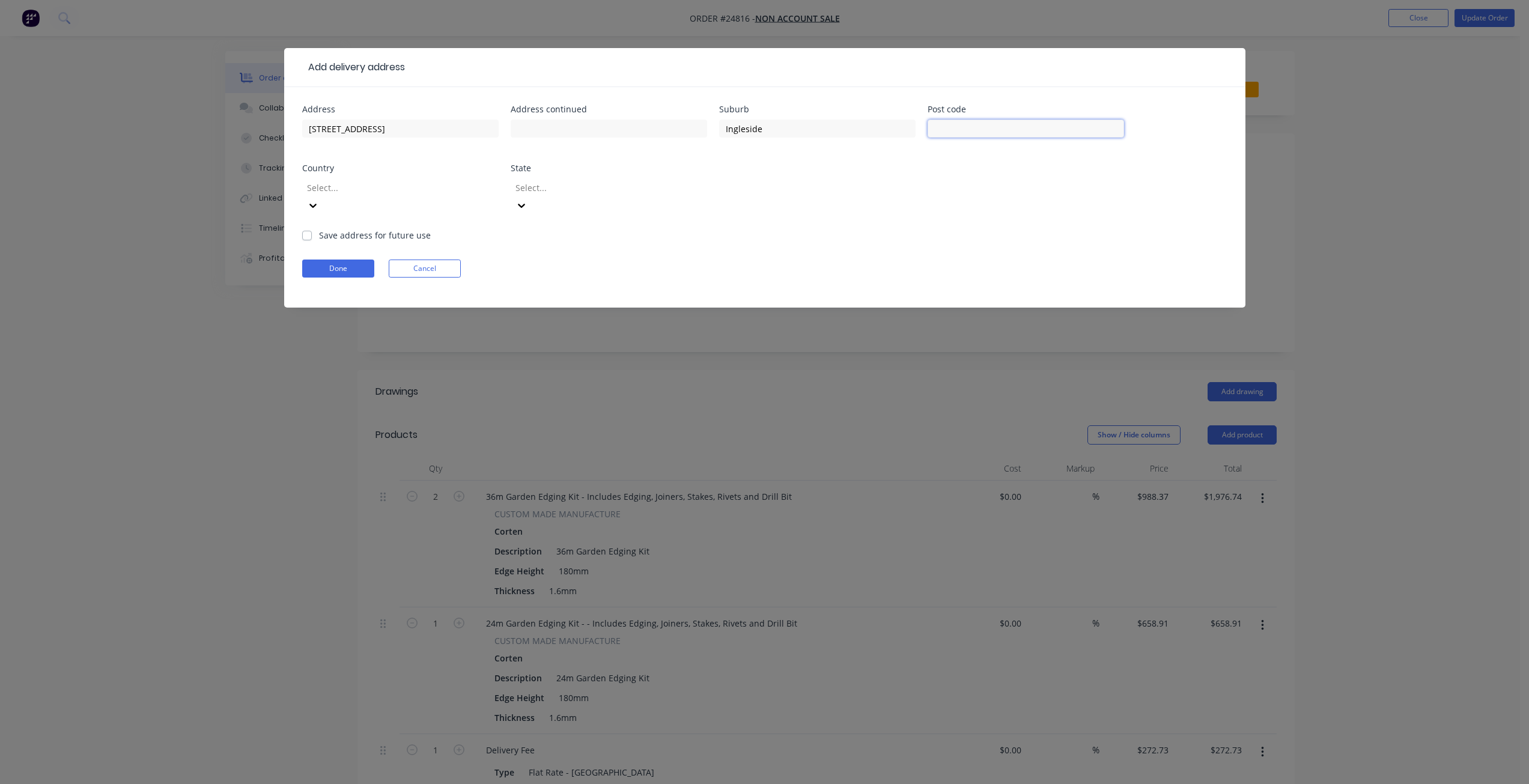
click at [767, 125] on input "text" at bounding box center [1026, 129] width 196 height 18
type input "2101"
click at [568, 190] on div at bounding box center [600, 188] width 173 height 15
click at [581, 190] on div at bounding box center [600, 188] width 173 height 15
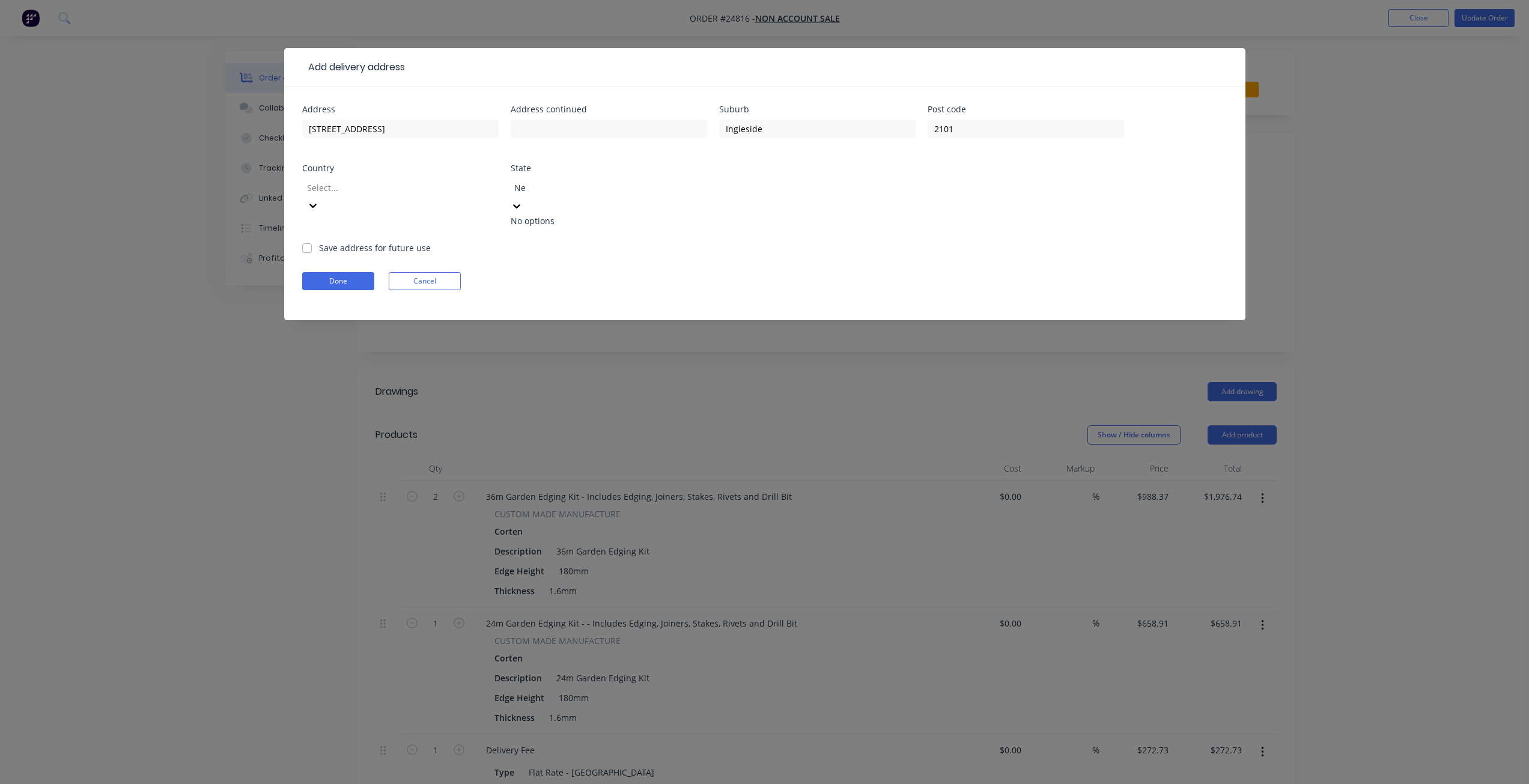
type input "N"
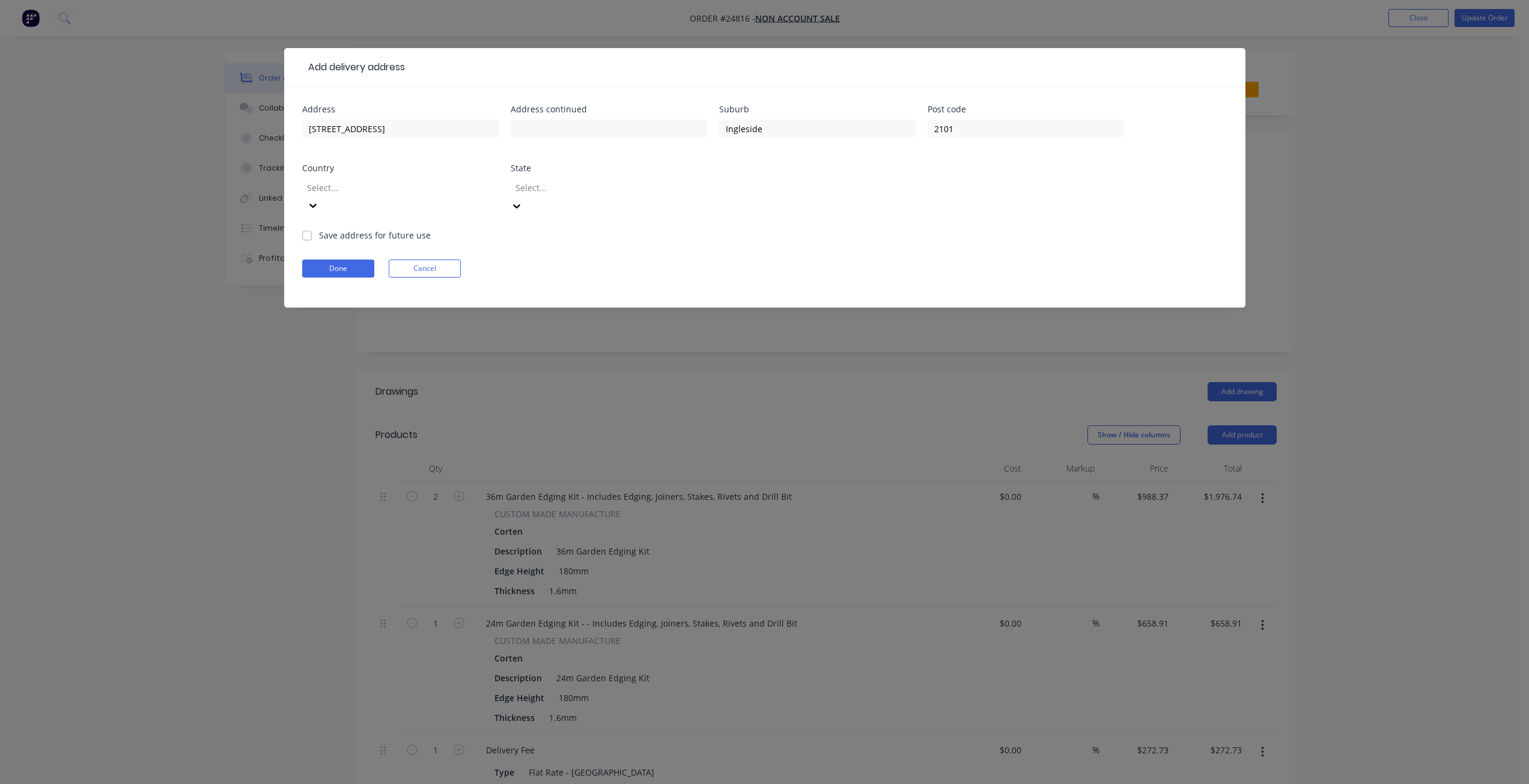
click at [639, 187] on div at bounding box center [600, 188] width 173 height 15
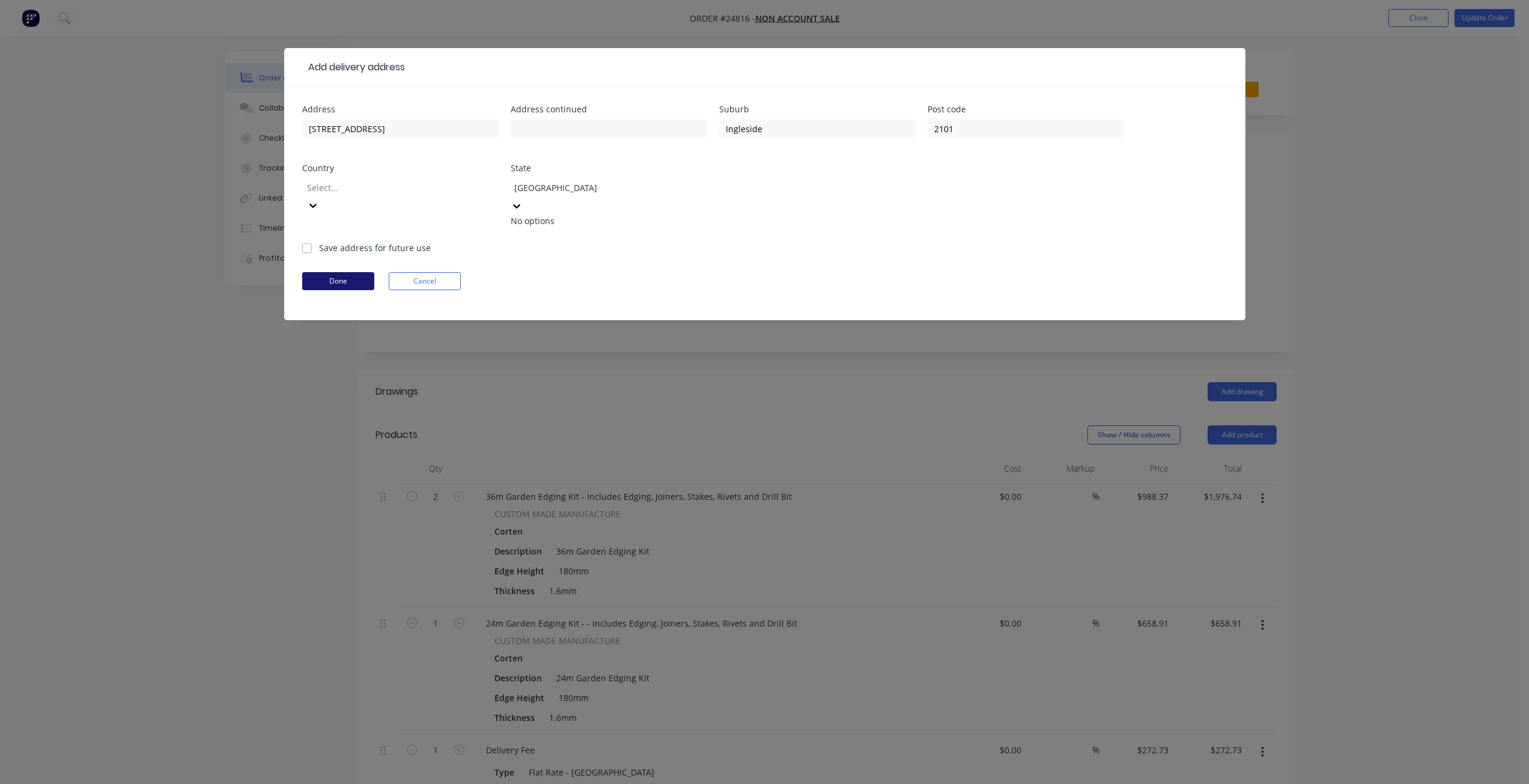
type input "[GEOGRAPHIC_DATA]"
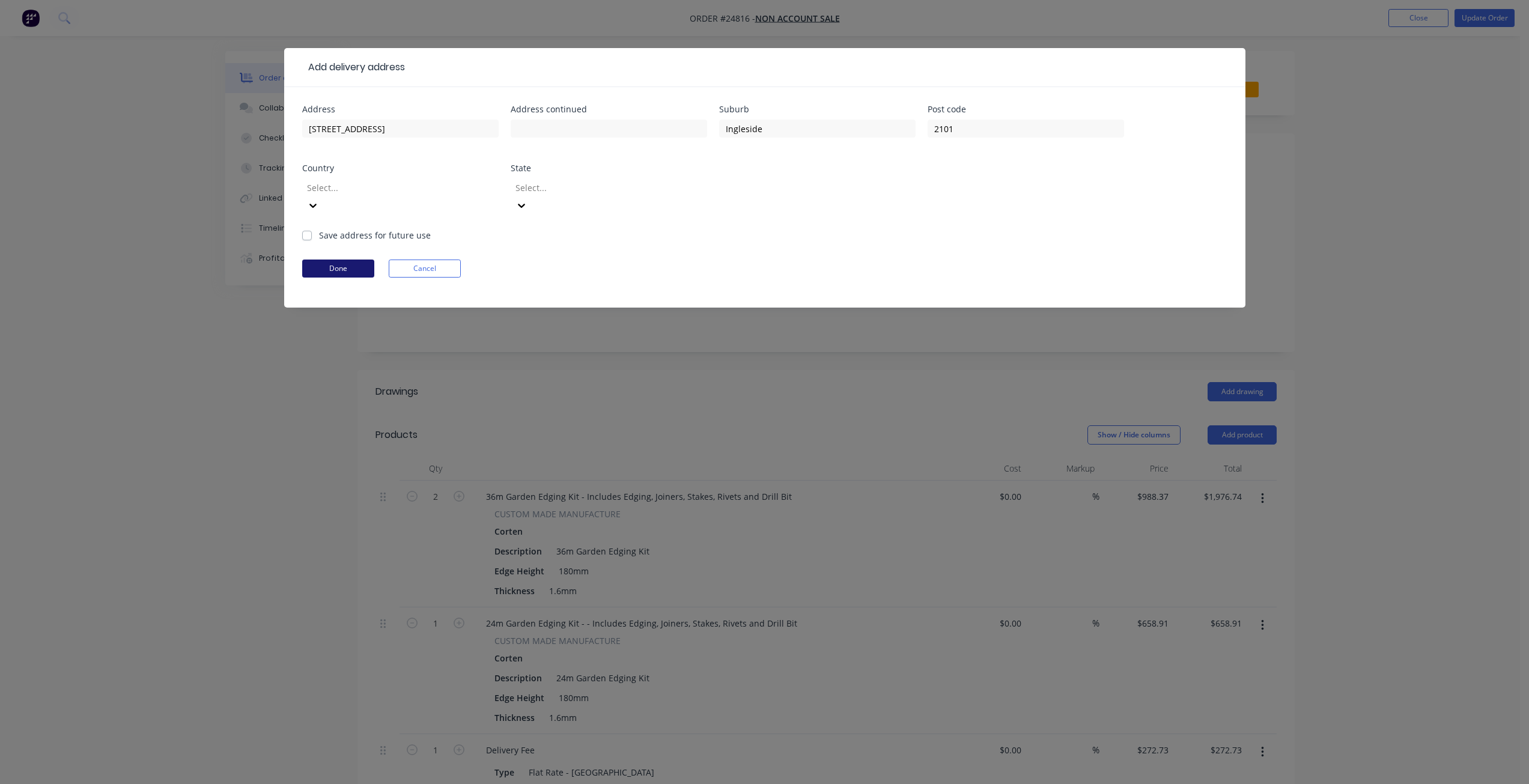
click at [357, 259] on button "Done" at bounding box center [338, 268] width 72 height 18
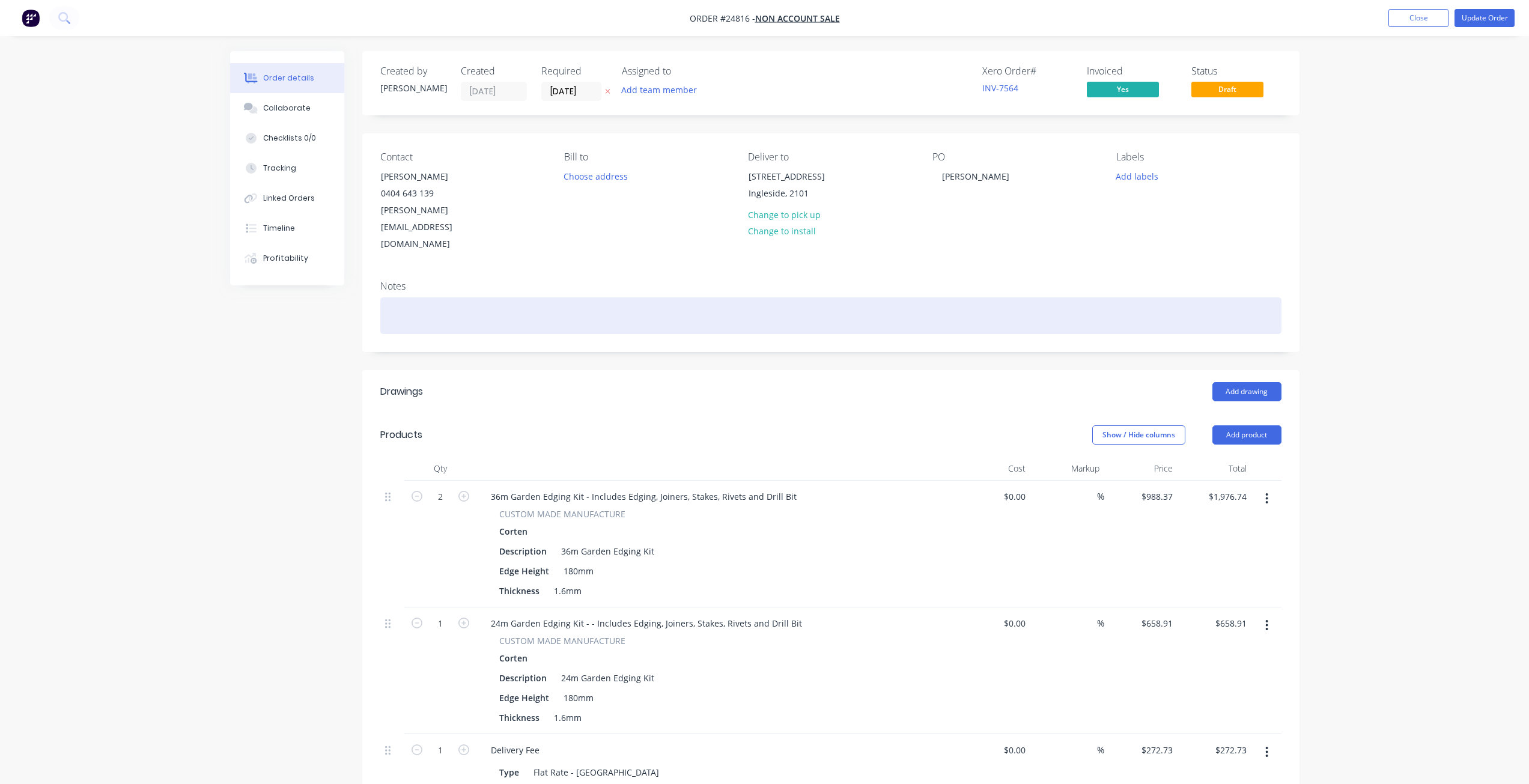
click at [594, 297] on div at bounding box center [831, 315] width 901 height 37
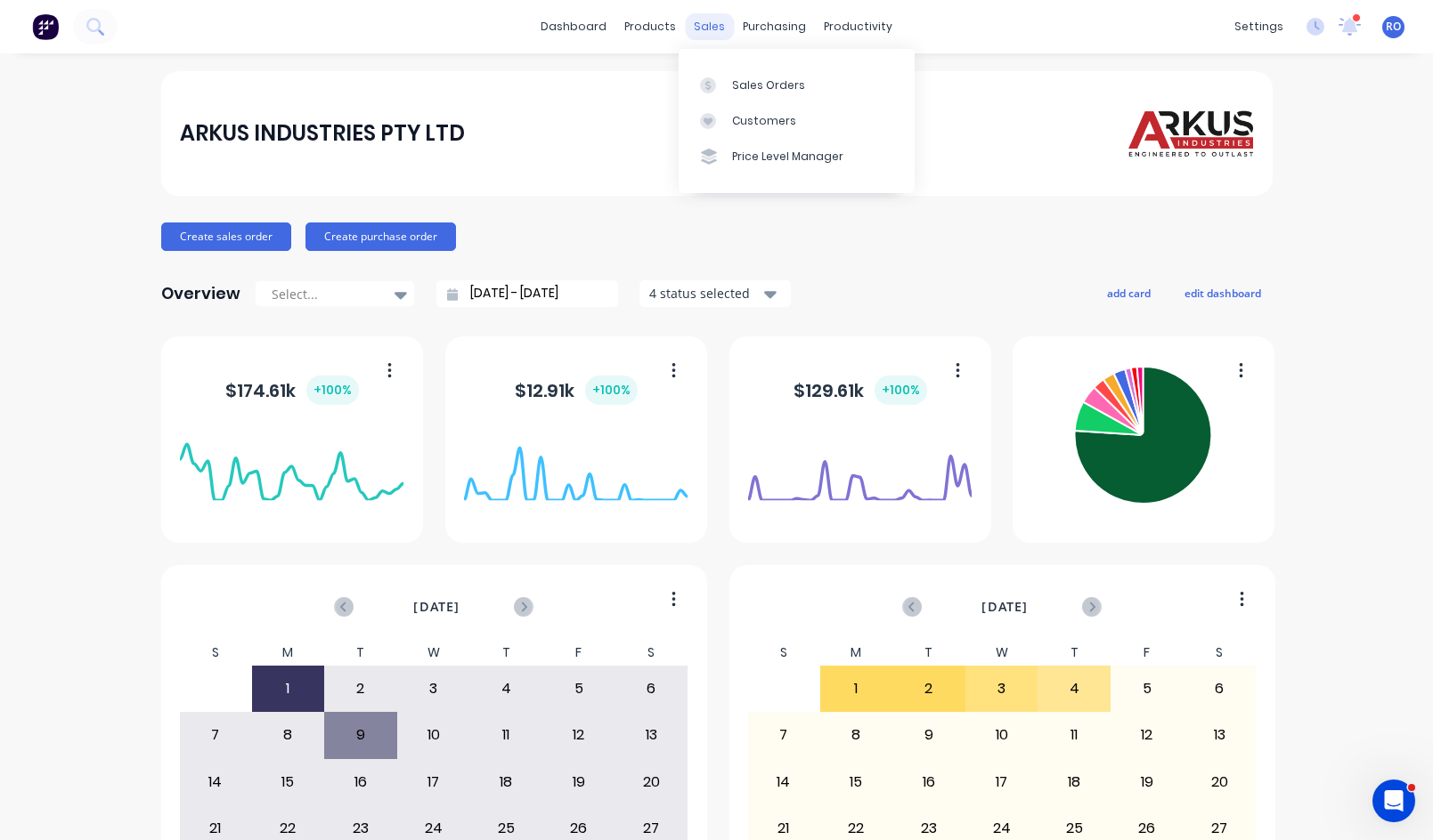
click at [707, 22] on div "sales" at bounding box center [709, 26] width 49 height 27
click at [792, 80] on div "Sales Orders" at bounding box center [768, 85] width 73 height 16
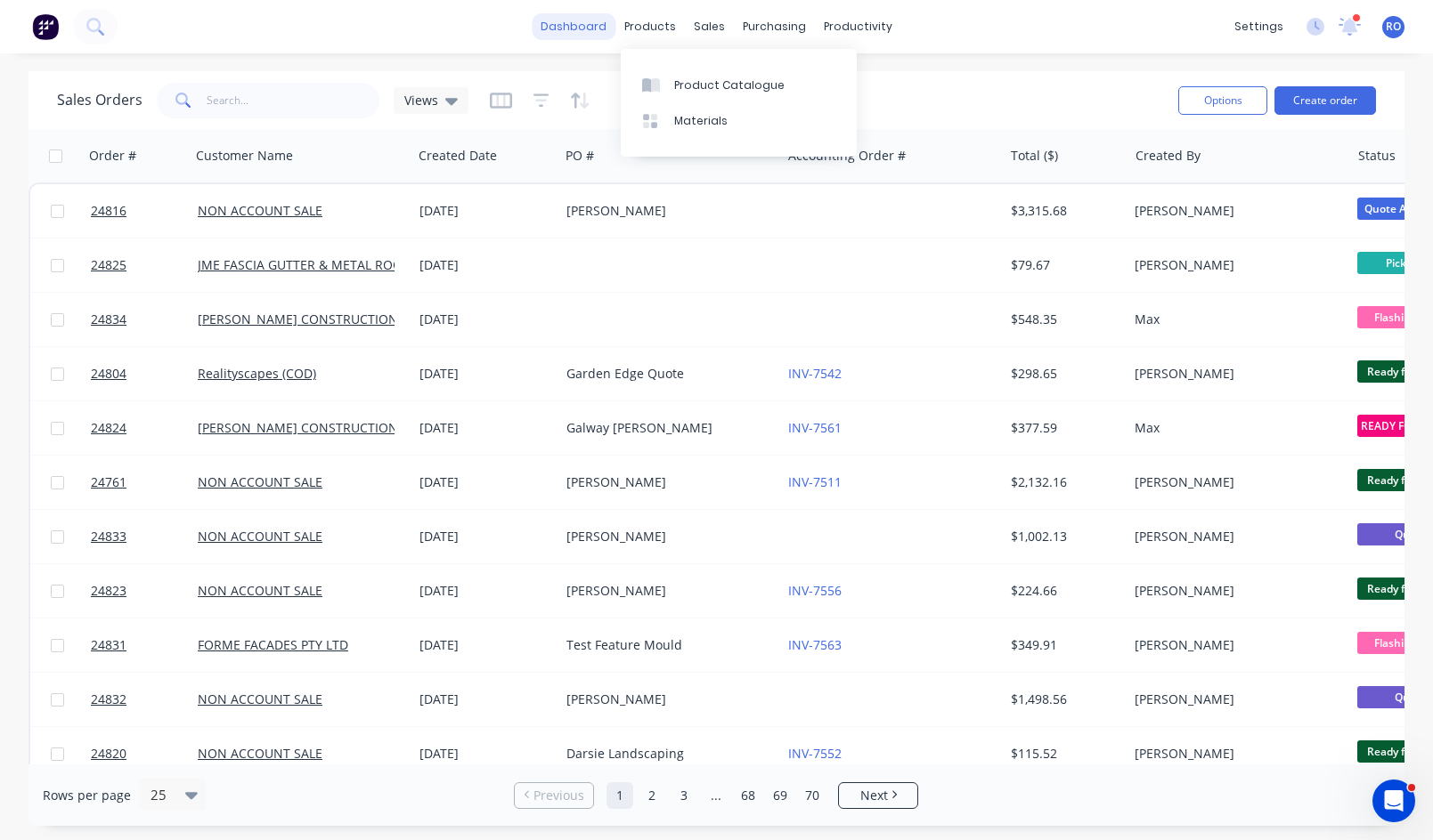
click at [615, 36] on link "dashboard" at bounding box center [574, 26] width 84 height 27
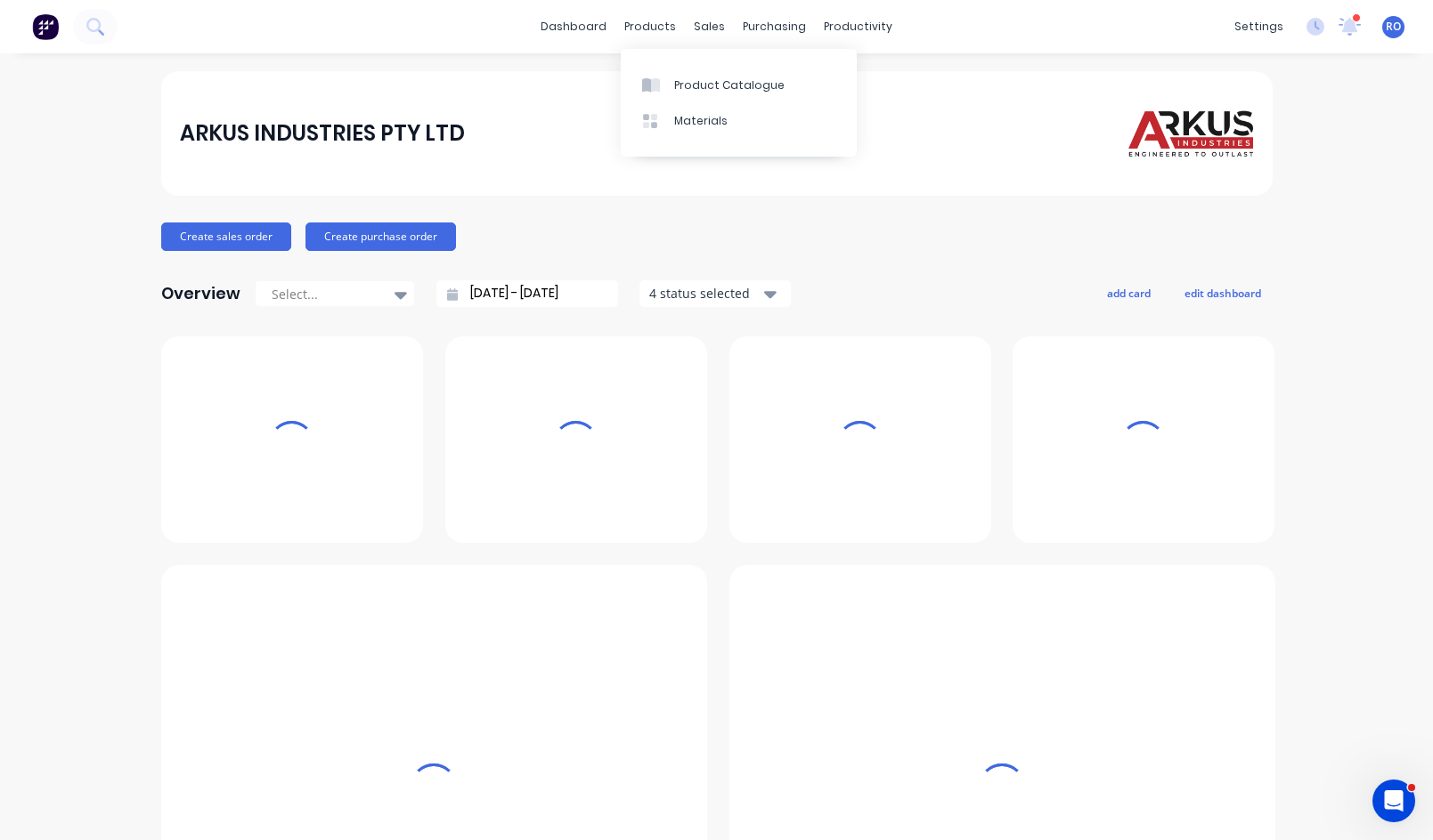
drag, startPoint x: 637, startPoint y: 28, endPoint x: 652, endPoint y: 64, distance: 39.0
click at [638, 28] on div "products" at bounding box center [650, 26] width 69 height 27
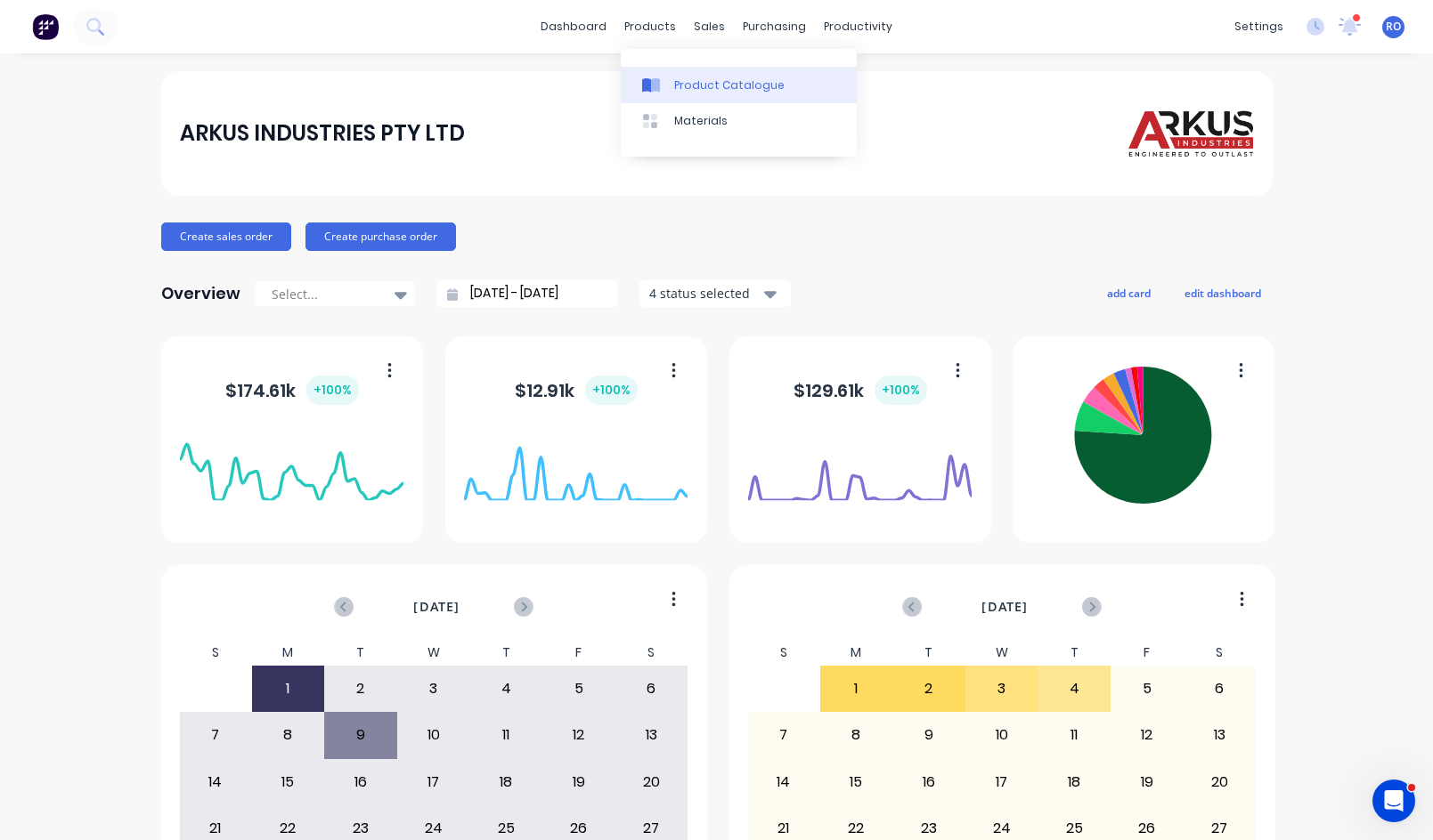
click at [681, 78] on div "Product Catalogue" at bounding box center [729, 85] width 110 height 16
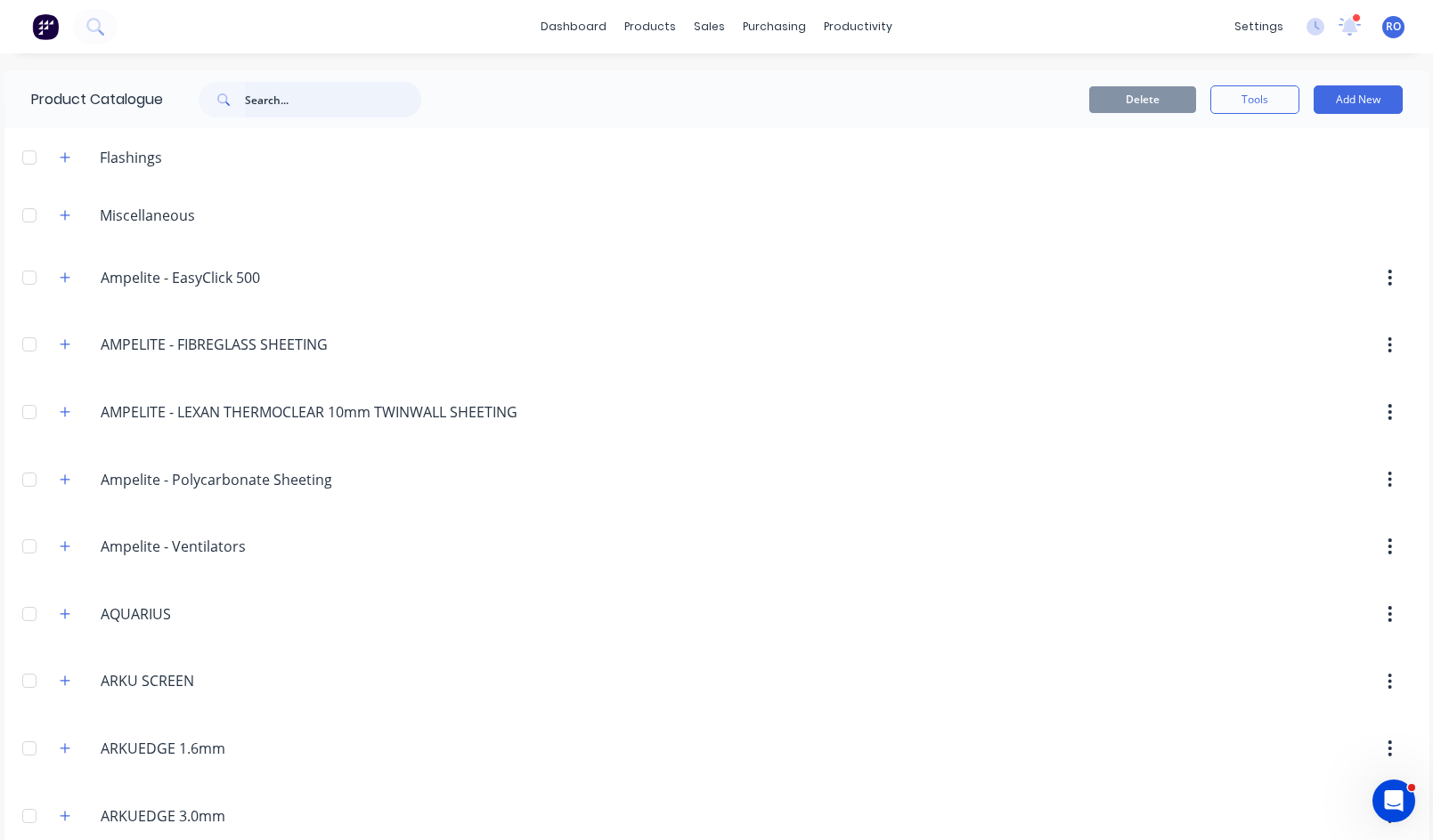
click at [280, 101] on input "text" at bounding box center [333, 100] width 177 height 36
type input "Miscel"
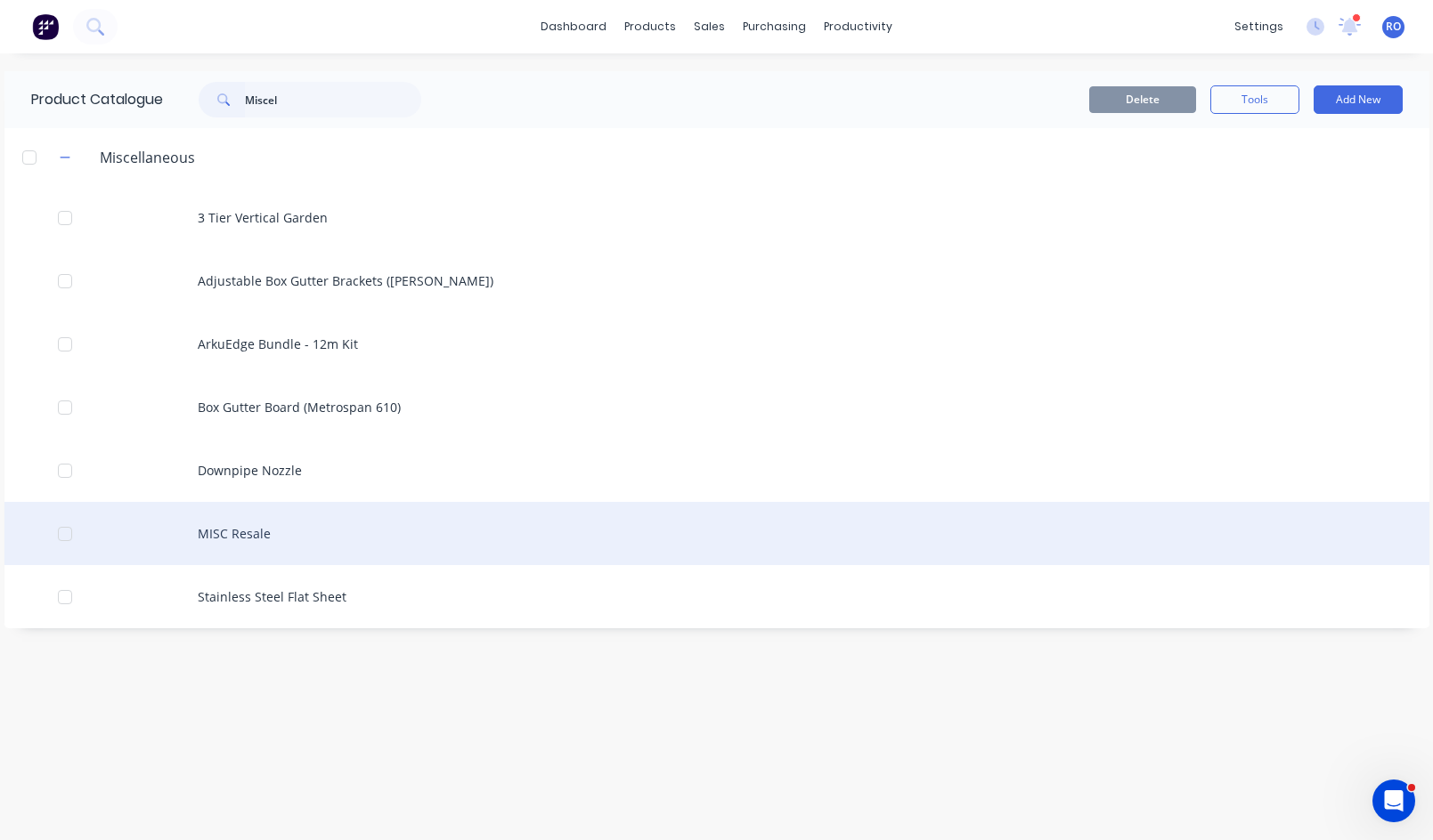
click at [264, 536] on div "MISC Resale" at bounding box center [717, 534] width 1425 height 64
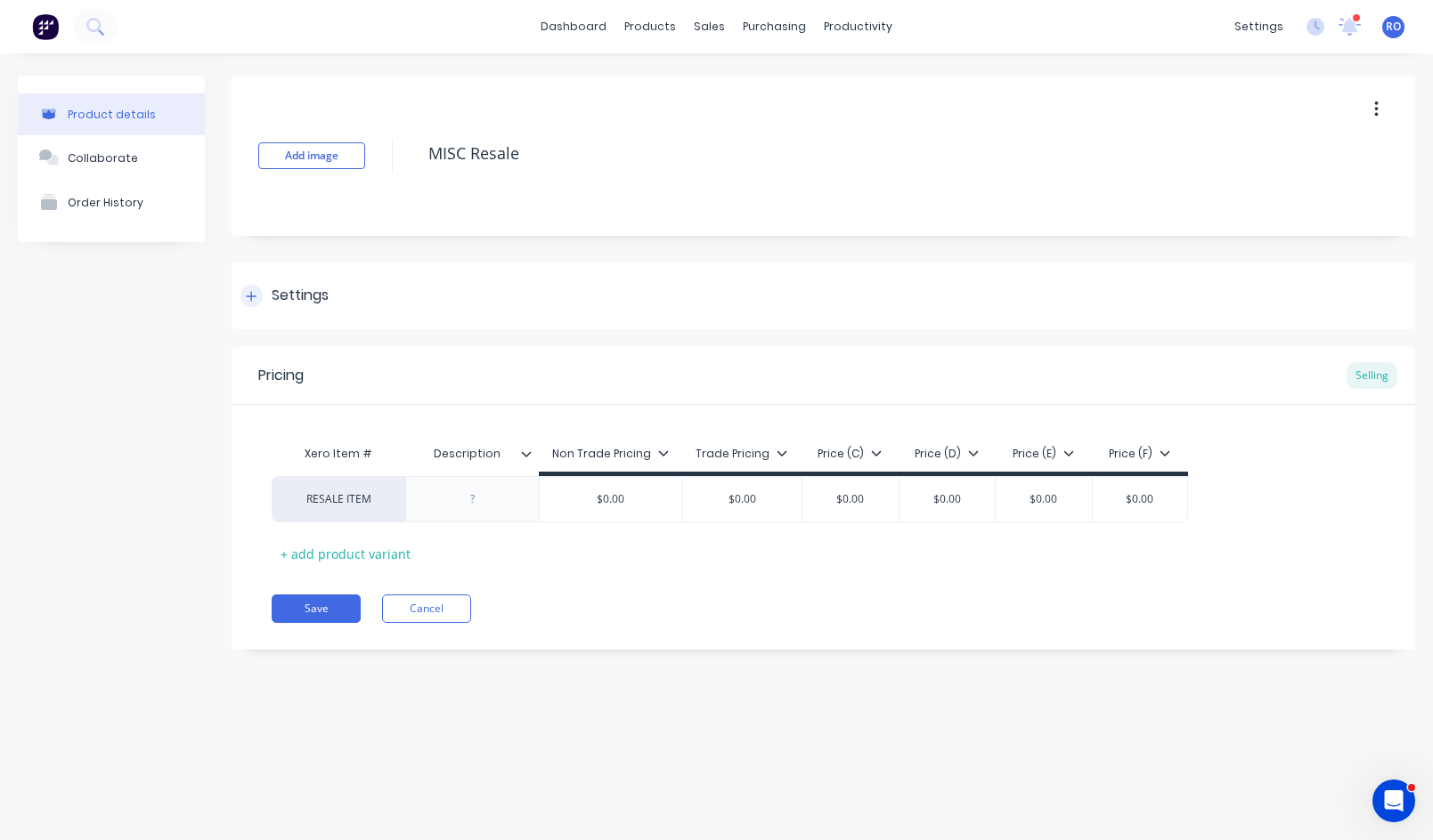
click at [258, 293] on div at bounding box center [251, 296] width 22 height 22
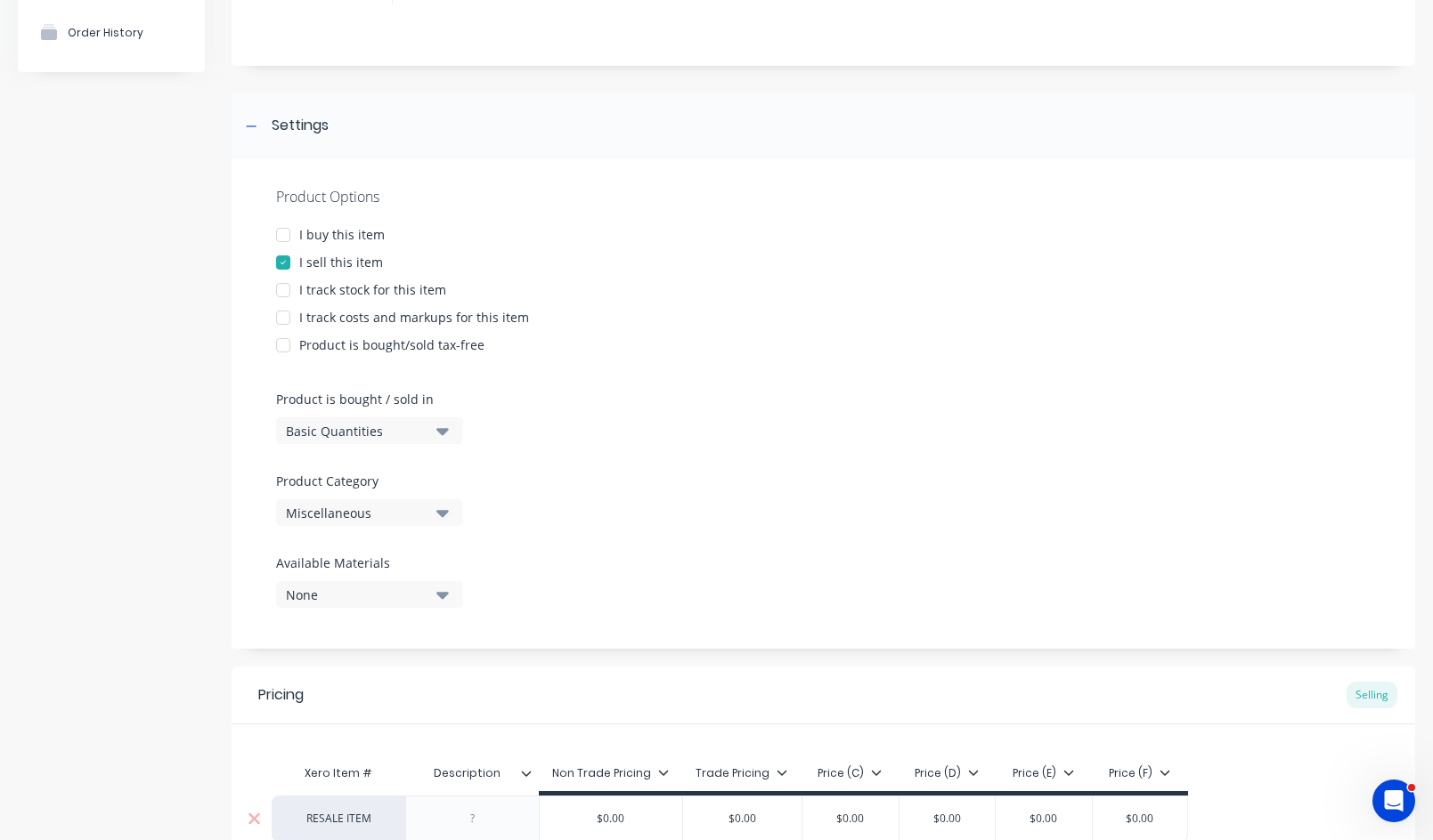
scroll to position [348, 0]
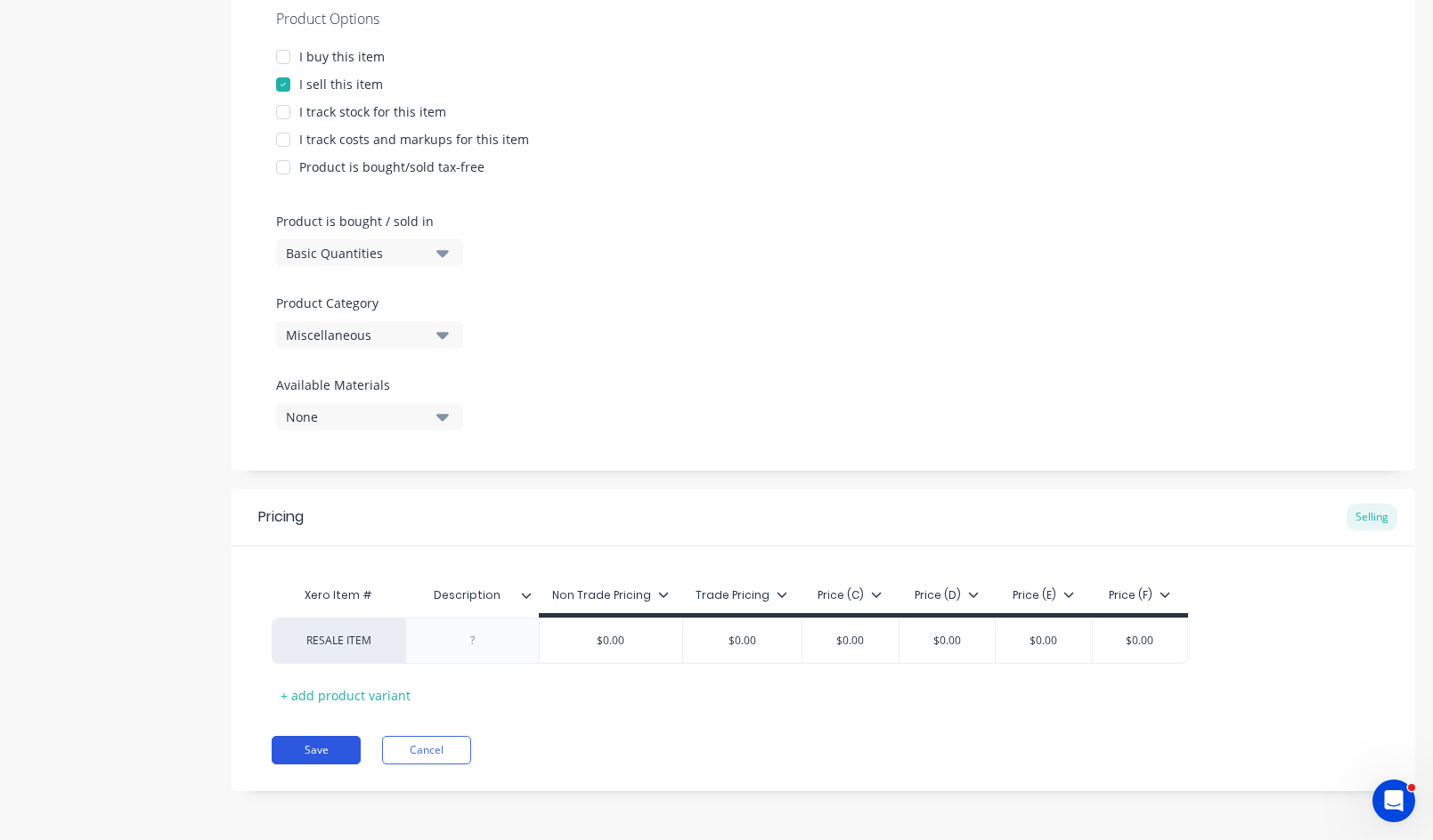
click at [343, 751] on button "Save" at bounding box center [316, 750] width 89 height 28
type textarea "x"
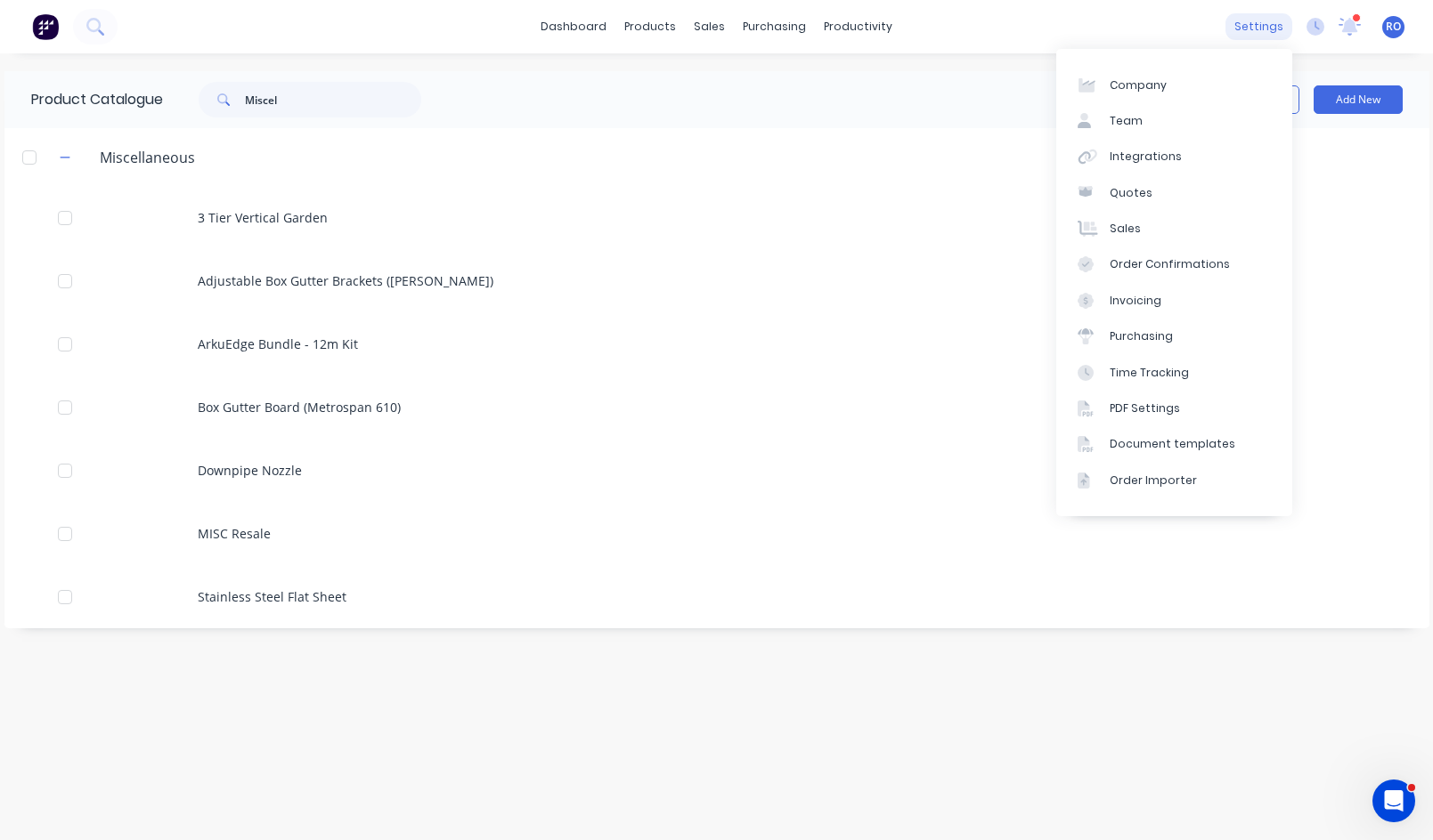
click at [1283, 28] on div "settings" at bounding box center [1258, 26] width 66 height 27
click at [1133, 161] on div "Integrations" at bounding box center [1145, 156] width 72 height 16
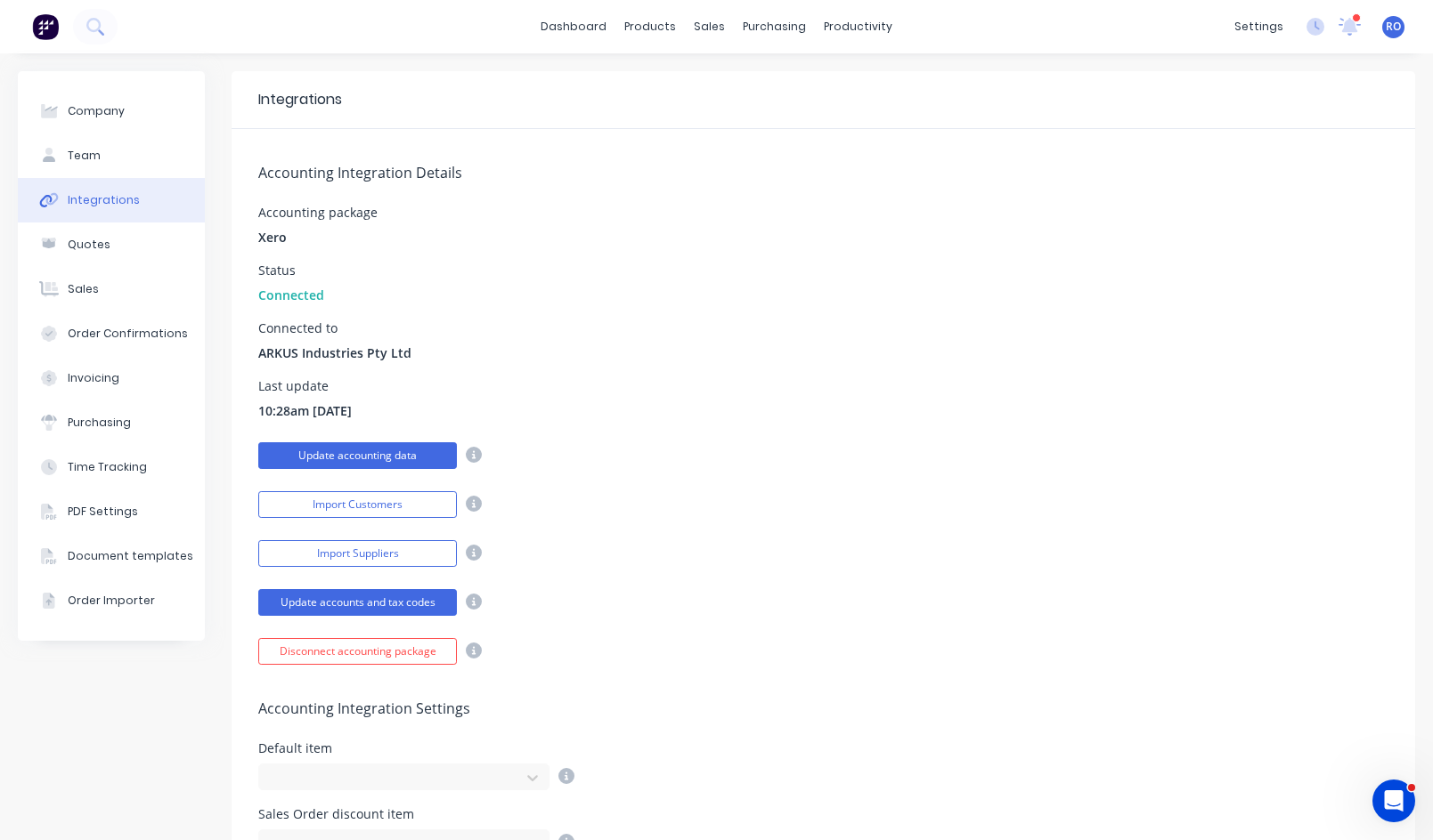
click at [409, 462] on button "Update accounting data" at bounding box center [357, 455] width 198 height 27
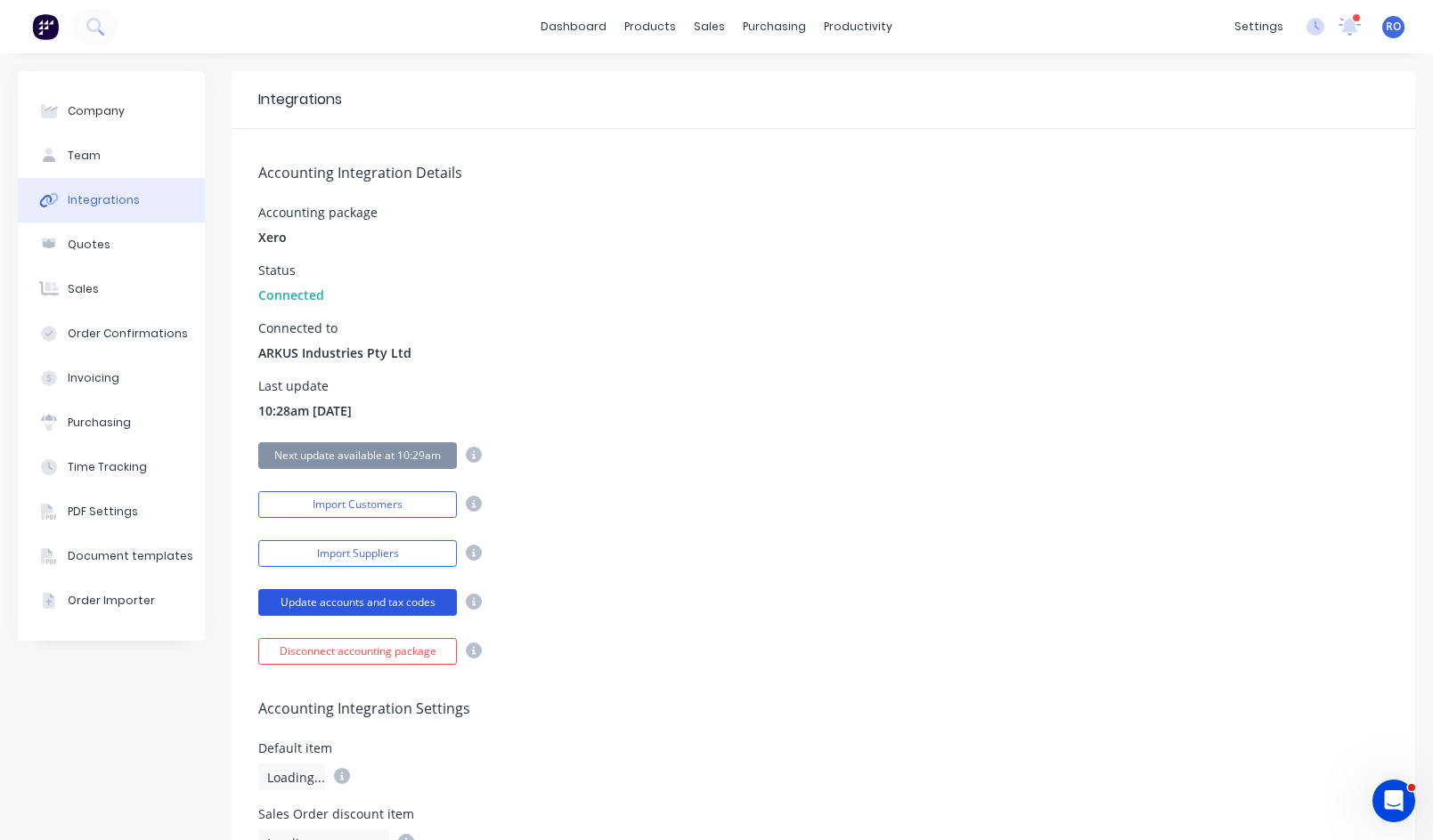
click at [414, 593] on button "Update accounts and tax codes" at bounding box center [357, 603] width 198 height 27
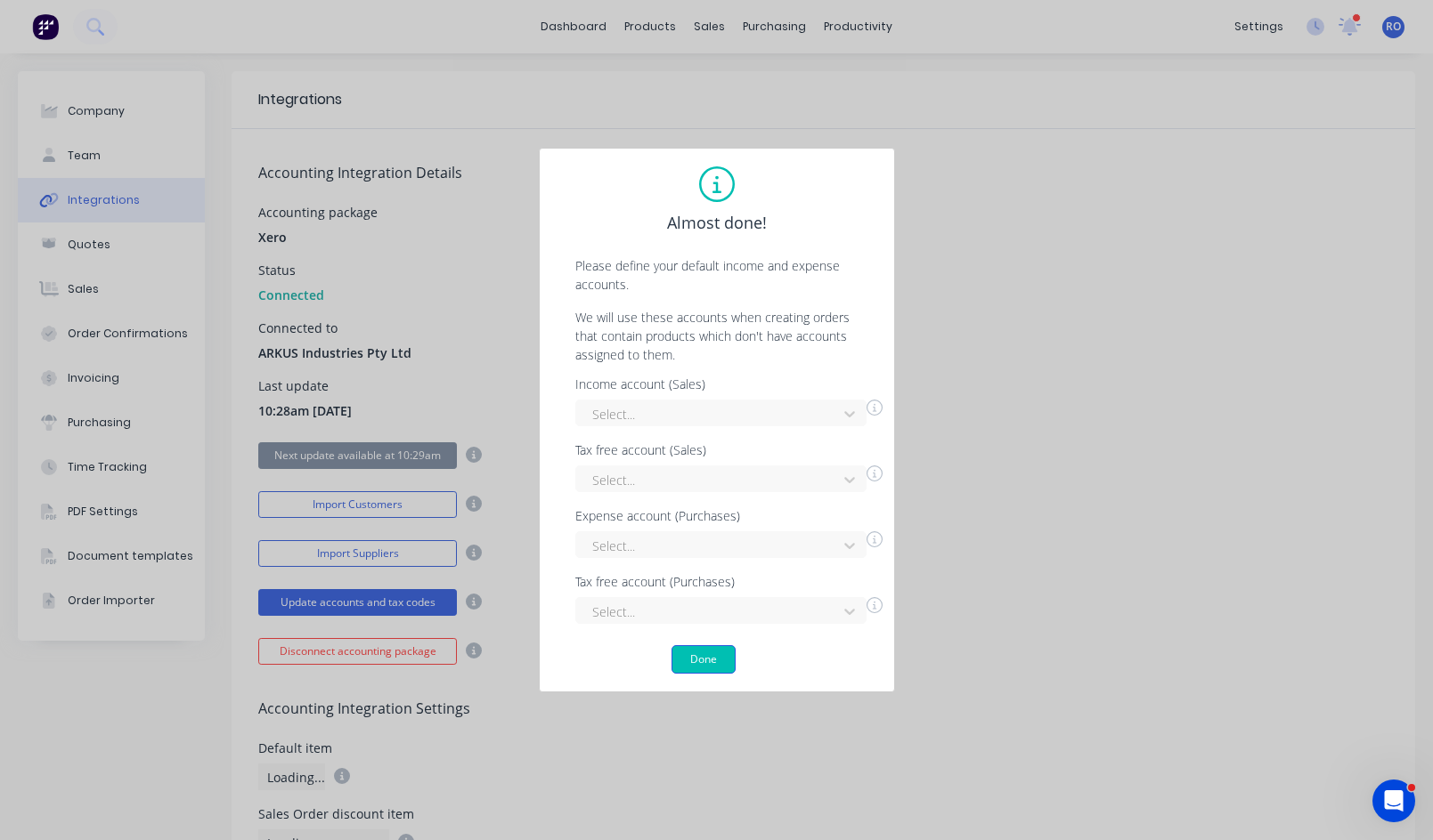
click at [701, 655] on button "Done" at bounding box center [703, 660] width 64 height 28
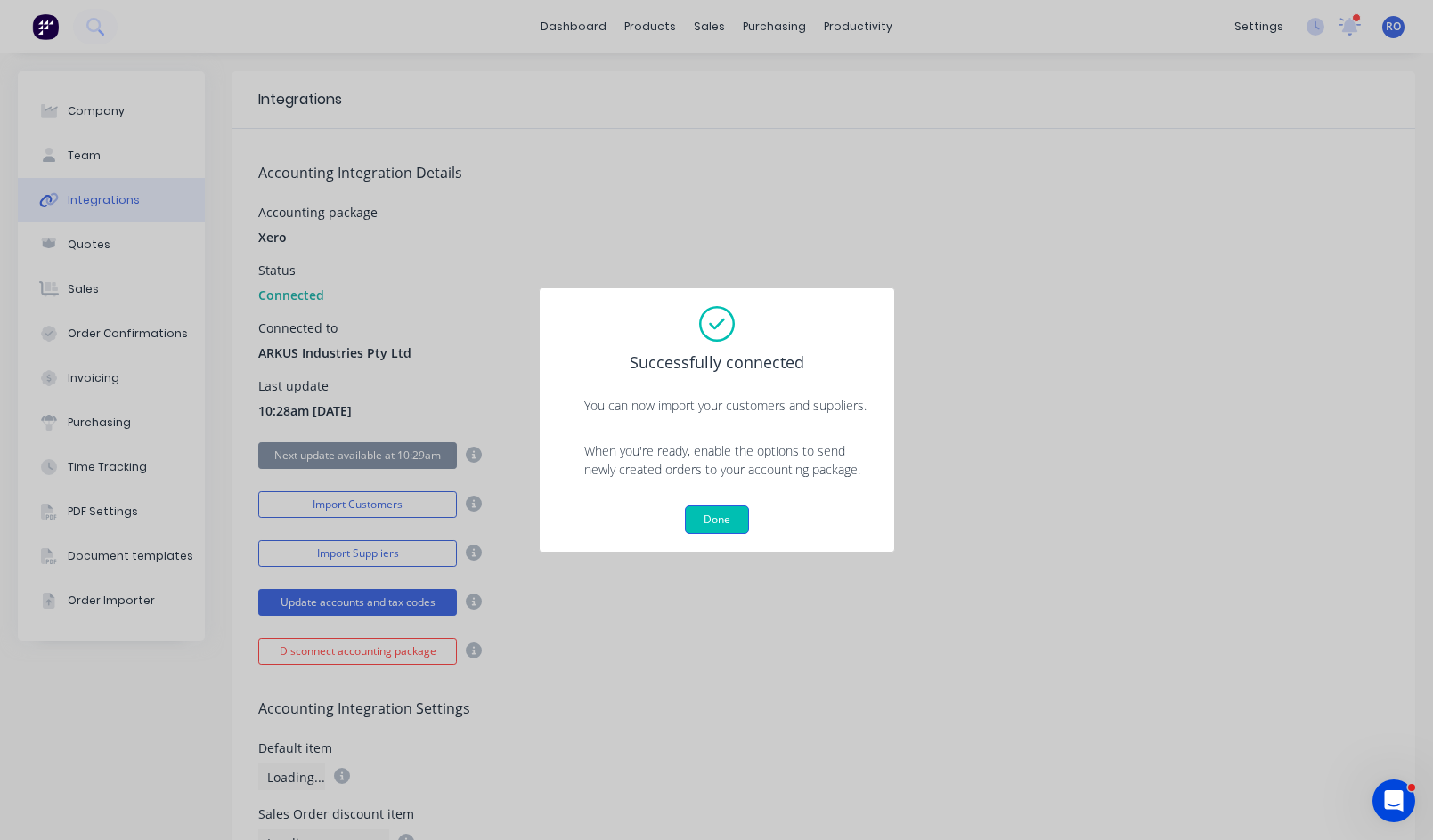
click at [725, 516] on button "Done" at bounding box center [716, 520] width 64 height 28
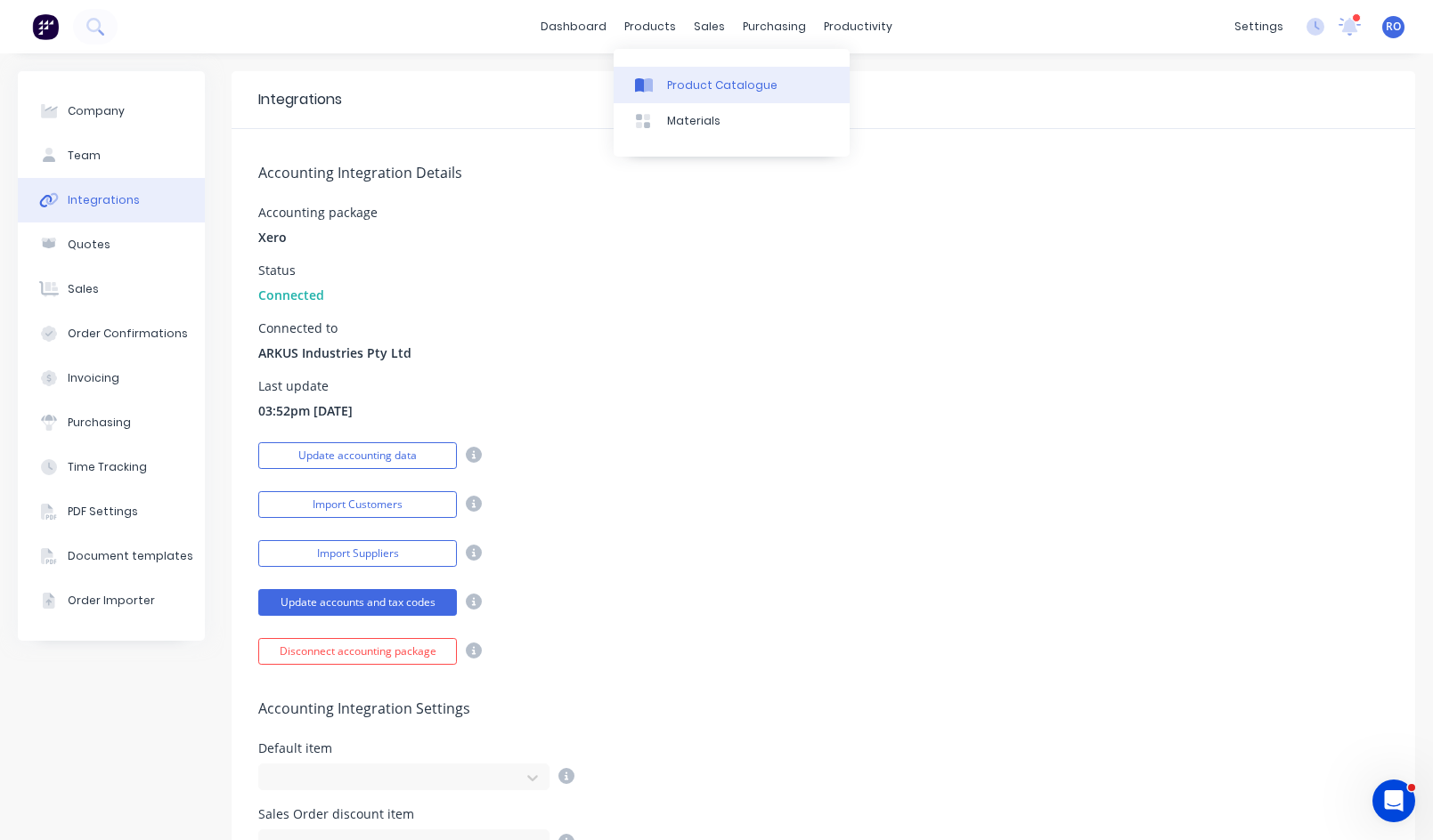
click at [703, 87] on div "Product Catalogue" at bounding box center [722, 85] width 110 height 16
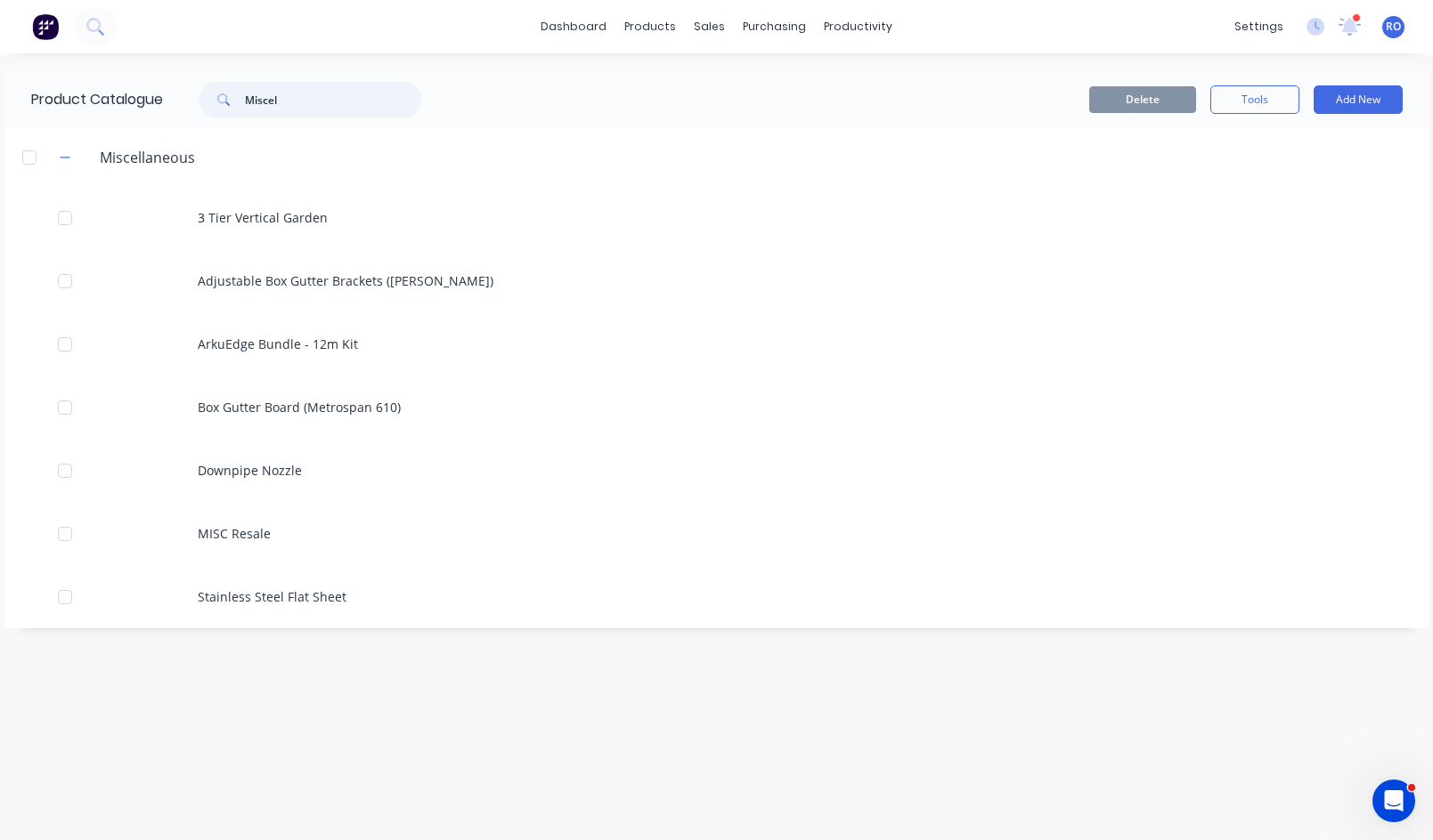
drag, startPoint x: 308, startPoint y: 110, endPoint x: 170, endPoint y: 113, distance: 138.0
click at [170, 113] on div "Miscel" at bounding box center [305, 100] width 285 height 36
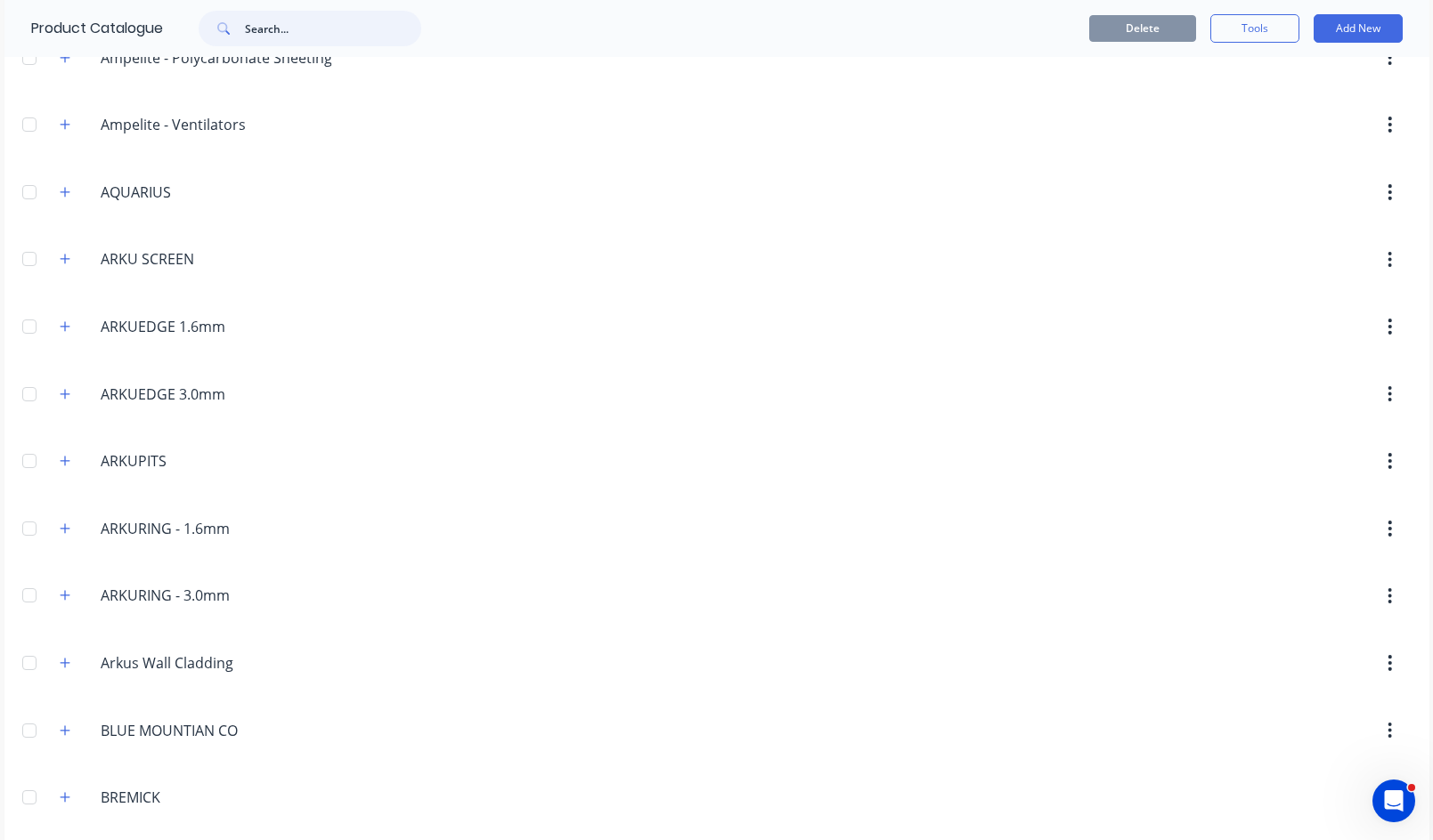
scroll to position [445, 0]
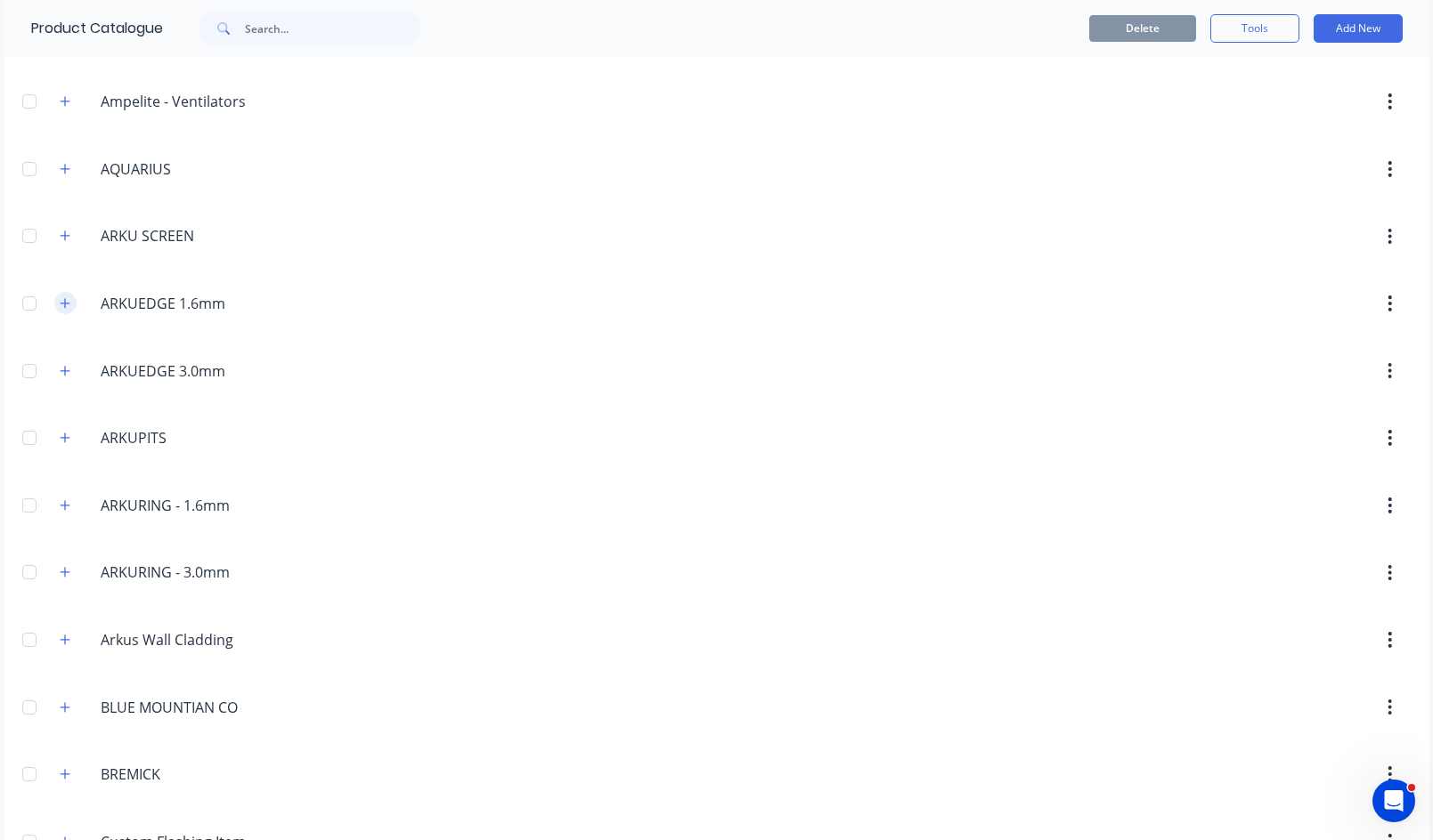
click at [63, 301] on icon "button" at bounding box center [64, 303] width 10 height 12
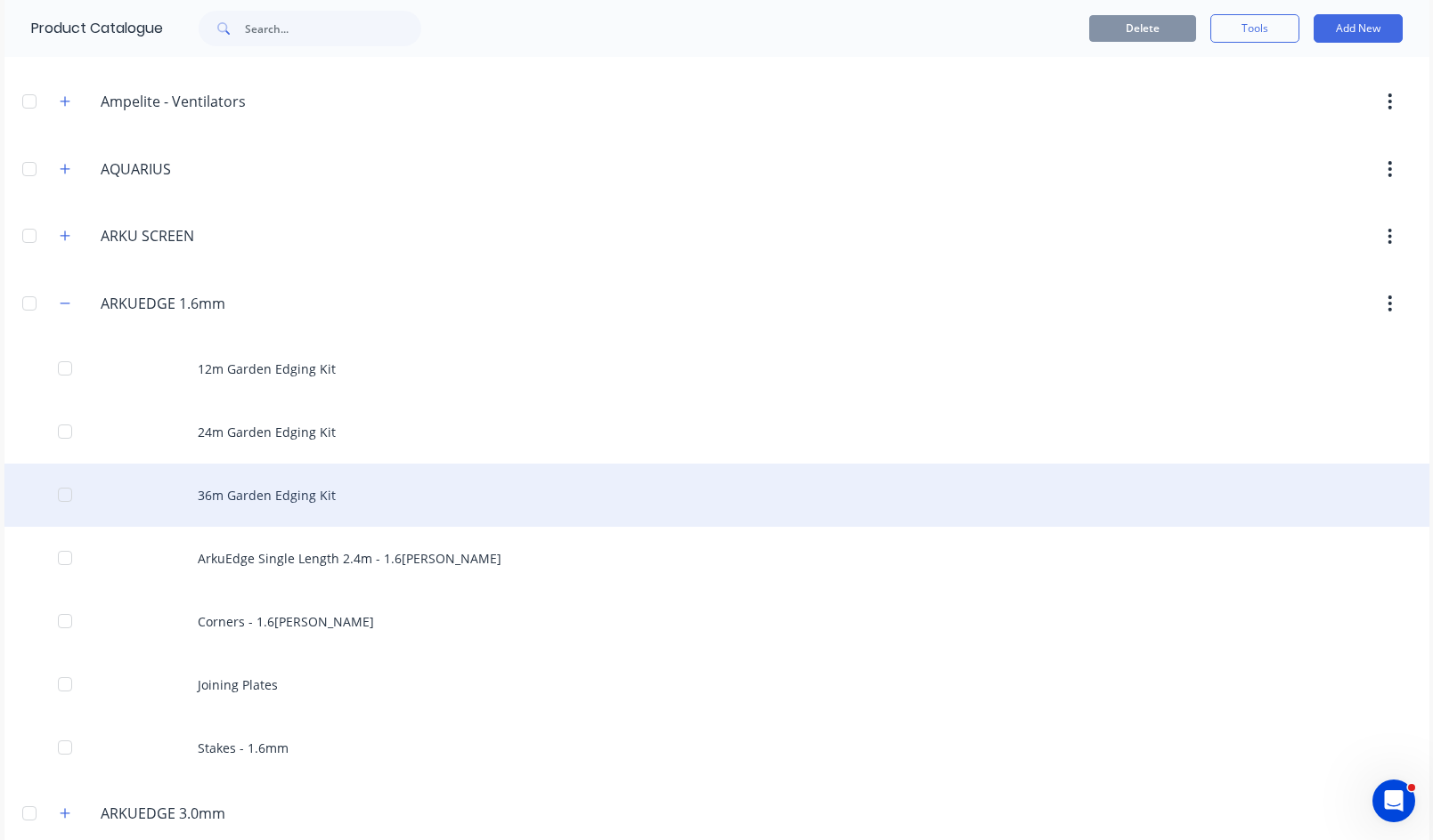
click at [256, 482] on div "36m Garden Edging Kit" at bounding box center [717, 495] width 1425 height 64
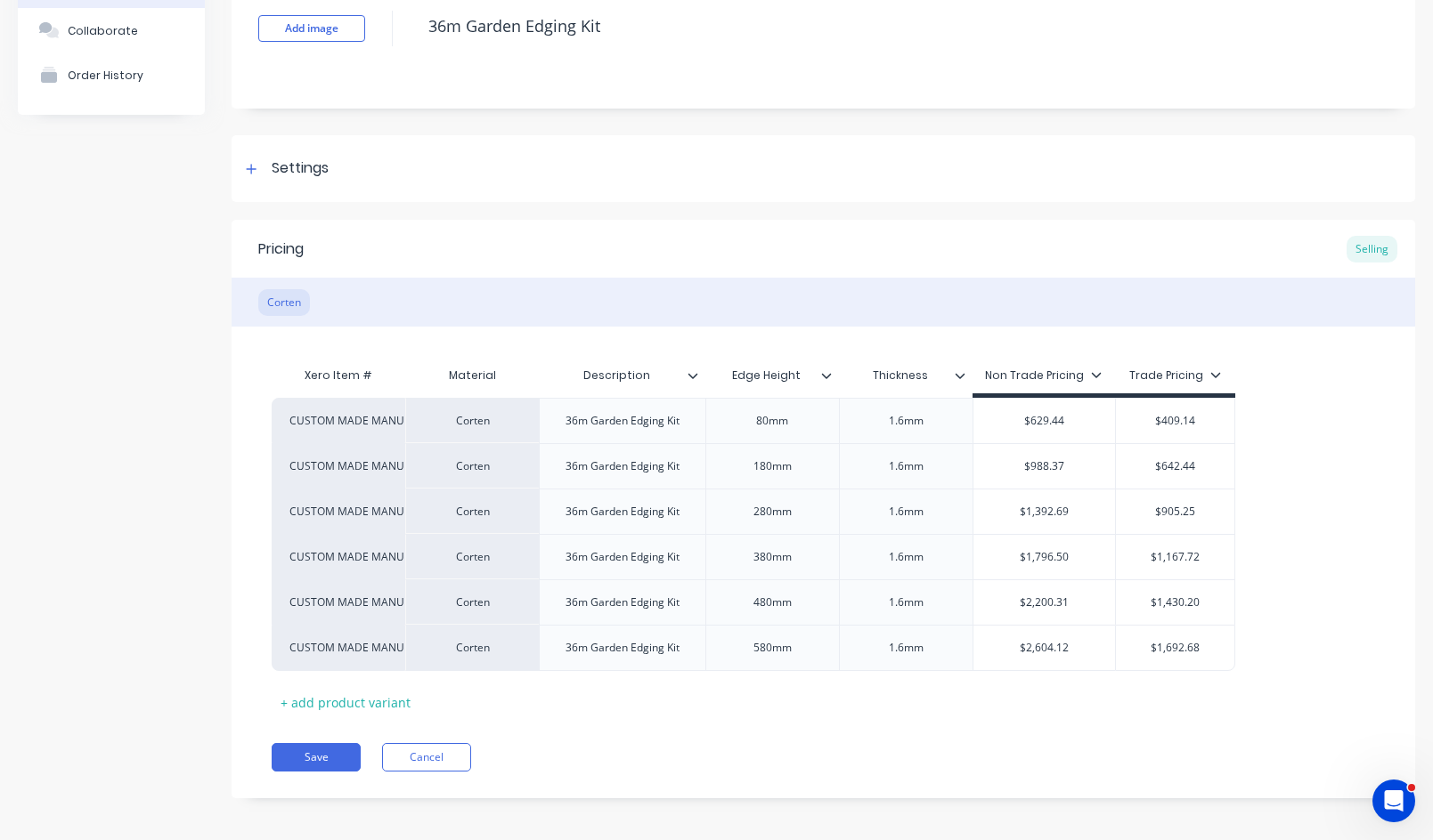
scroll to position [135, 0]
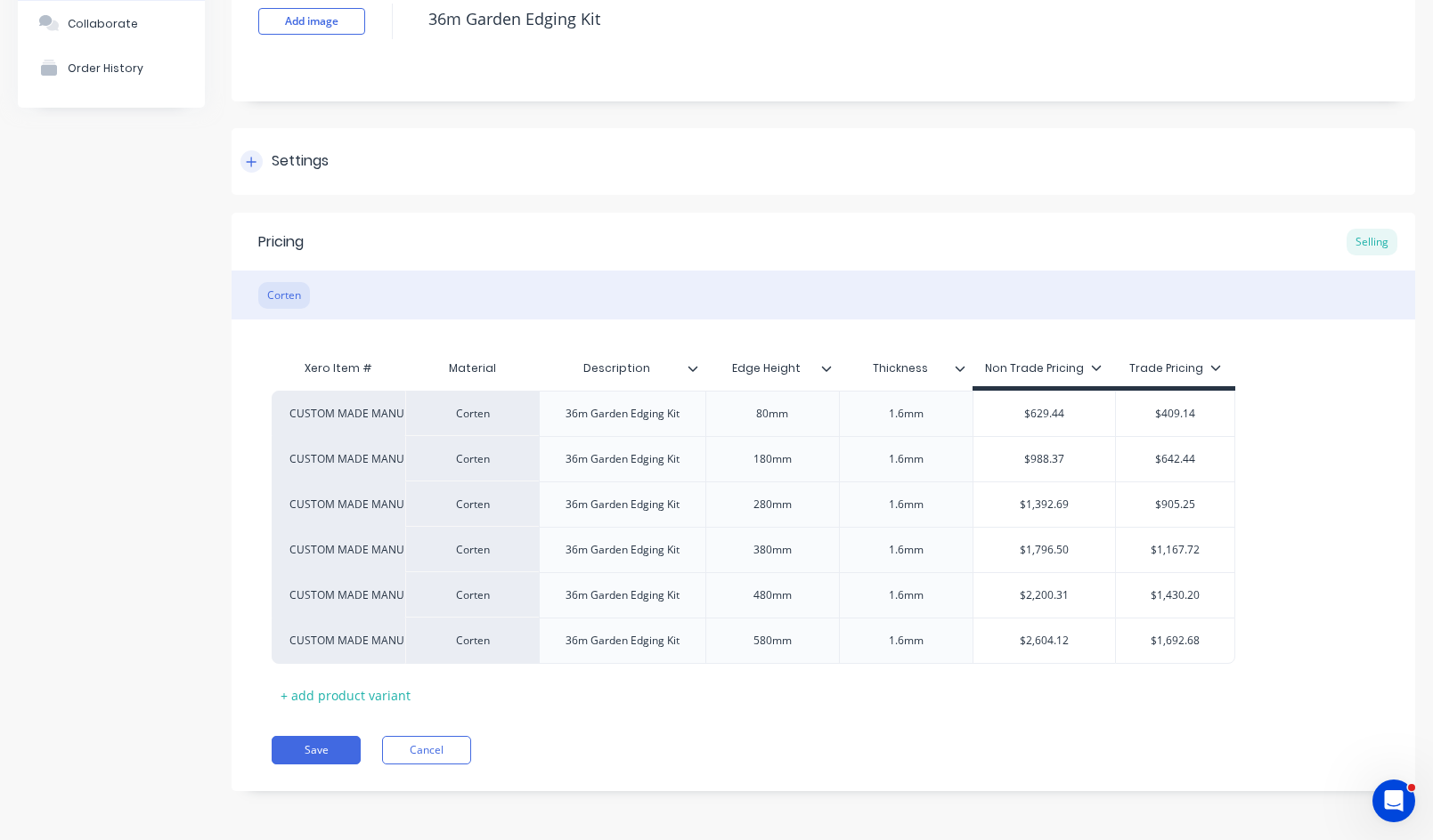
click at [246, 148] on div "Settings" at bounding box center [824, 161] width 1183 height 66
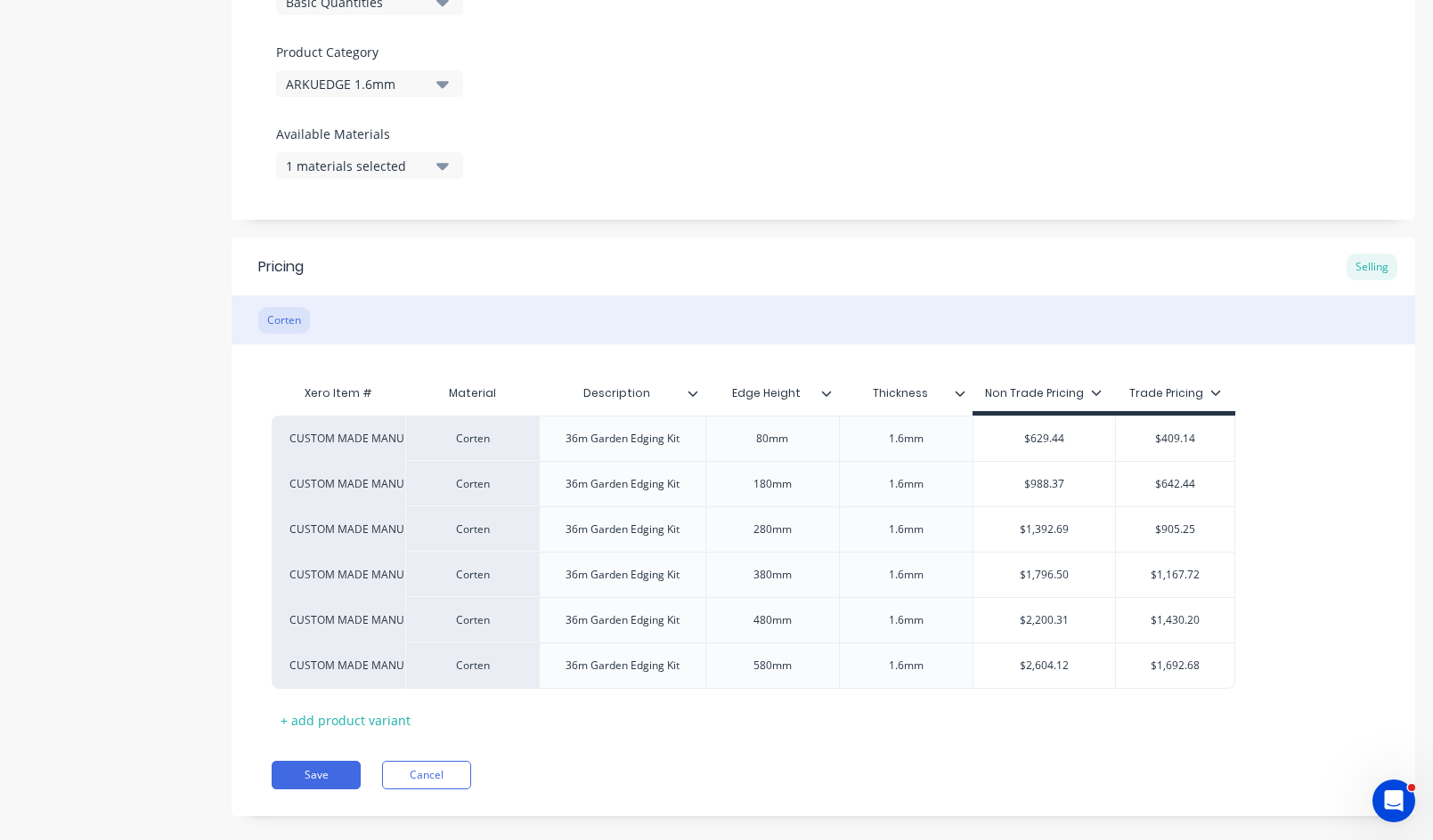
scroll to position [624, 0]
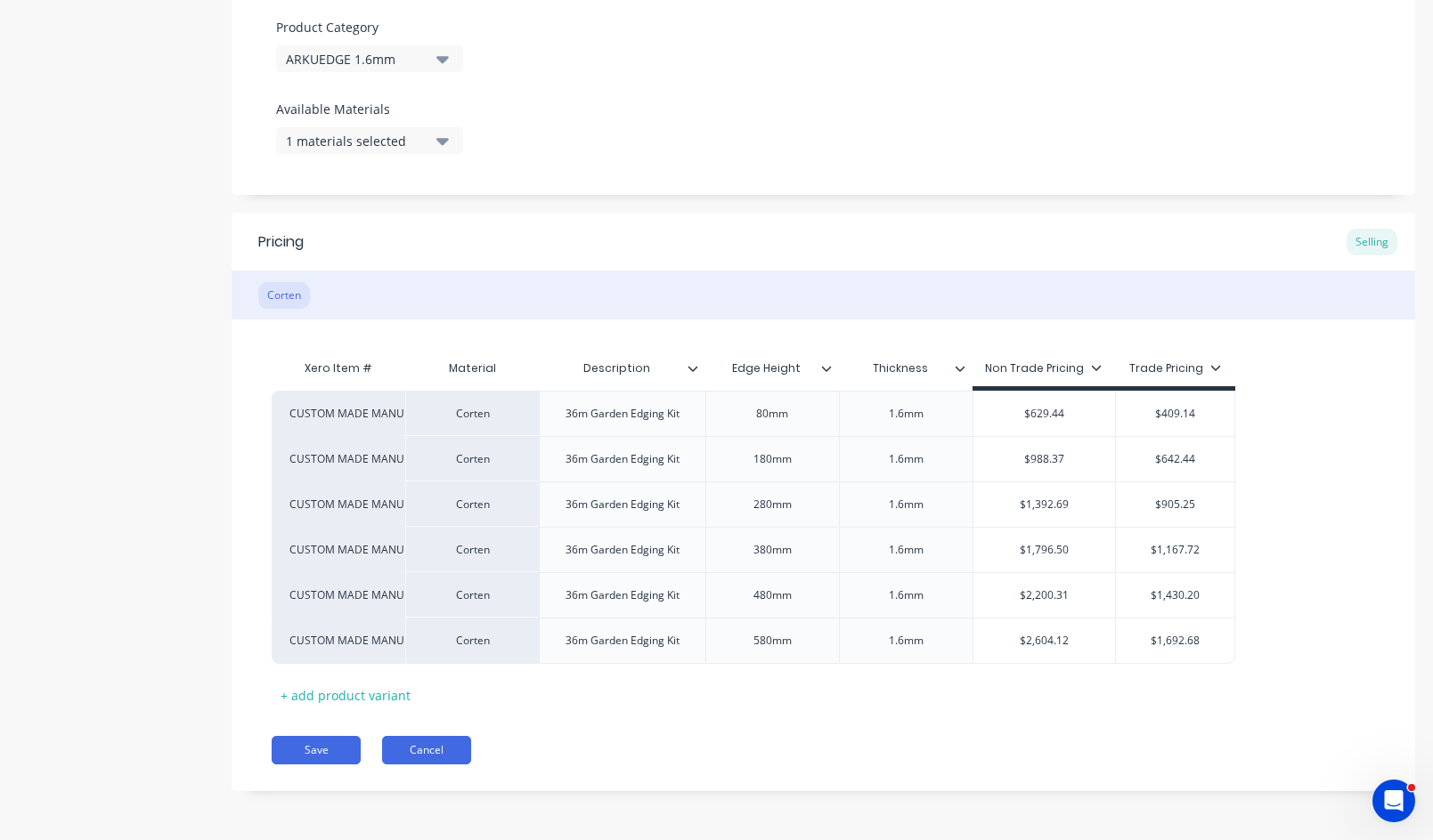
click at [412, 753] on button "Cancel" at bounding box center [426, 750] width 89 height 28
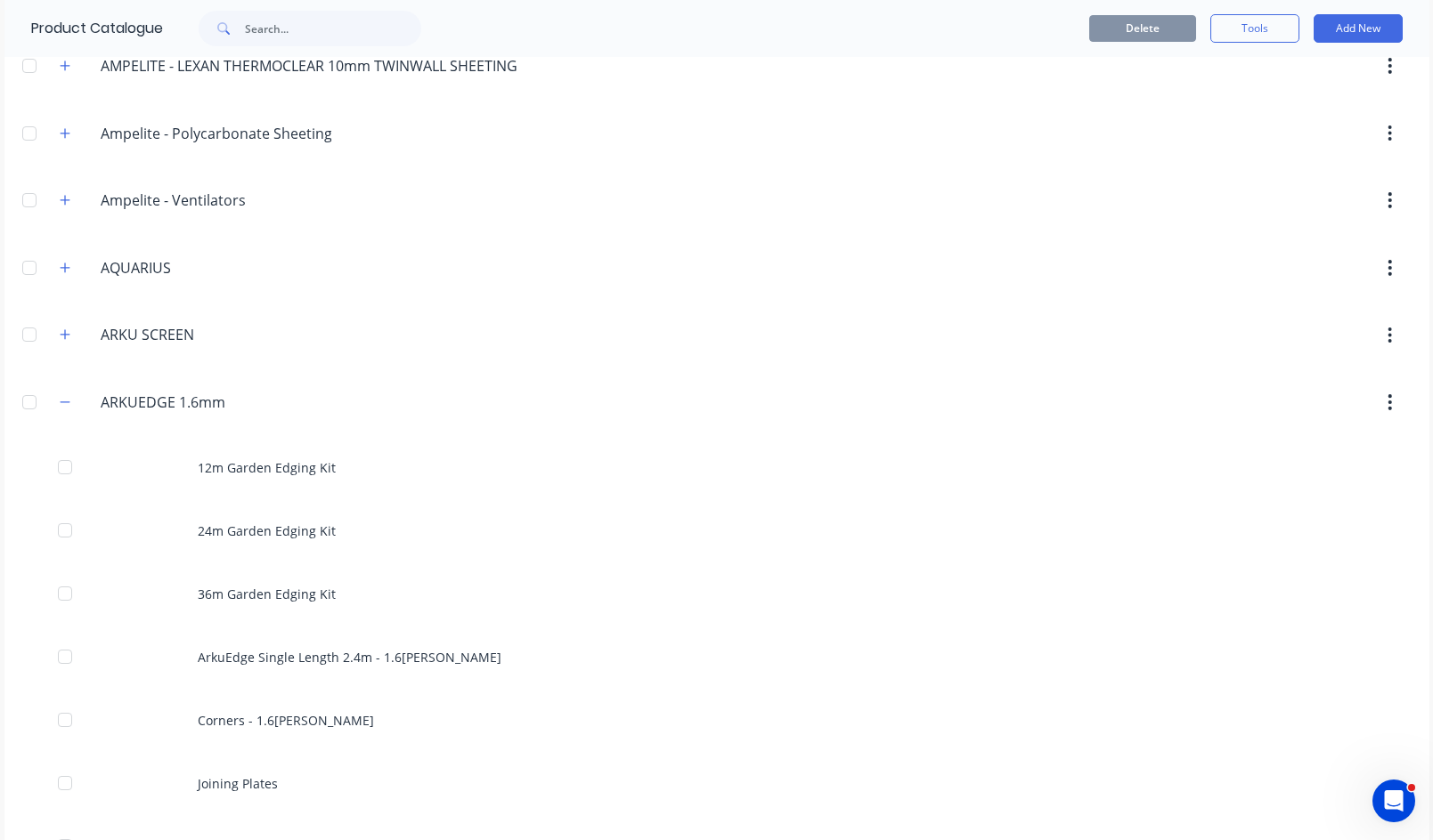
scroll to position [356, 0]
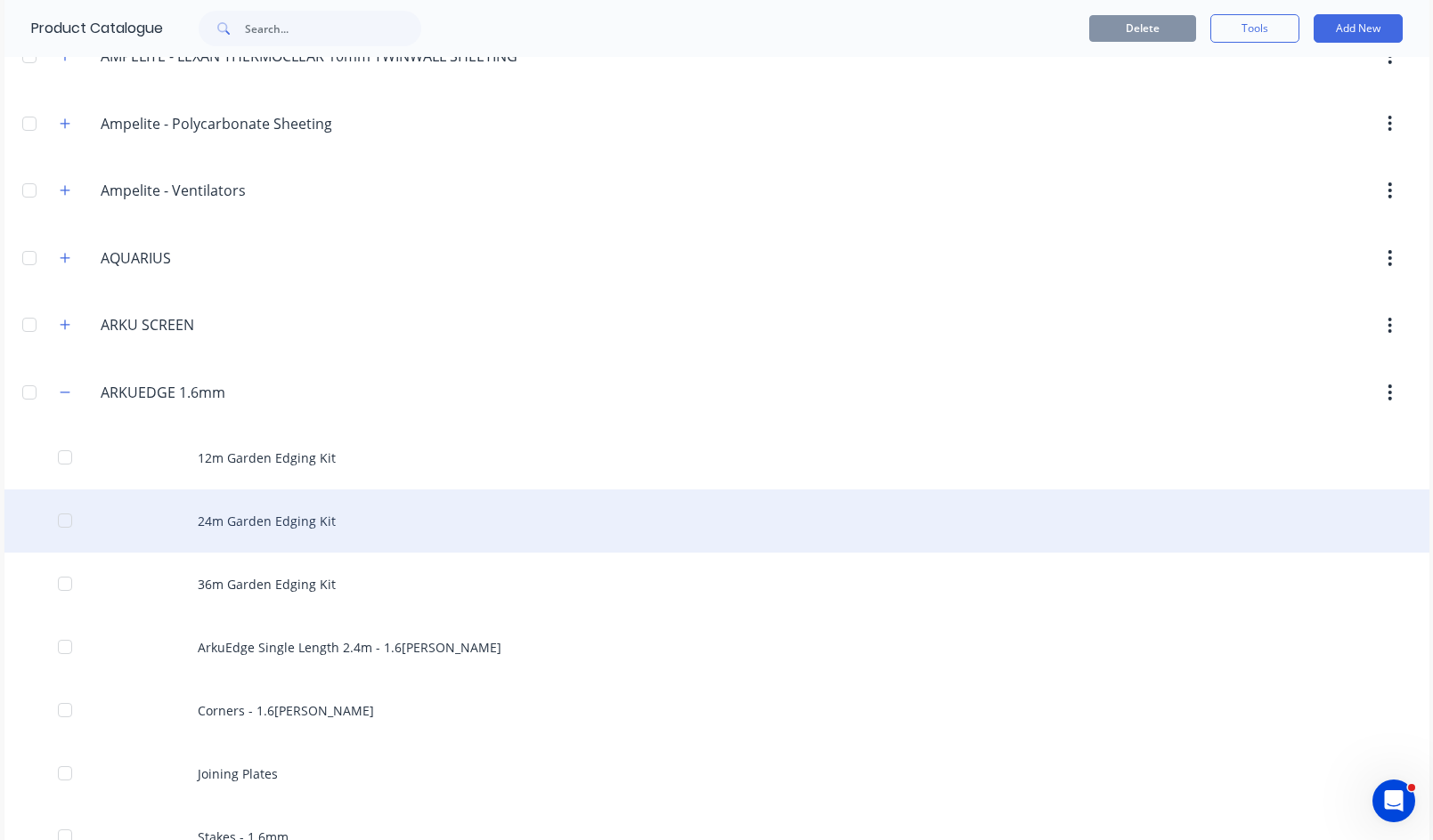
click at [222, 522] on div "24m Garden Edging Kit" at bounding box center [717, 521] width 1425 height 64
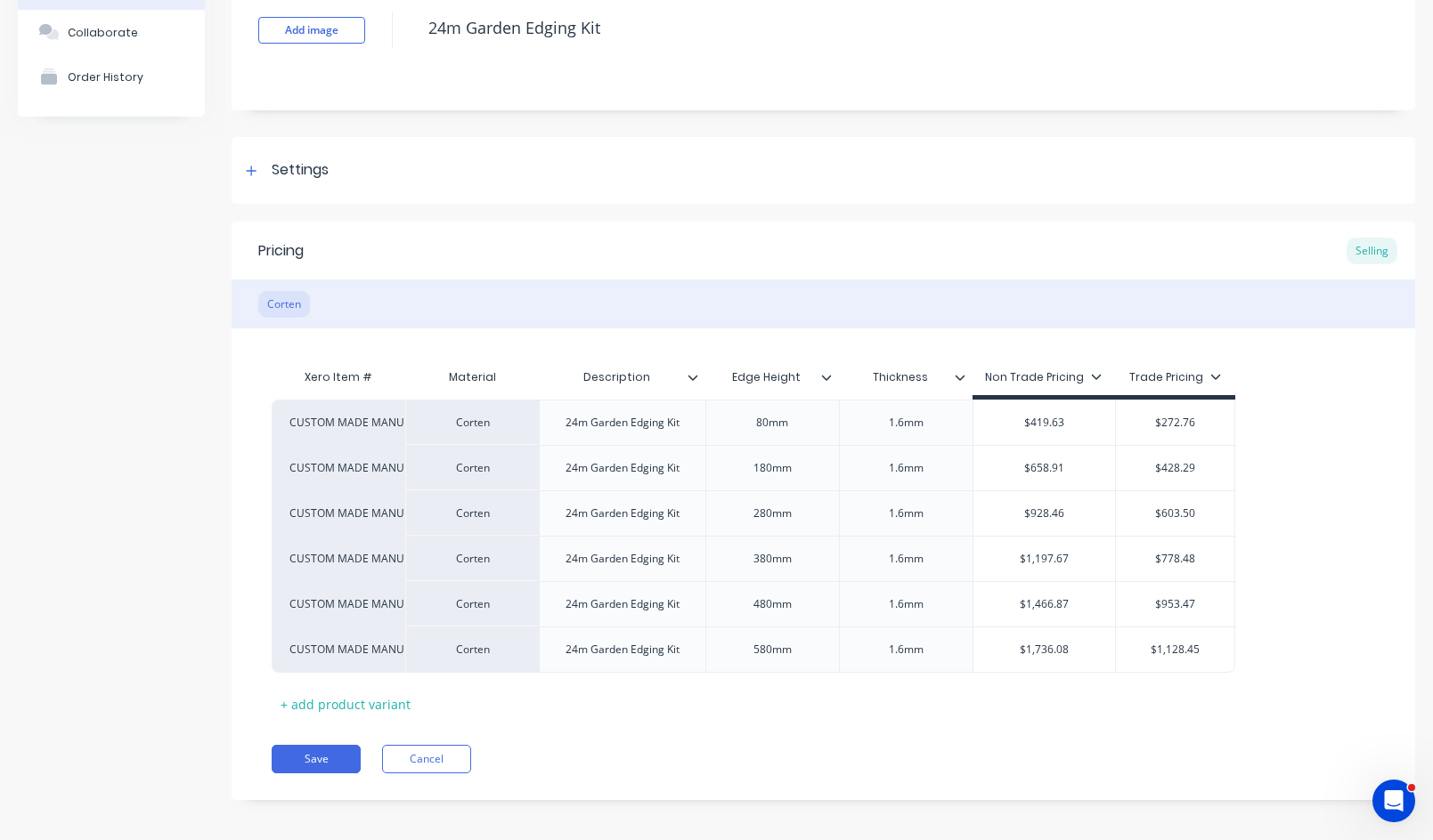
scroll to position [135, 0]
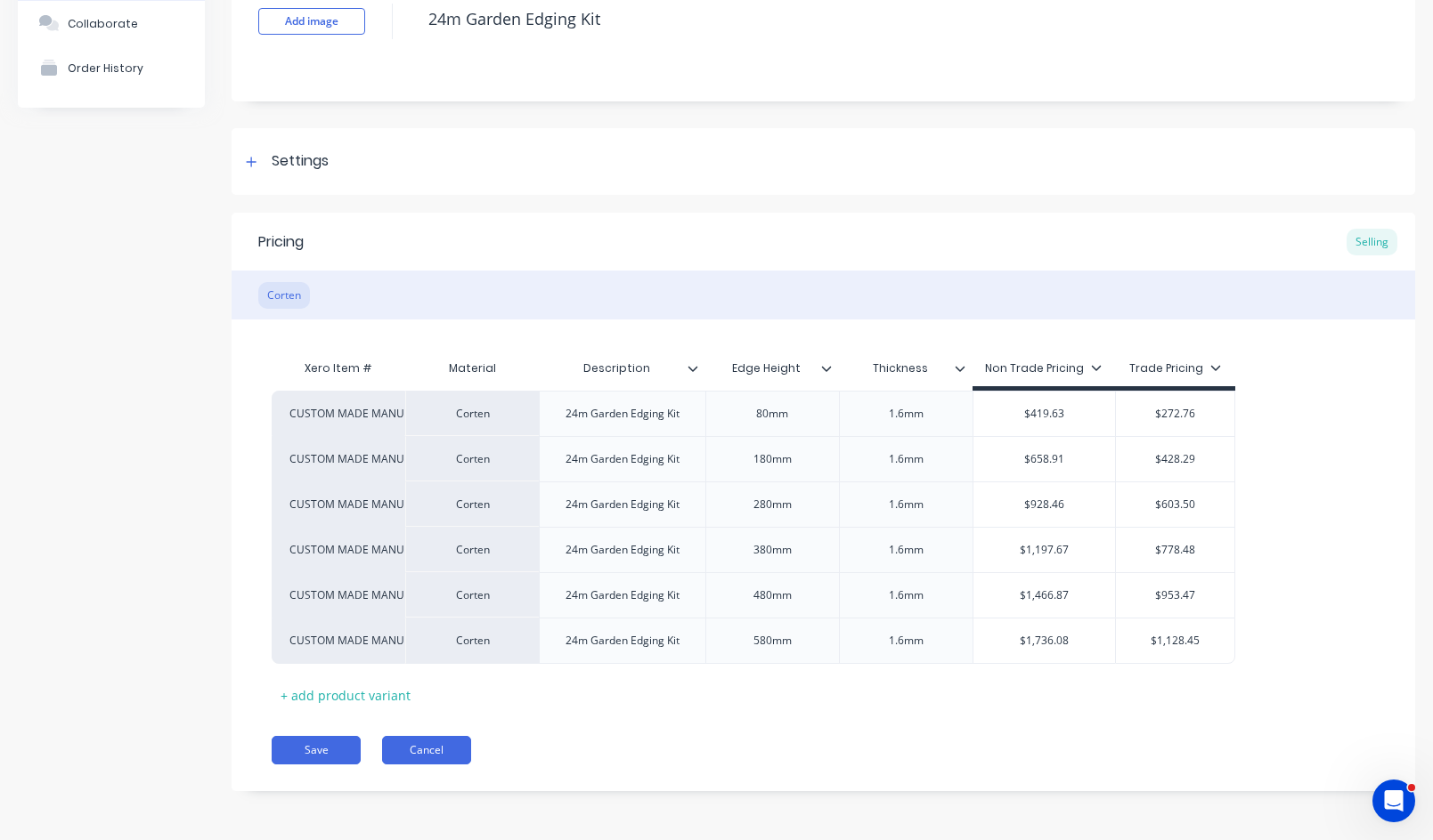
click at [428, 755] on button "Cancel" at bounding box center [426, 750] width 89 height 28
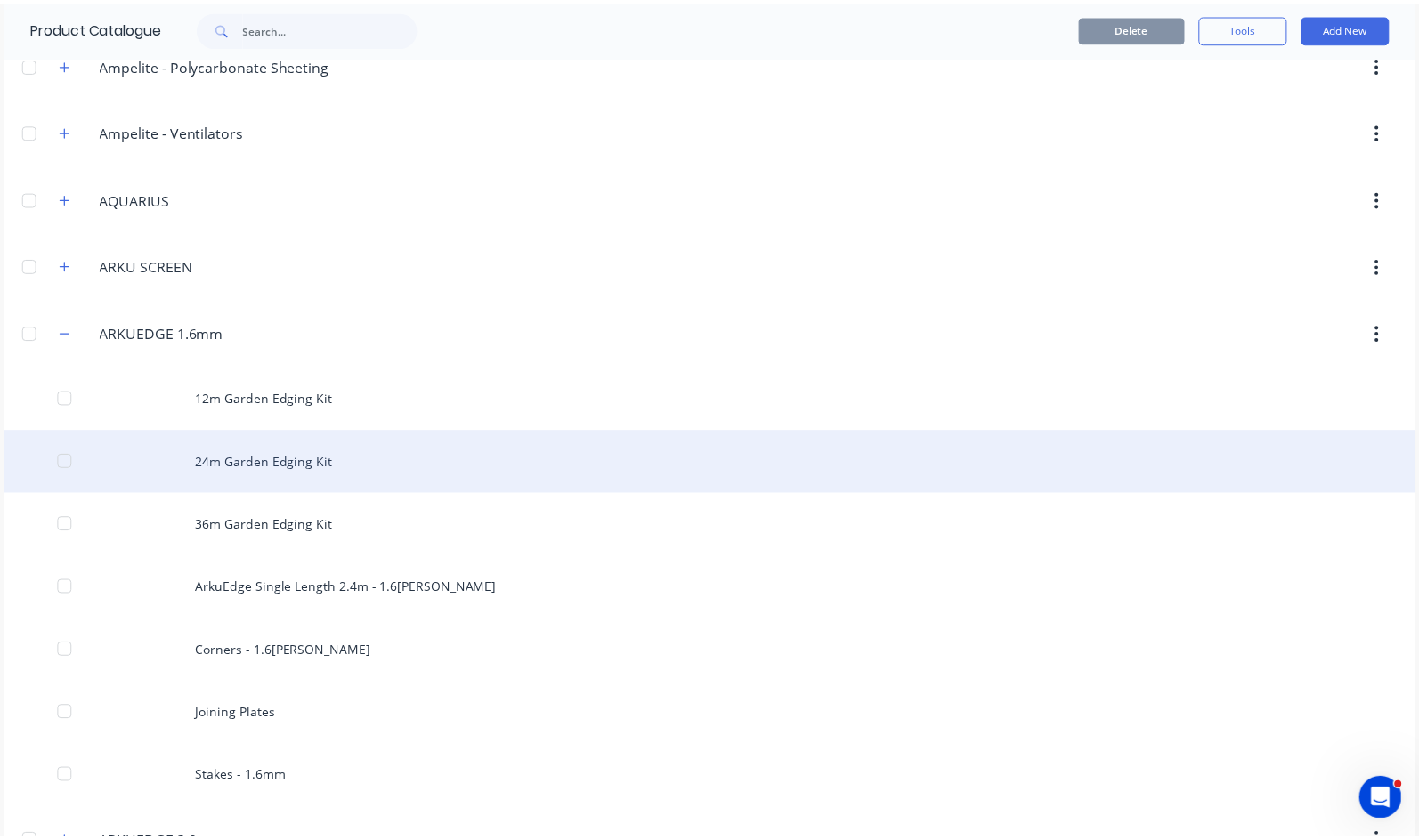
scroll to position [445, 0]
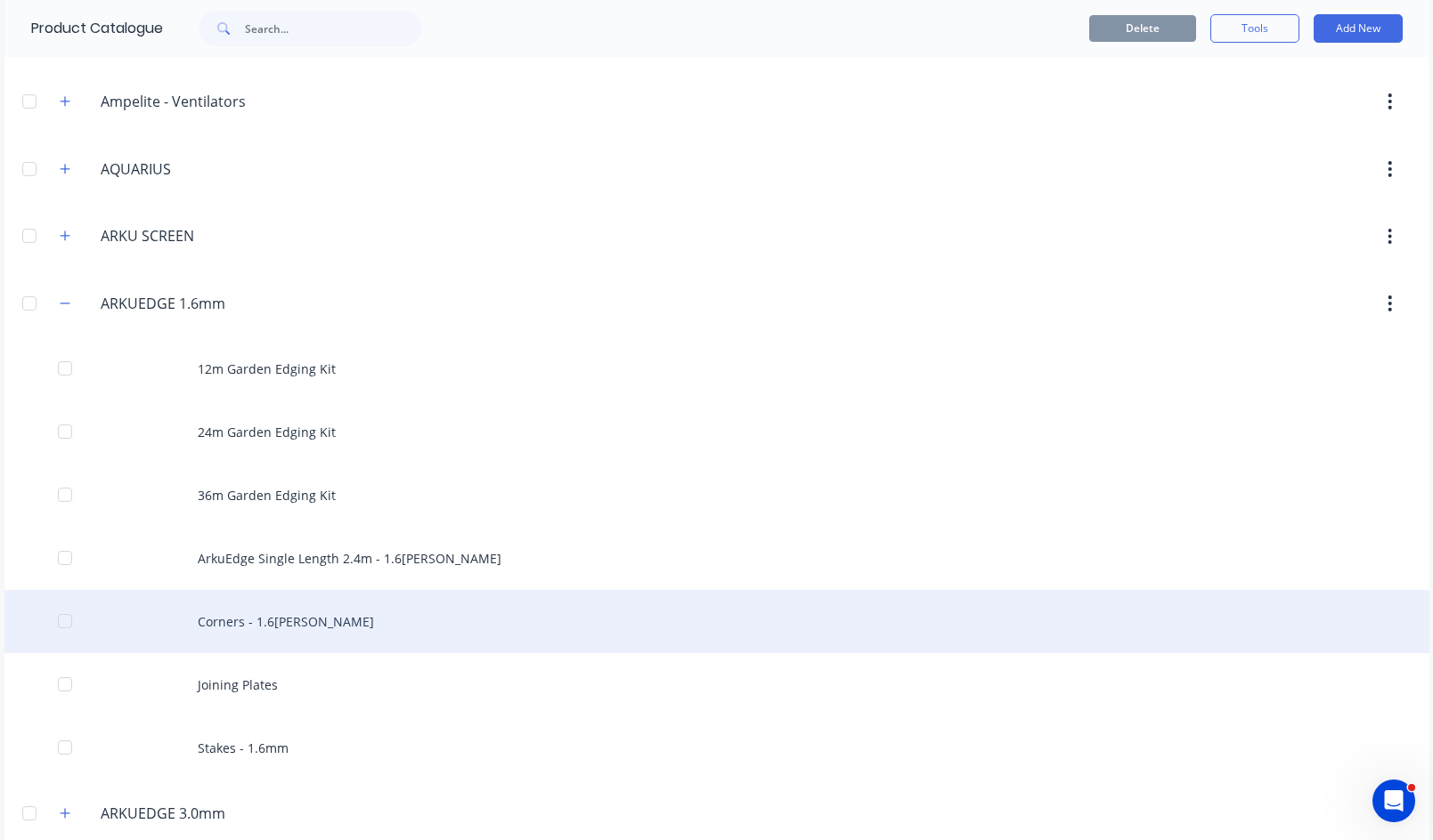
click at [272, 618] on div "Corners - 1.6mm Corten" at bounding box center [717, 621] width 1425 height 64
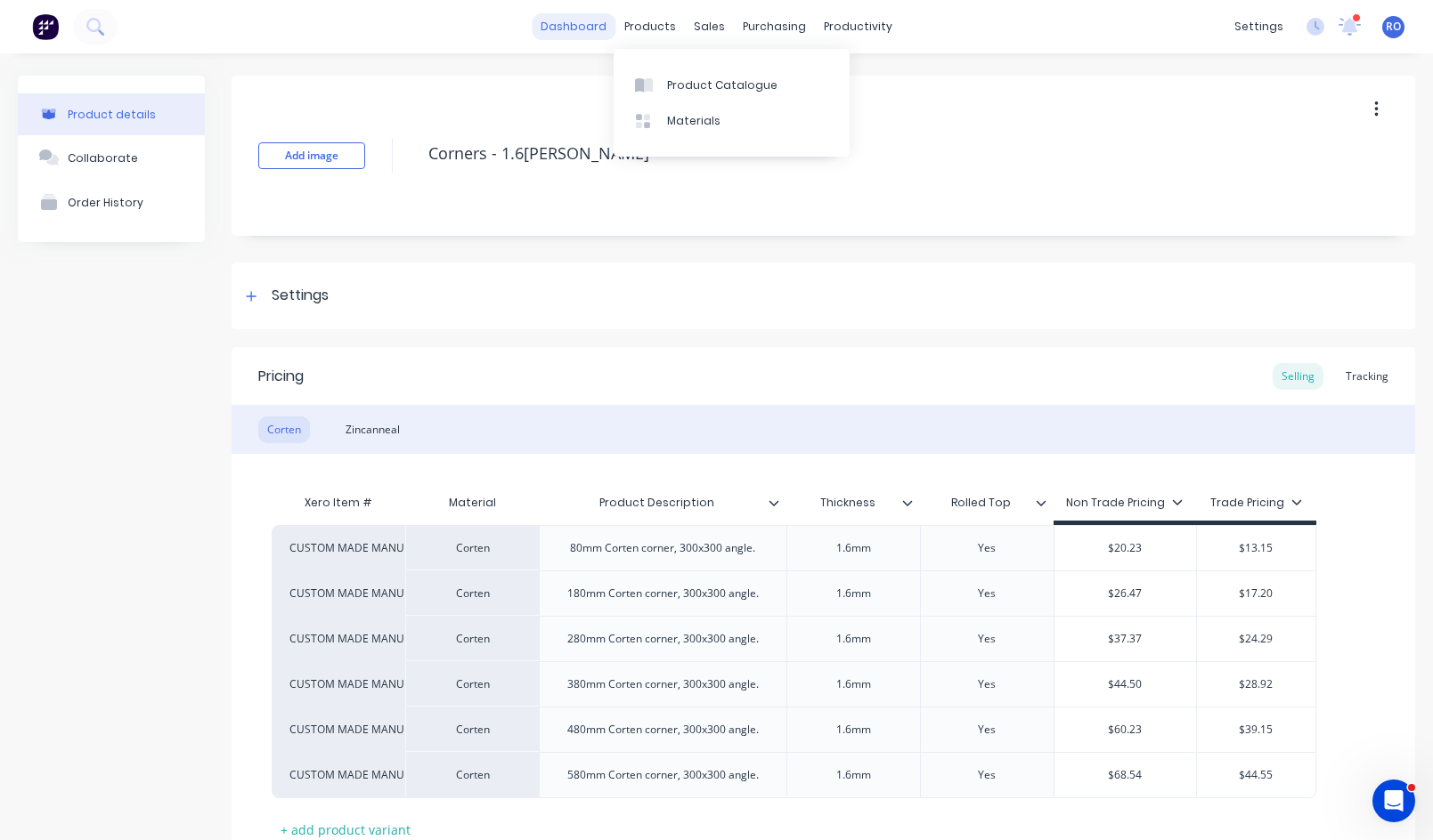
click at [590, 30] on link "dashboard" at bounding box center [574, 26] width 84 height 27
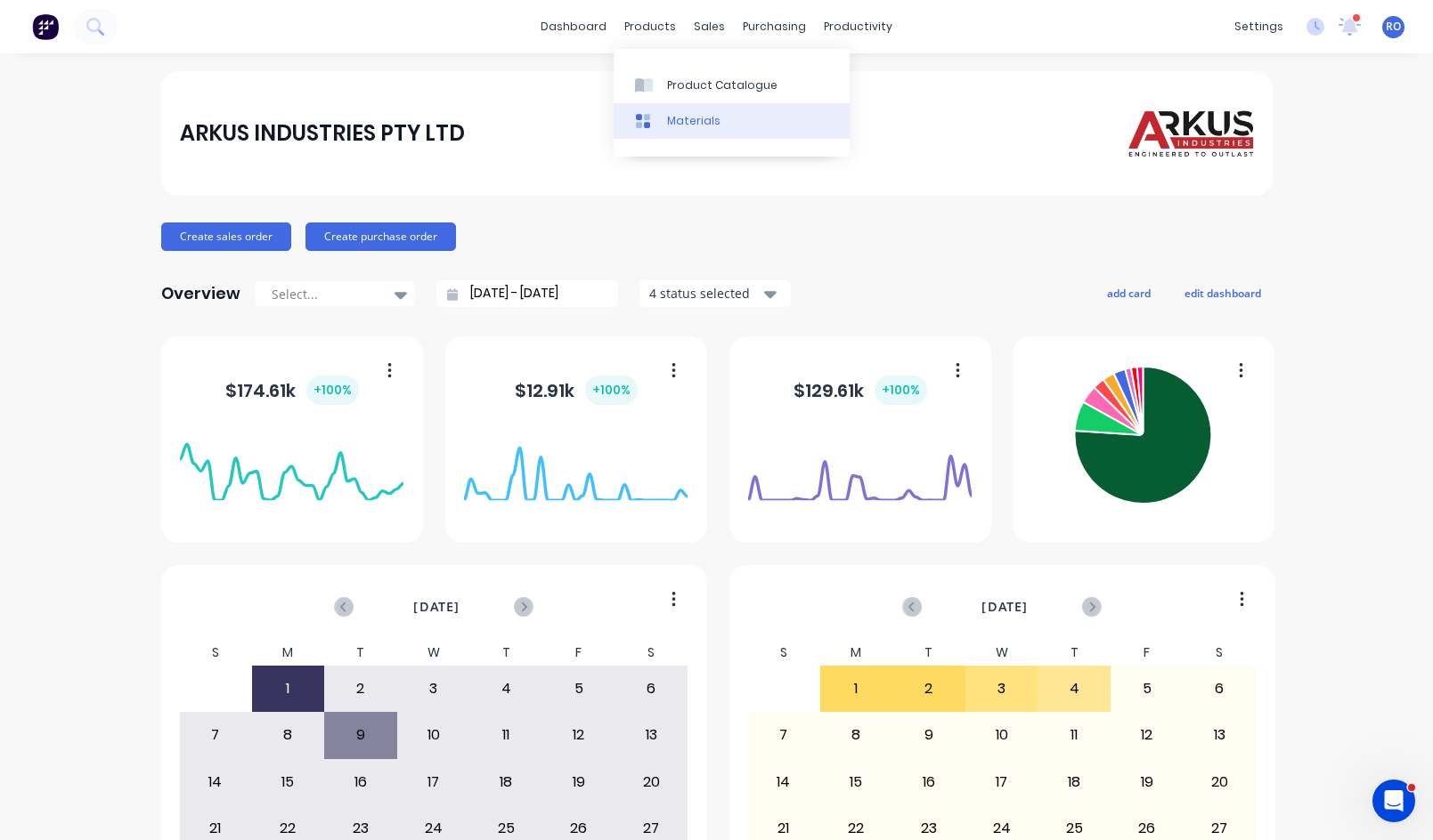
click at [653, 121] on div at bounding box center [648, 121] width 27 height 16
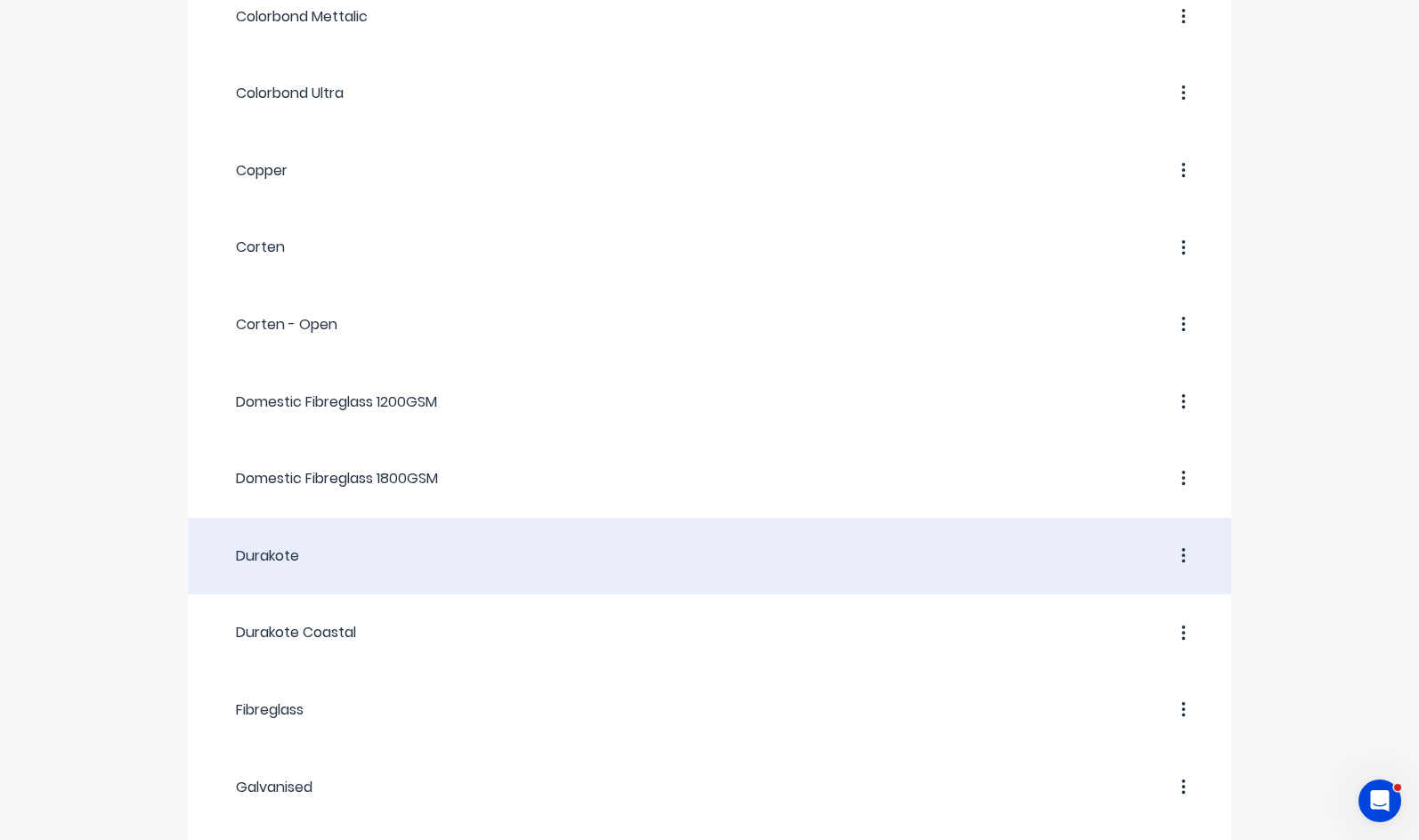
scroll to position [445, 0]
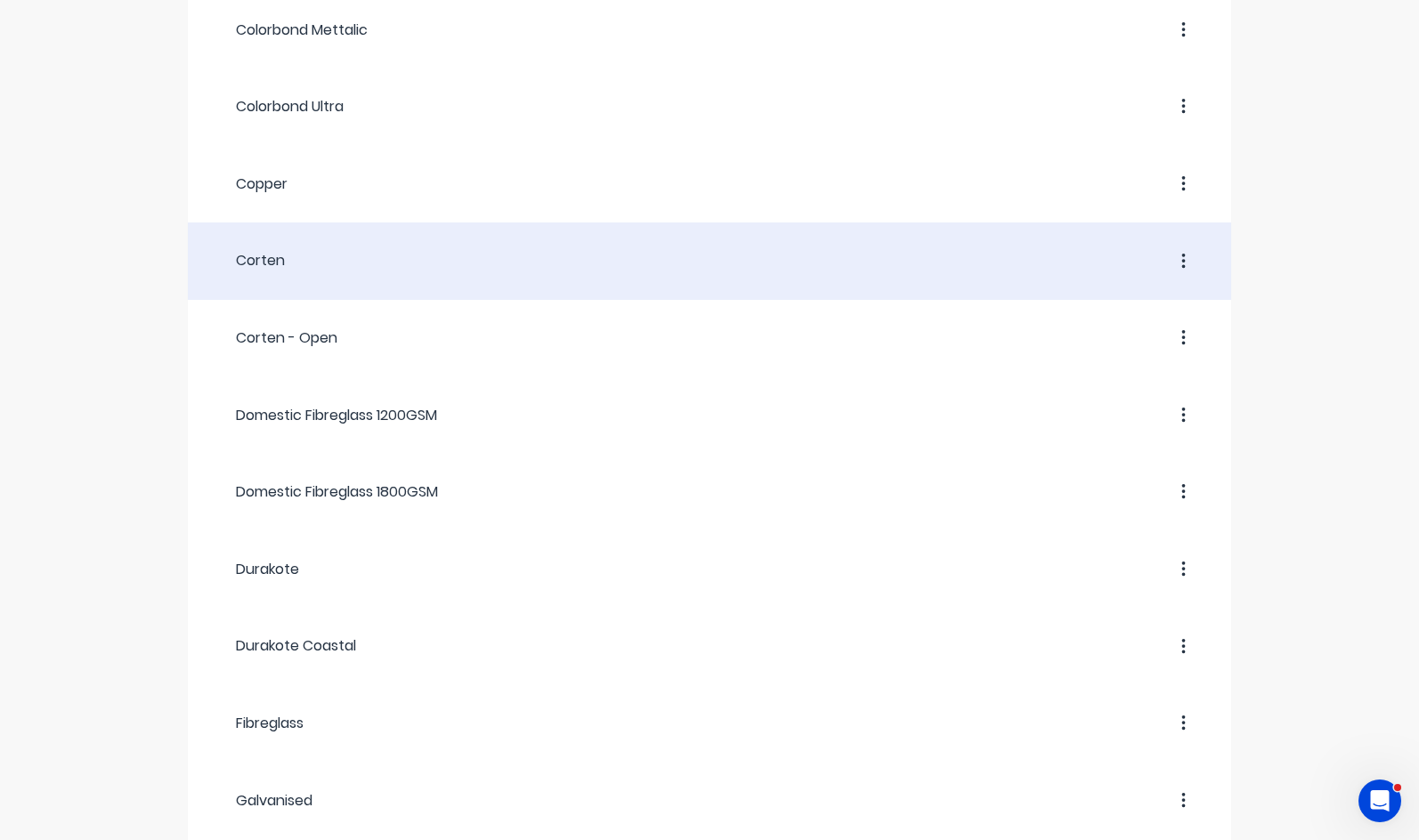
click at [291, 277] on div at bounding box center [745, 262] width 920 height 32
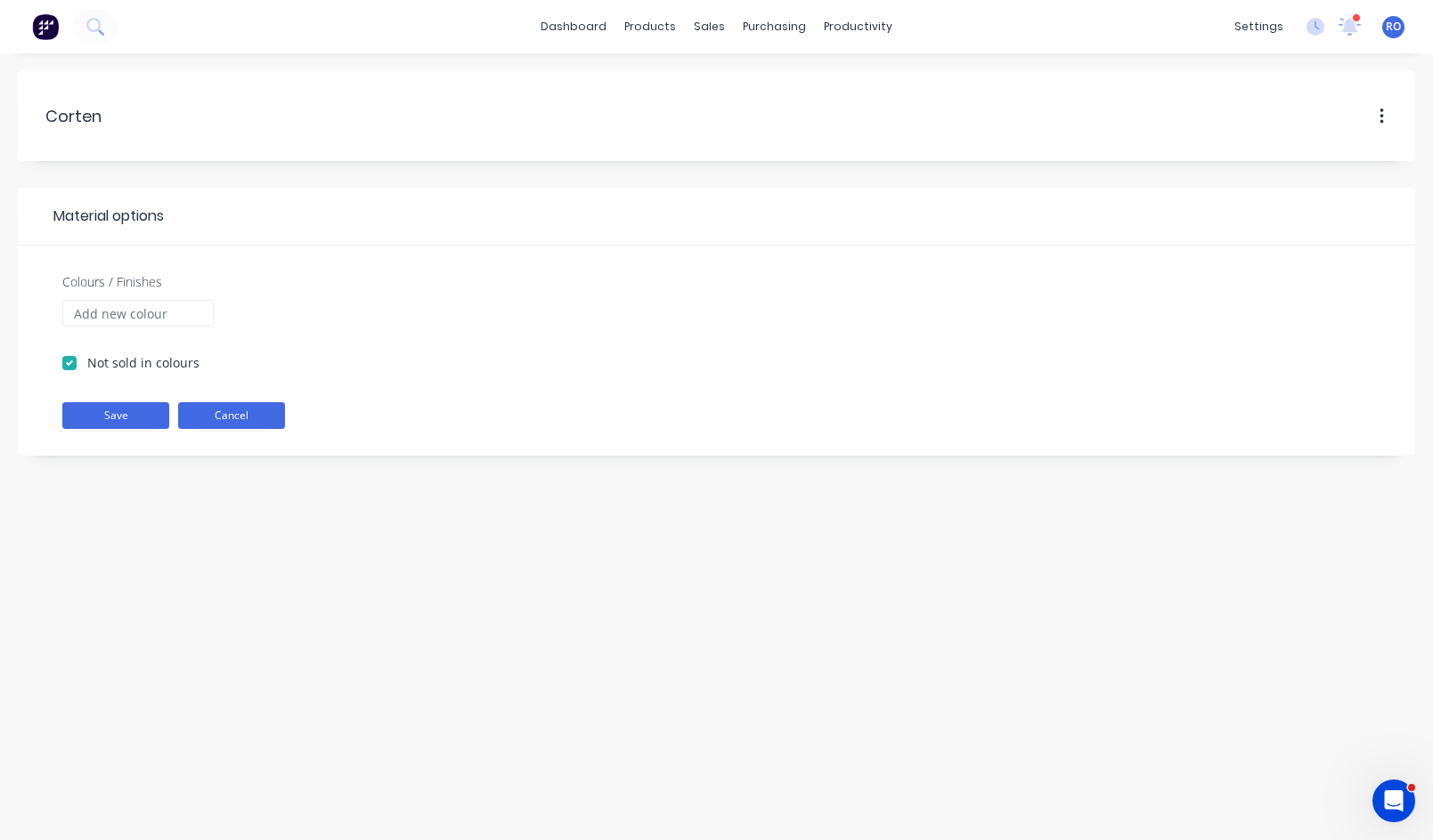
click at [272, 404] on button "Cancel" at bounding box center [231, 416] width 107 height 27
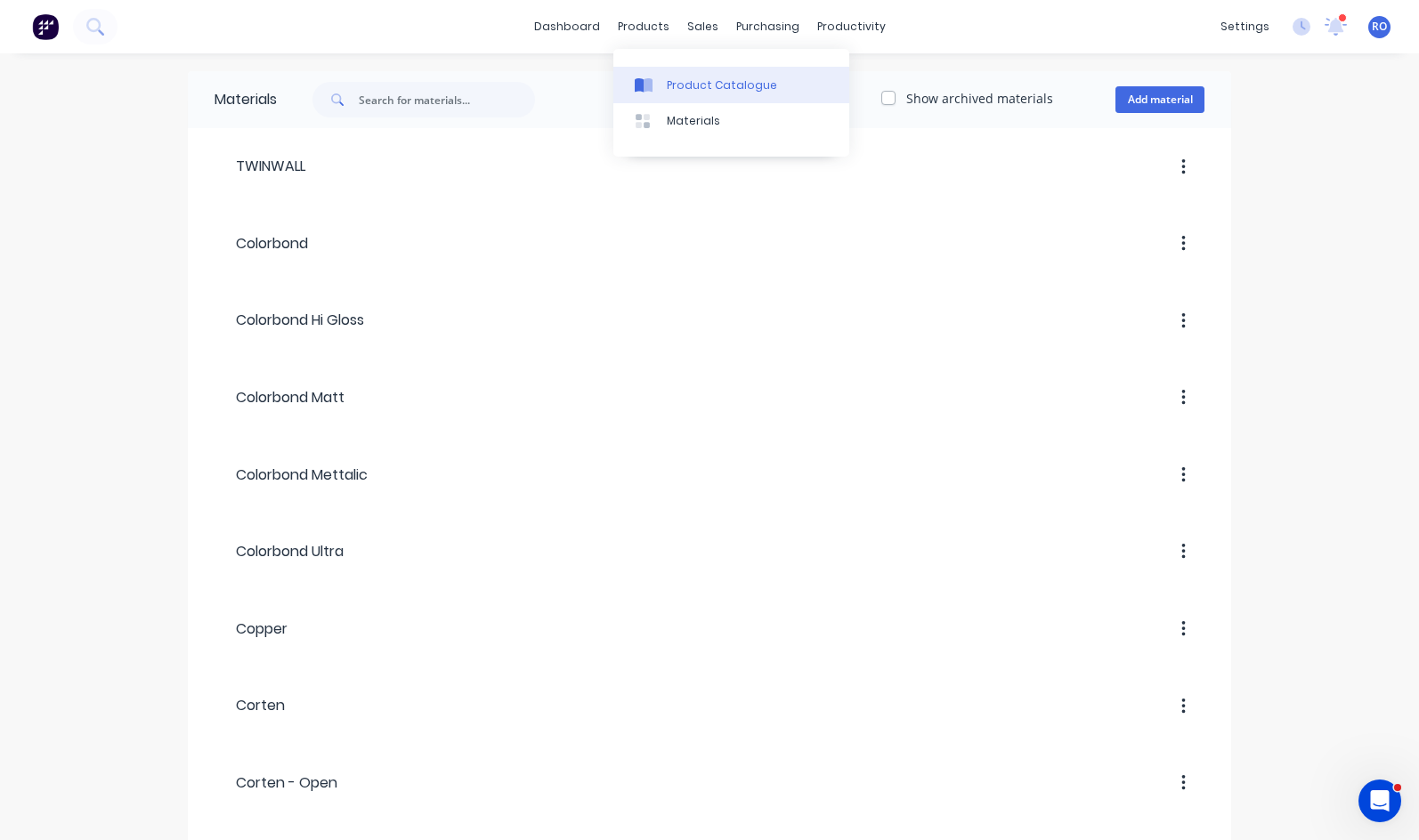
click at [669, 90] on div "Product Catalogue" at bounding box center [722, 85] width 110 height 16
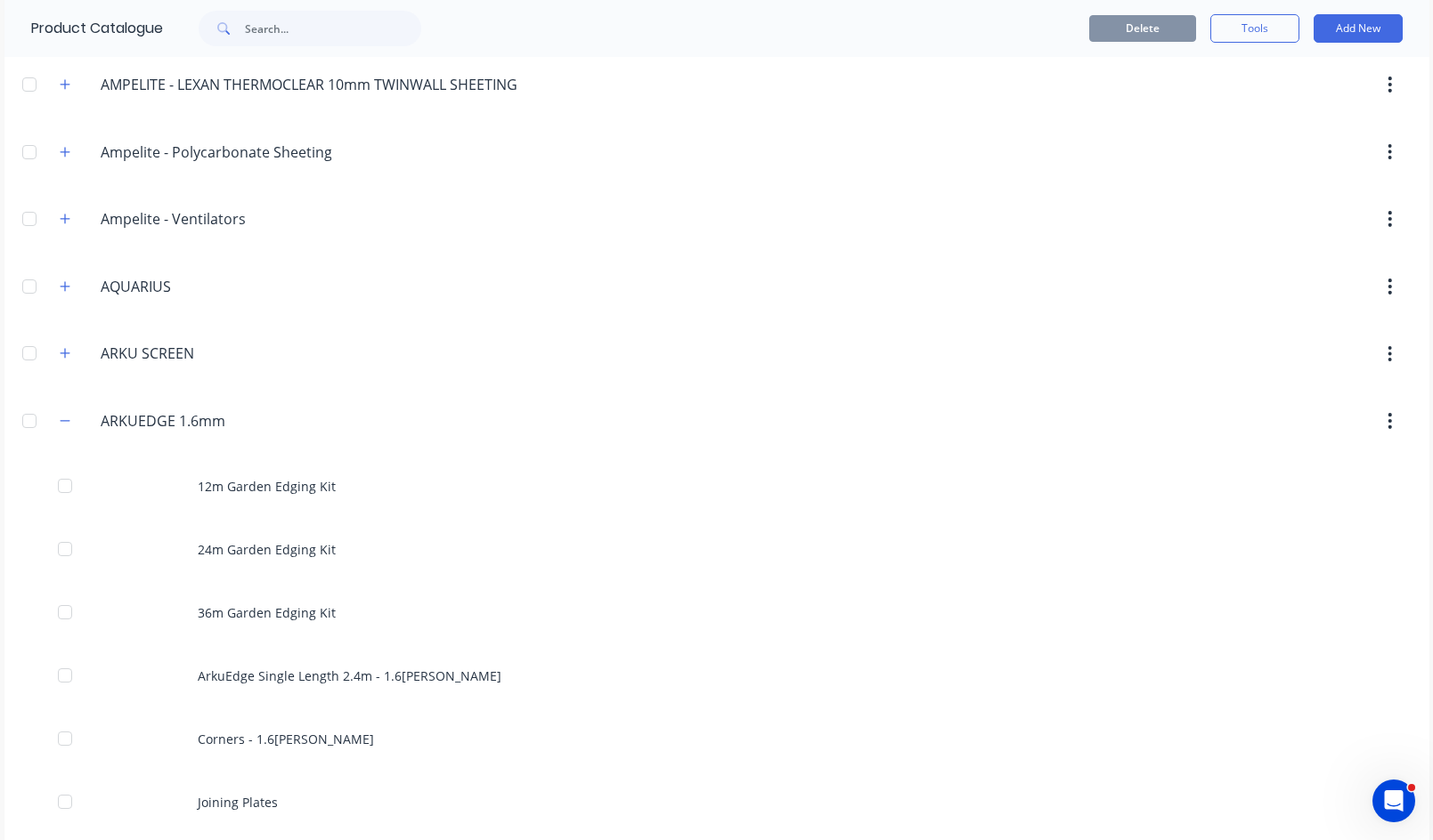
scroll to position [356, 0]
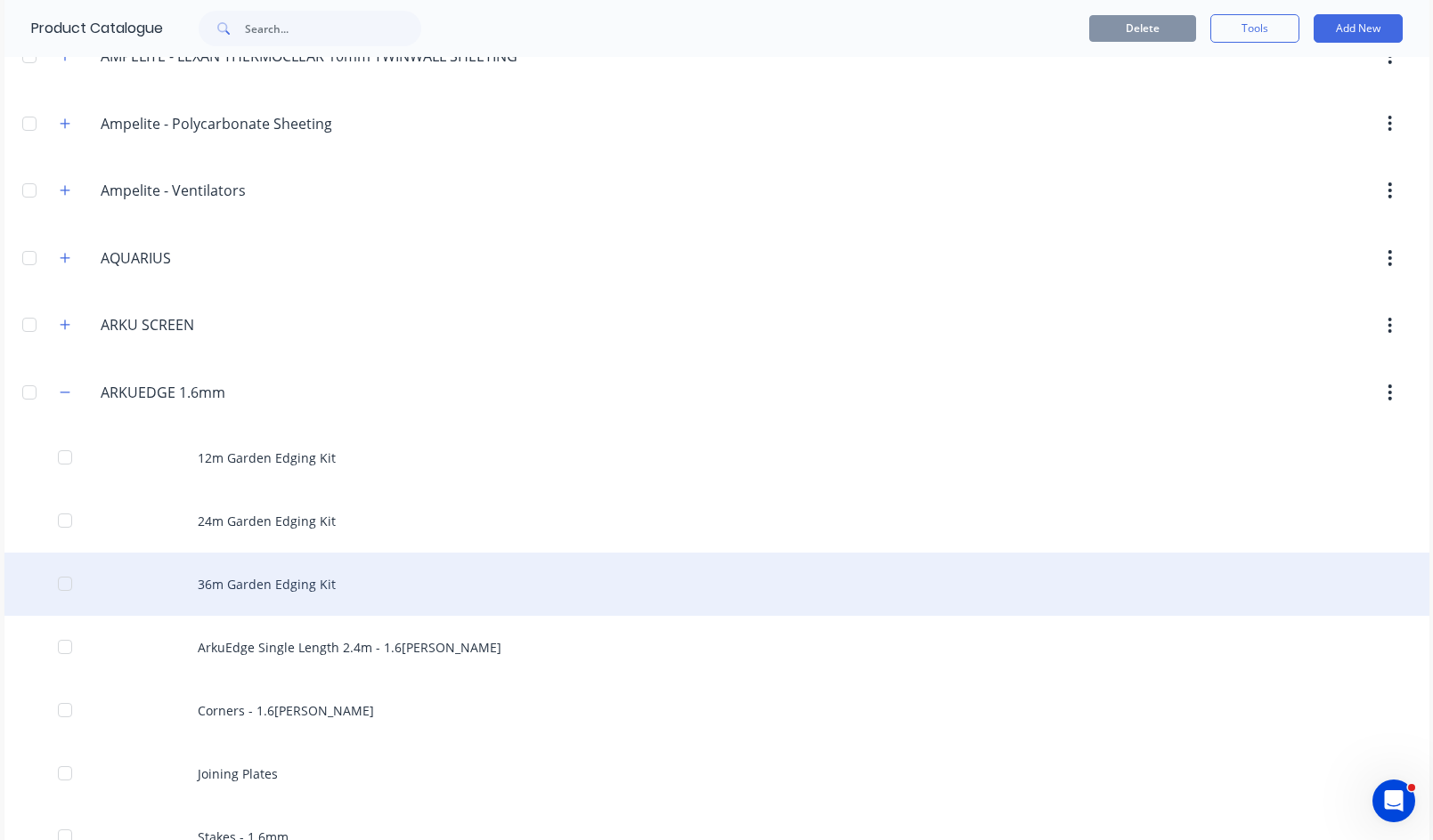
click at [241, 581] on div "36m Garden Edging Kit" at bounding box center [717, 584] width 1425 height 64
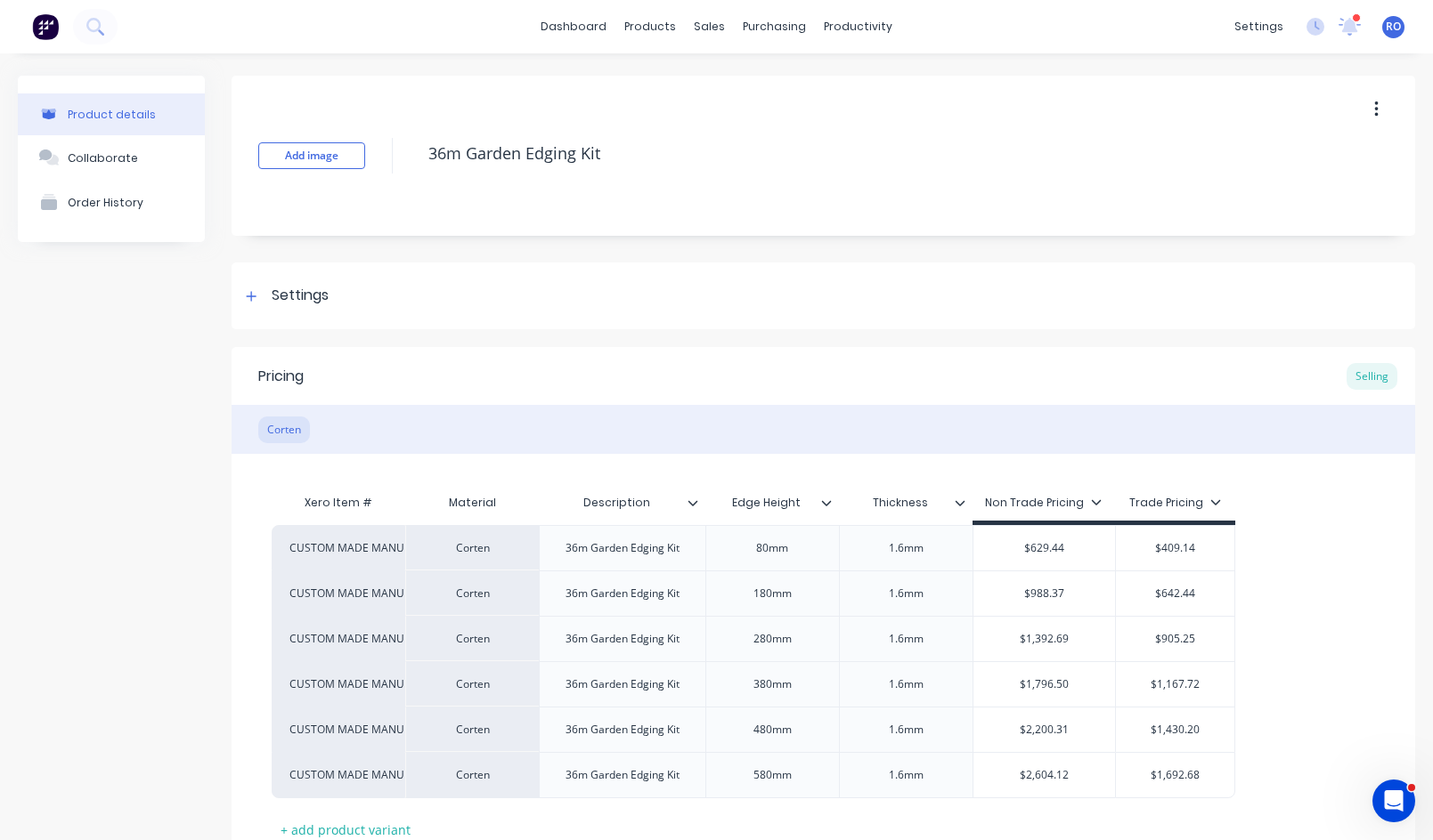
scroll to position [89, 0]
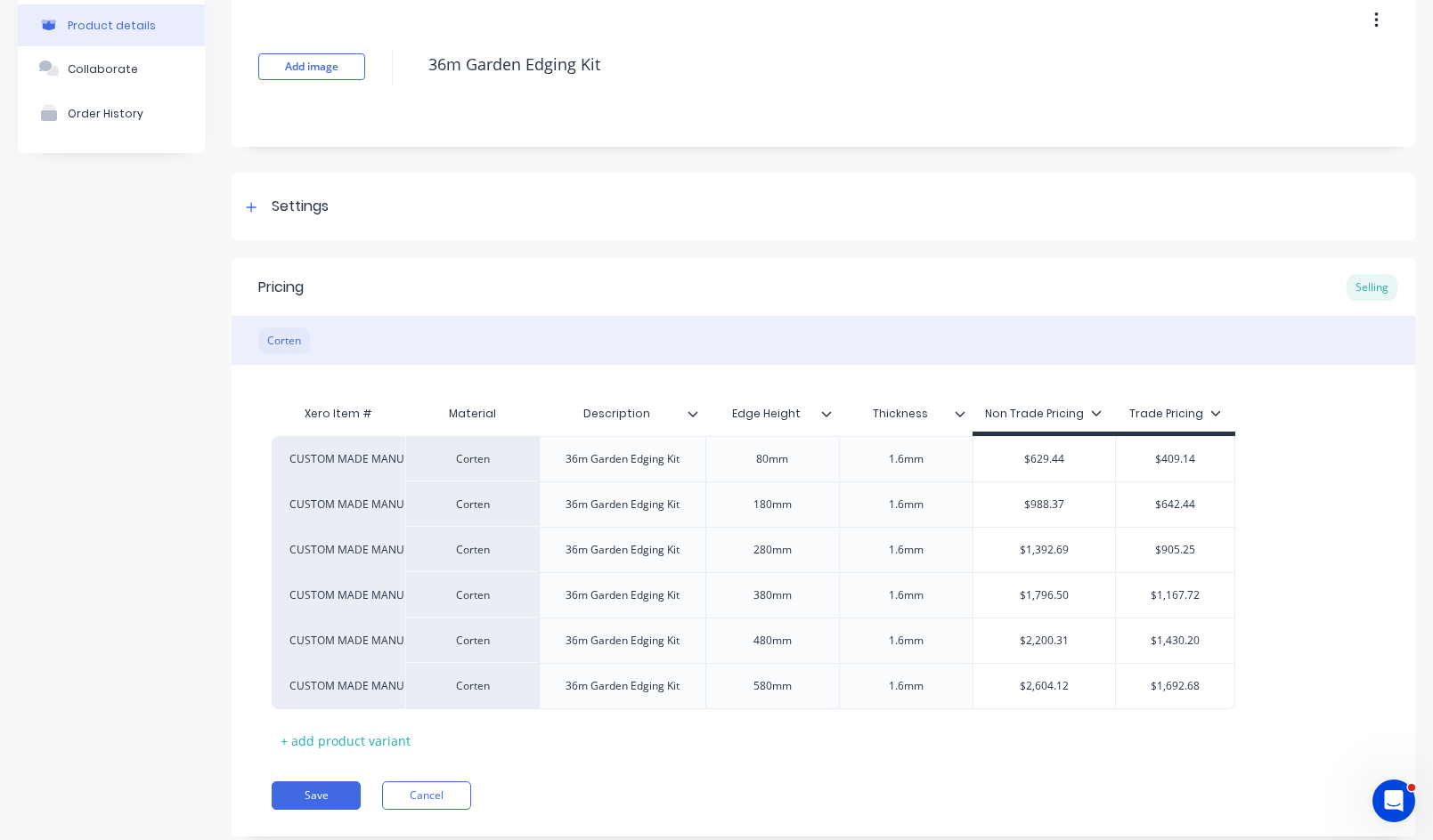
click at [291, 339] on div "Corten" at bounding box center [283, 341] width 51 height 27
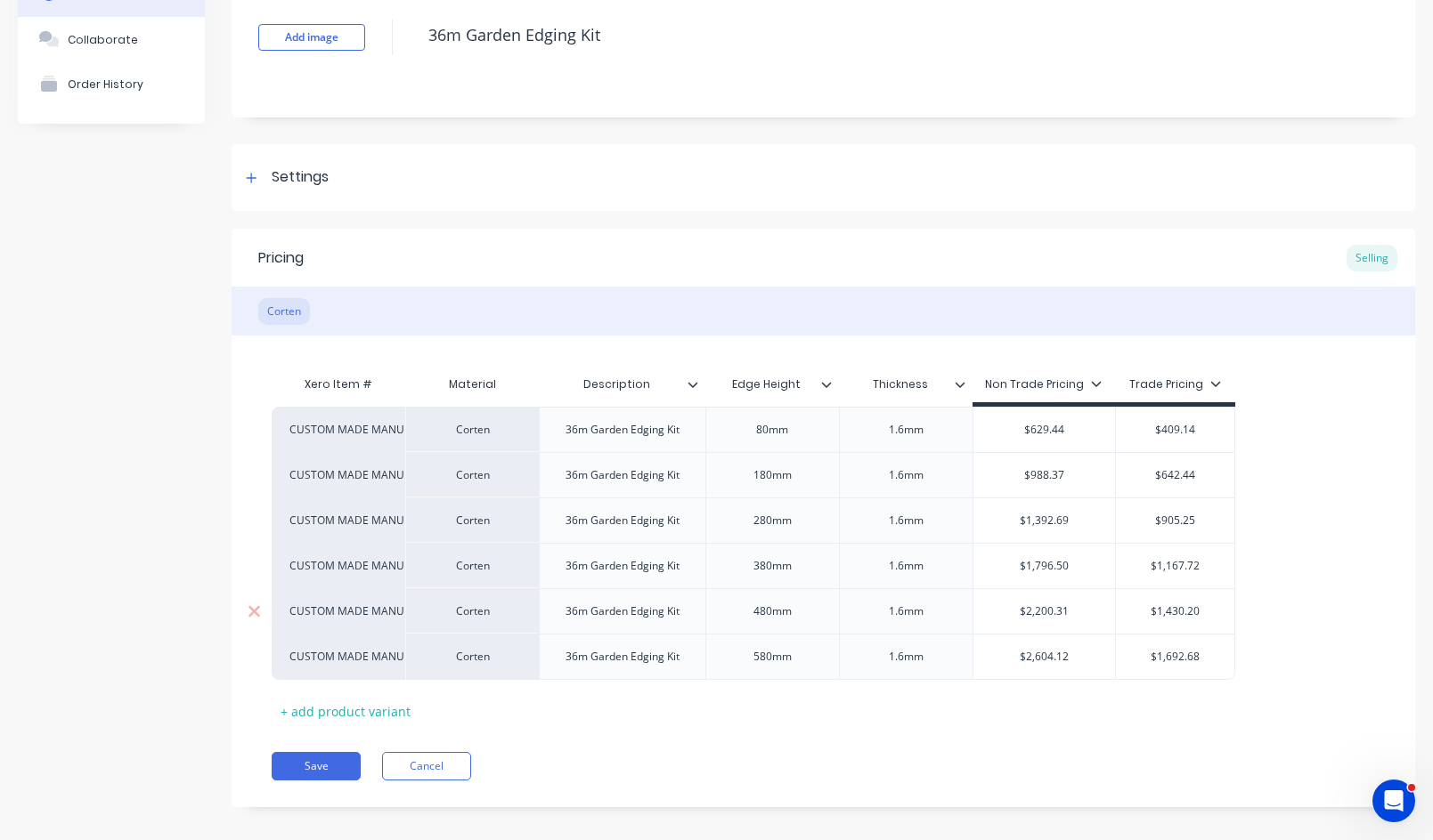
scroll to position [135, 0]
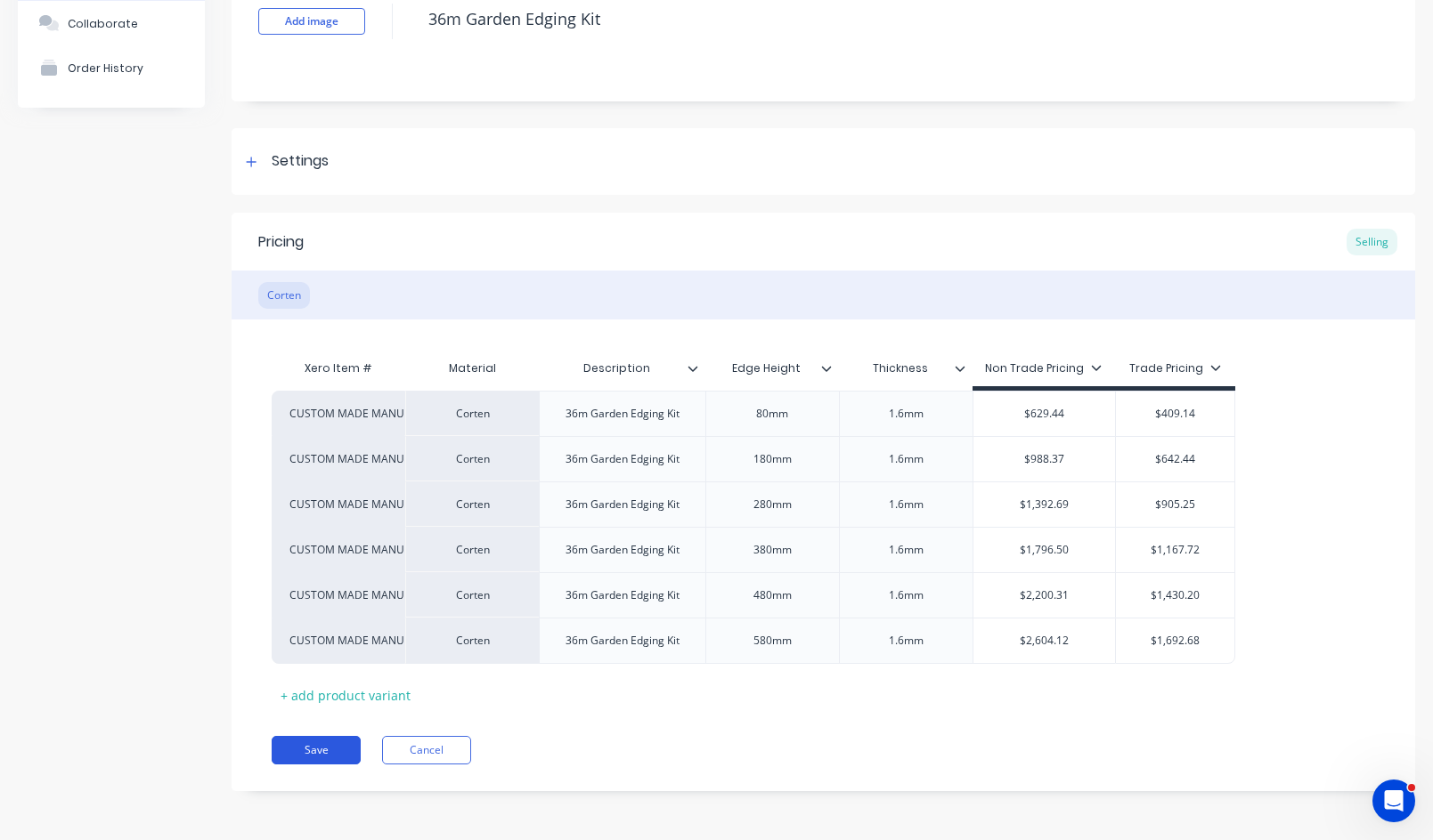
click at [326, 758] on button "Save" at bounding box center [316, 750] width 89 height 28
type textarea "x"
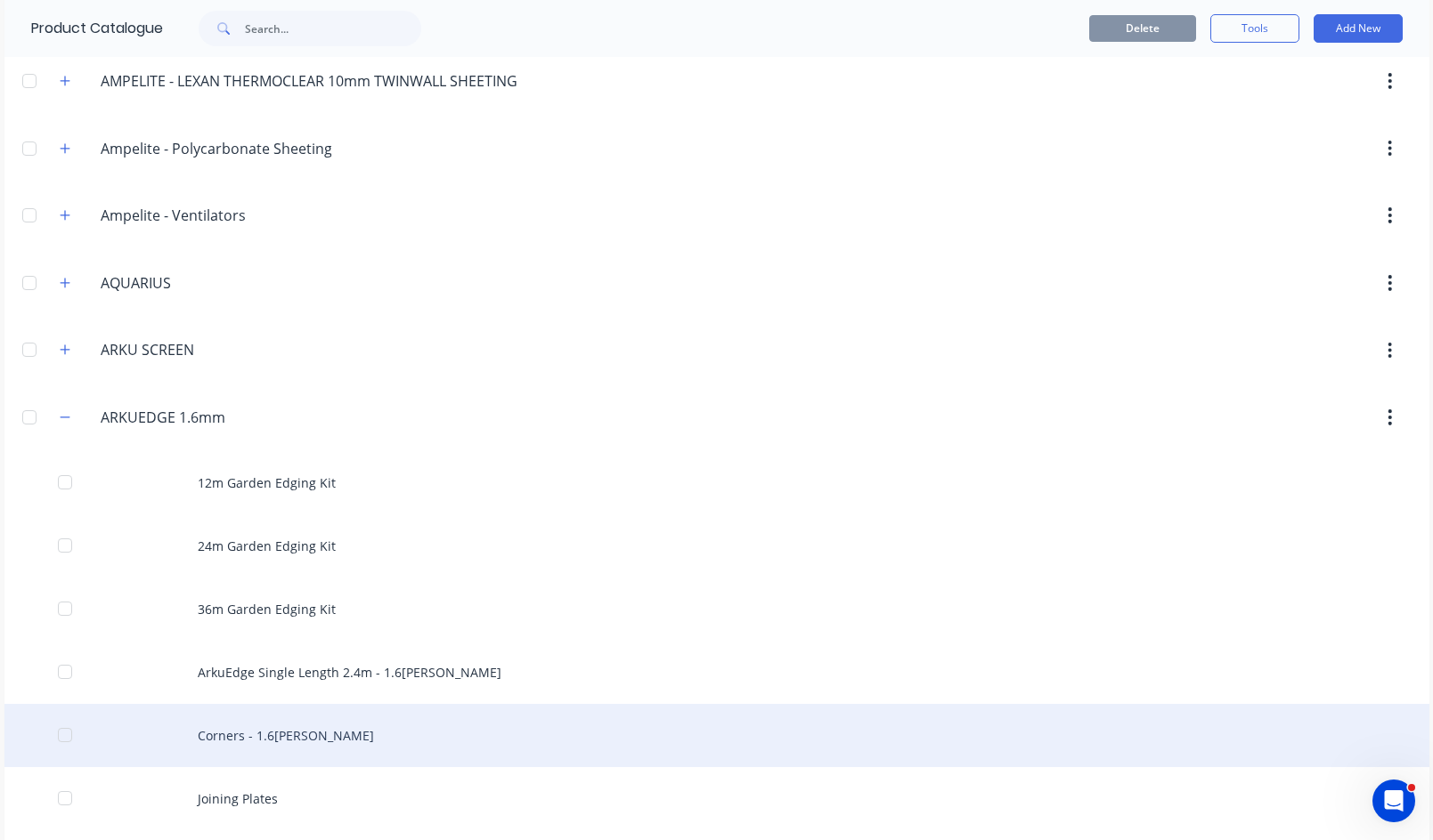
scroll to position [534, 0]
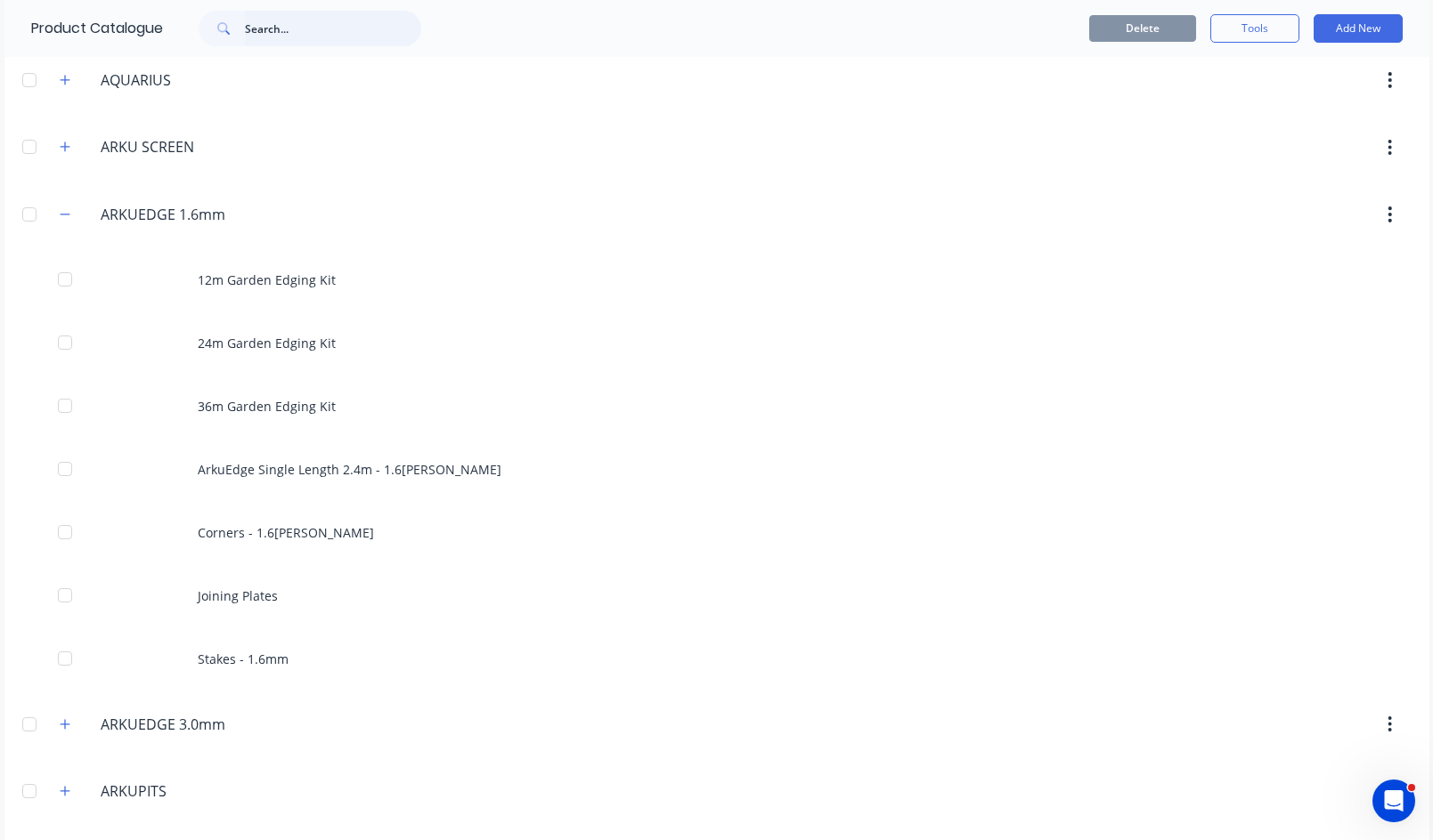
click at [336, 29] on input "text" at bounding box center [333, 28] width 177 height 36
type input "delivery"
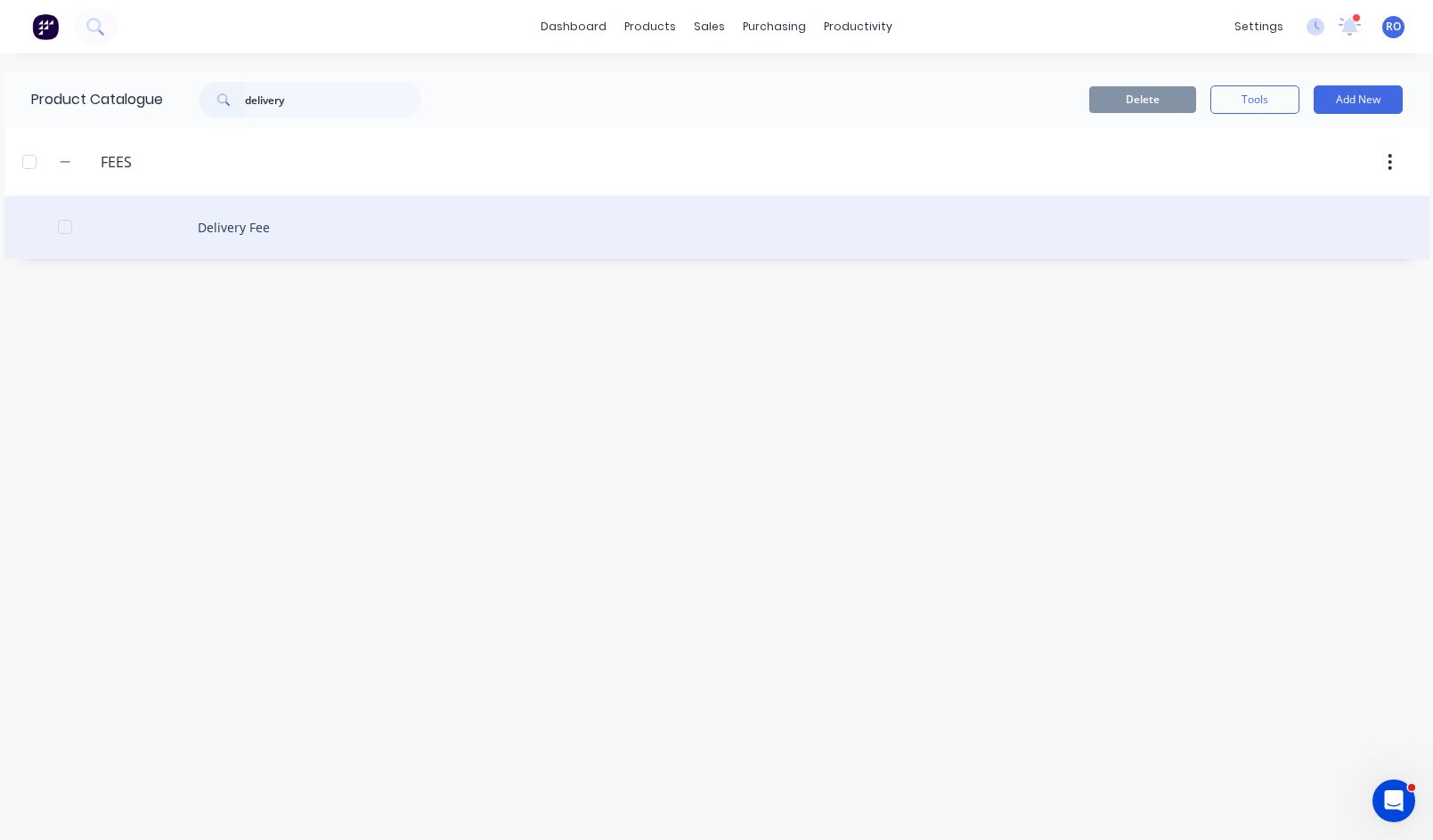
click at [232, 220] on div "Delivery Fee" at bounding box center [717, 228] width 1425 height 64
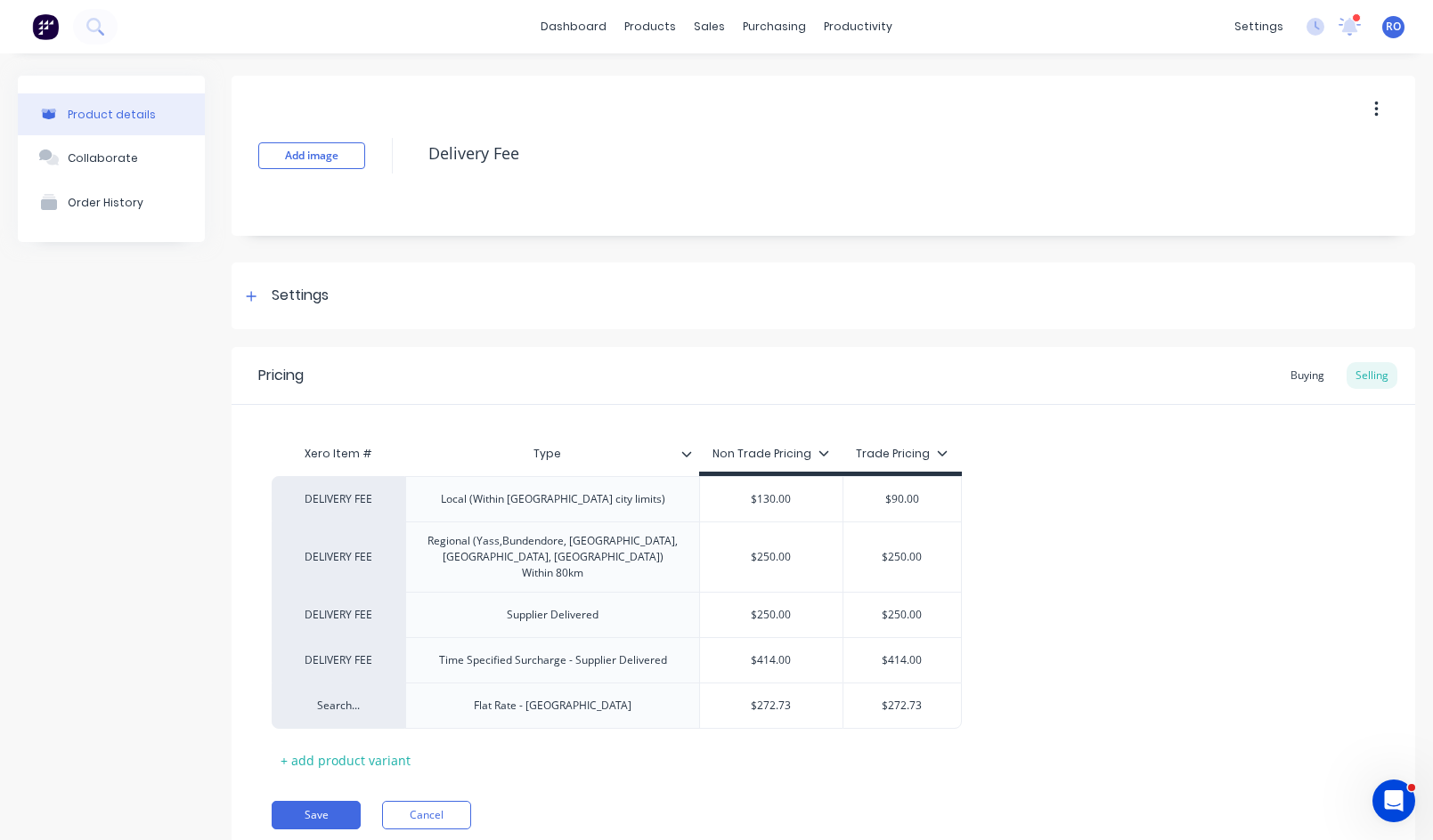
type textarea "x"
click at [373, 698] on div "Search..." at bounding box center [338, 705] width 98 height 16
click at [356, 703] on div "Search... Deliver DELIVERY FEE" at bounding box center [338, 706] width 134 height 47
click at [343, 698] on div "Search..." at bounding box center [338, 705] width 98 height 16
type input "Deliver"
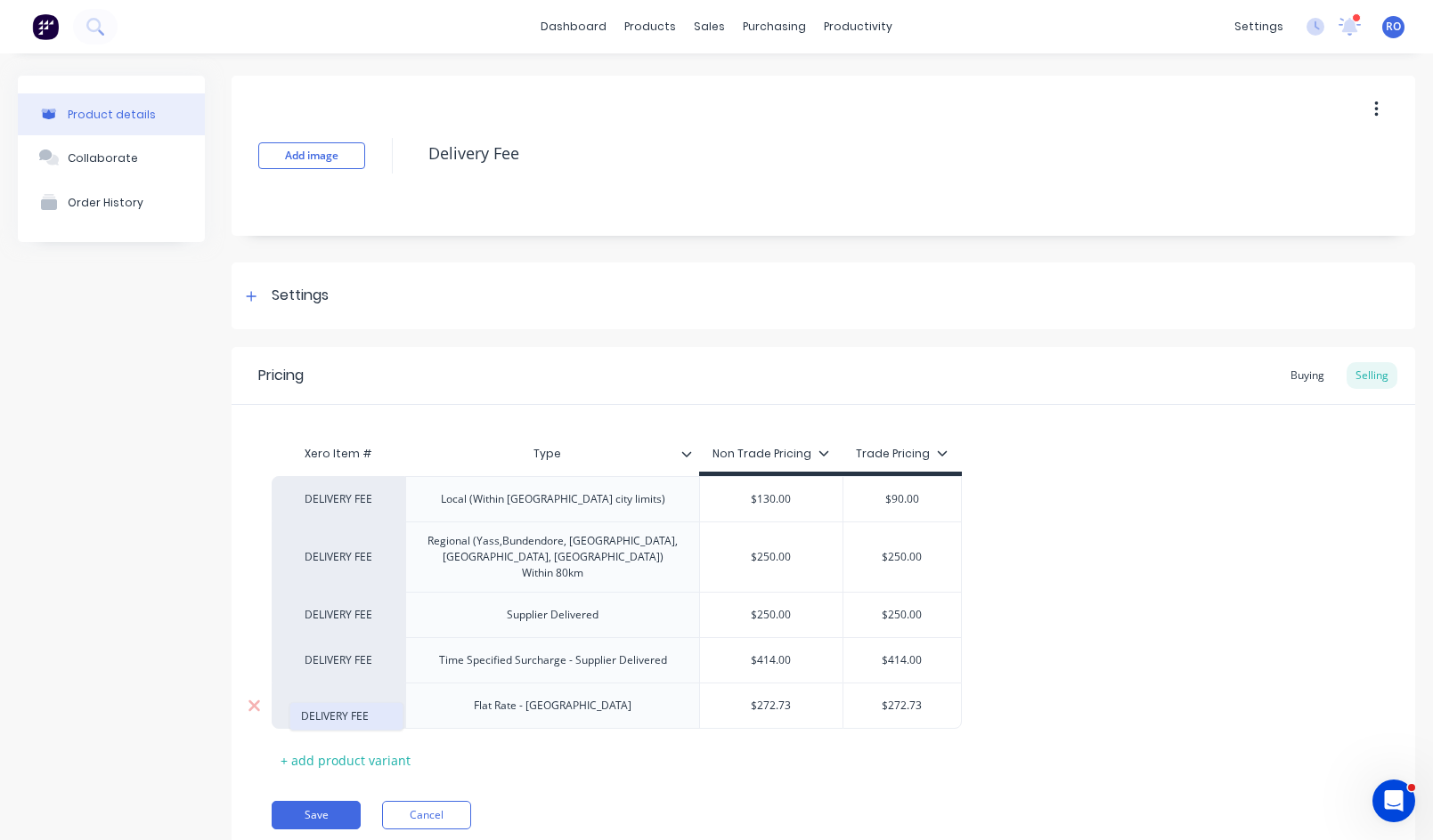
click at [347, 716] on button "DELIVERY FEE" at bounding box center [347, 716] width 112 height 27
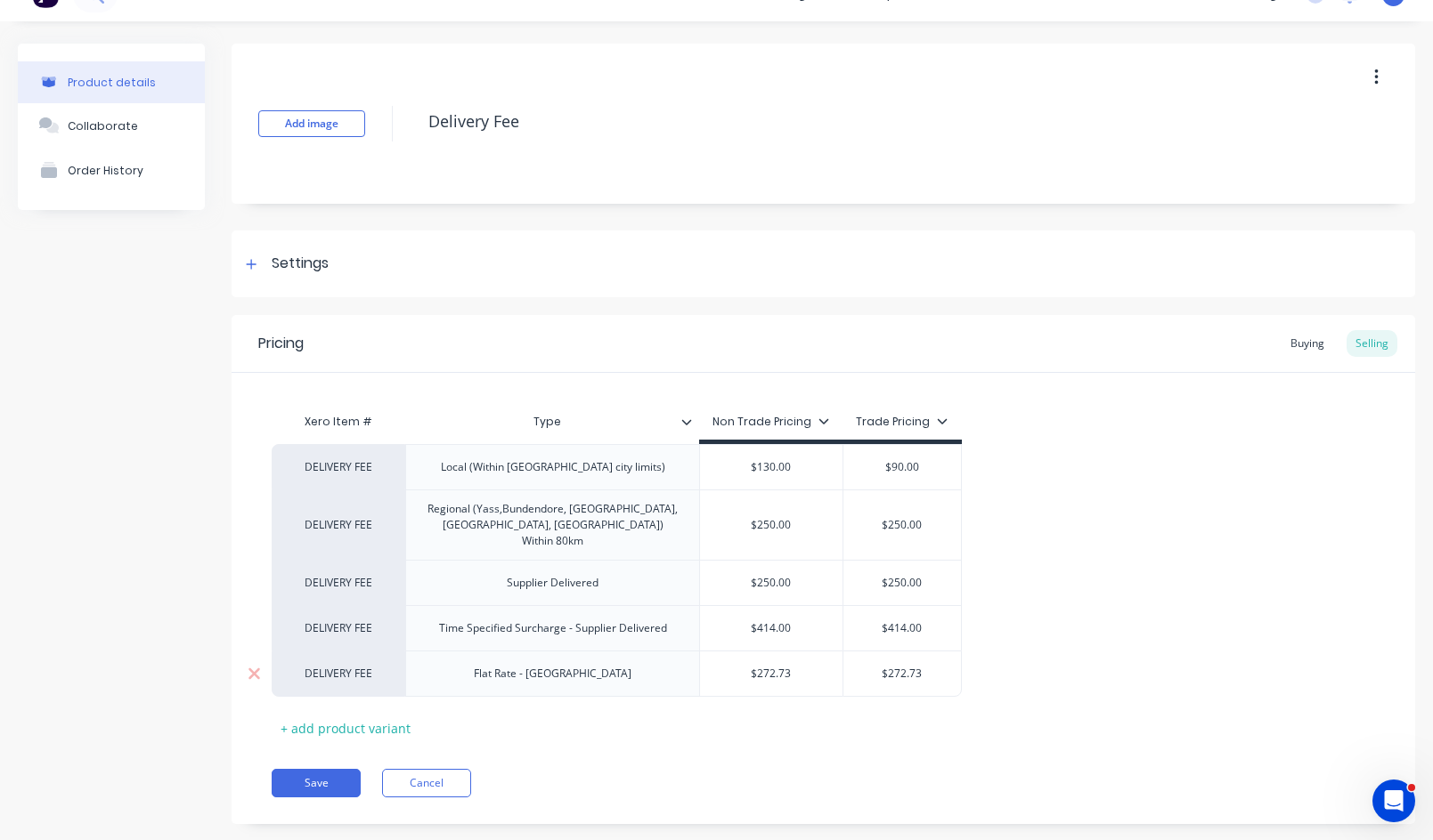
scroll to position [49, 0]
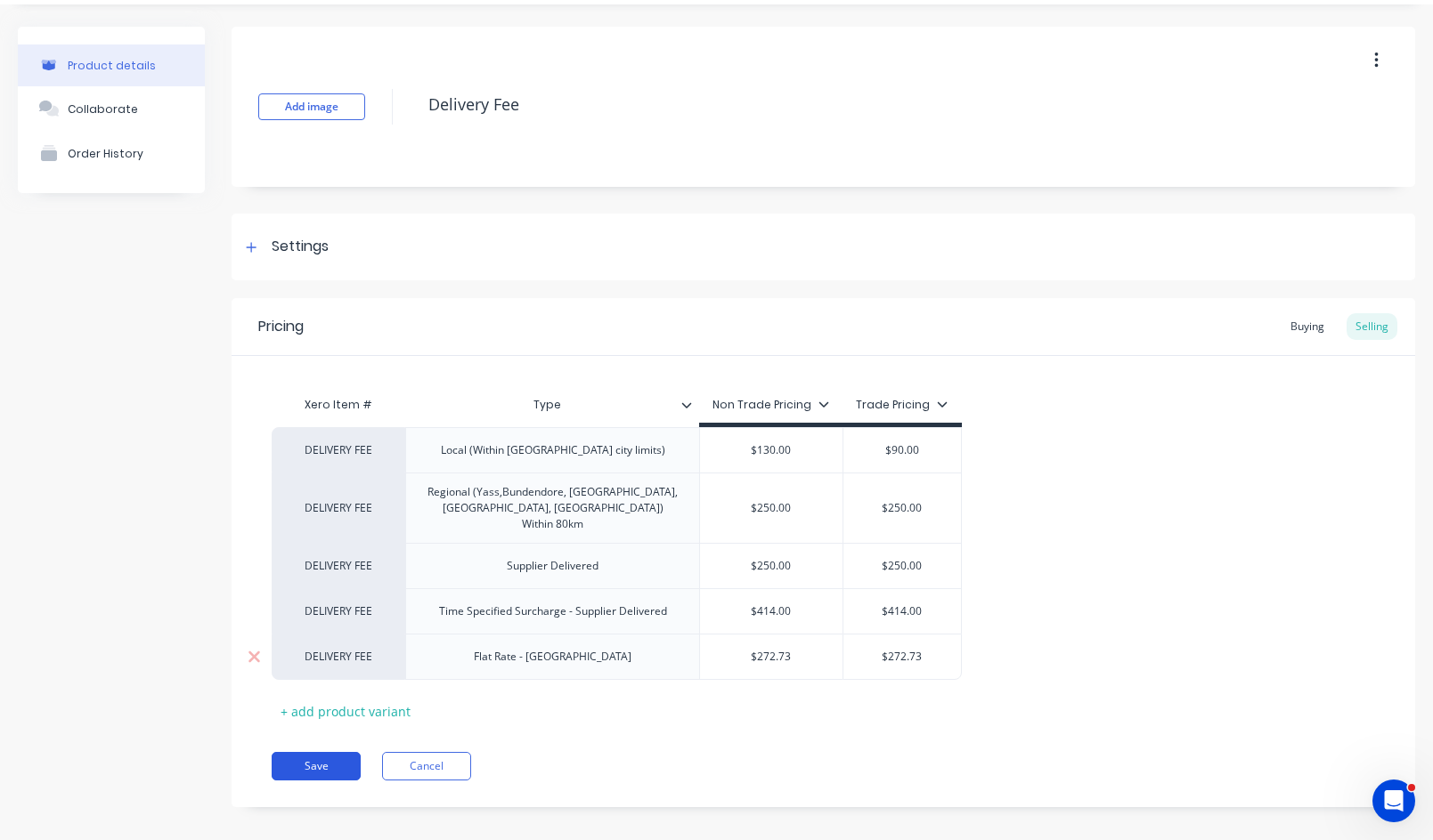
click at [333, 752] on button "Save" at bounding box center [316, 766] width 89 height 28
type textarea "x"
